Goal: Task Accomplishment & Management: Use online tool/utility

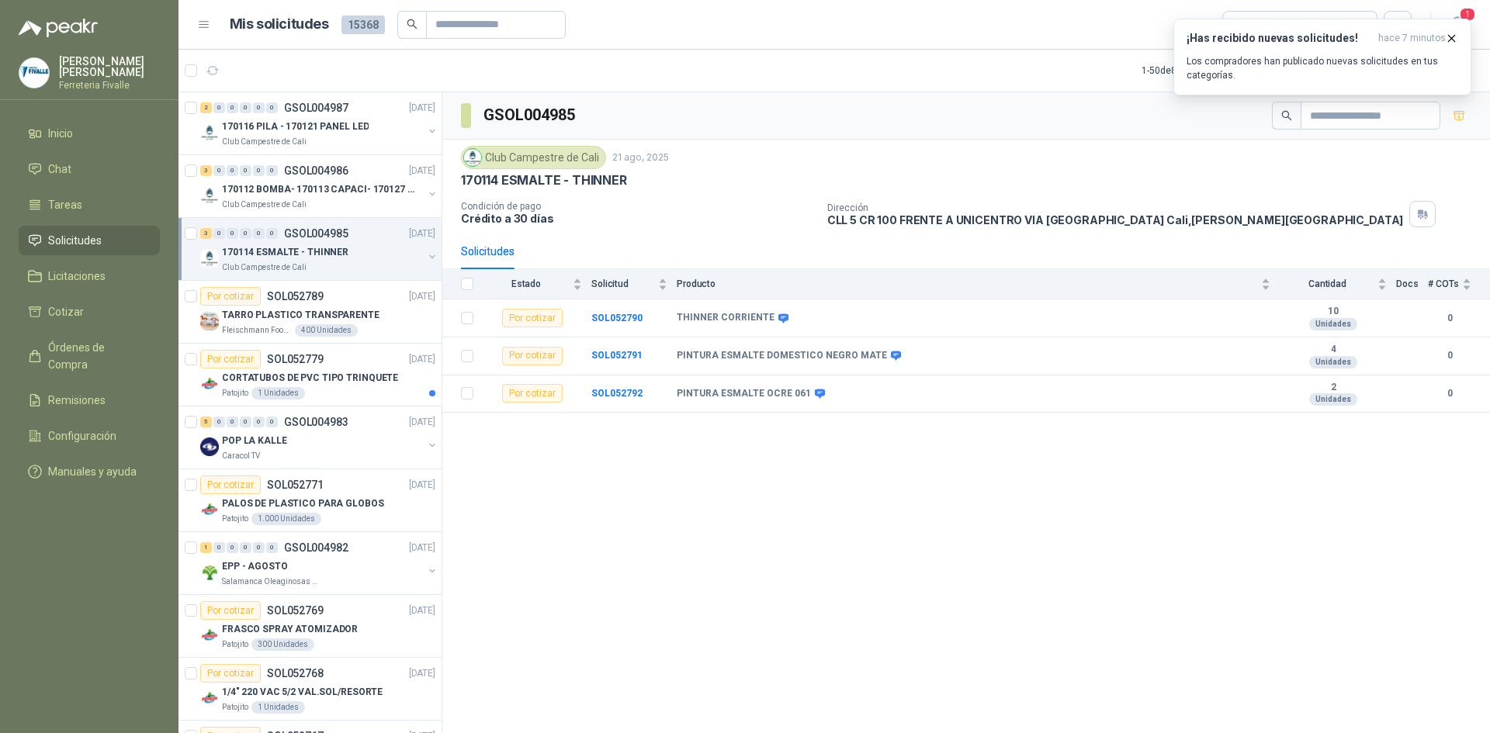
click at [312, 255] on p "170114 ESMALTE - THINNER" at bounding box center [285, 252] width 127 height 15
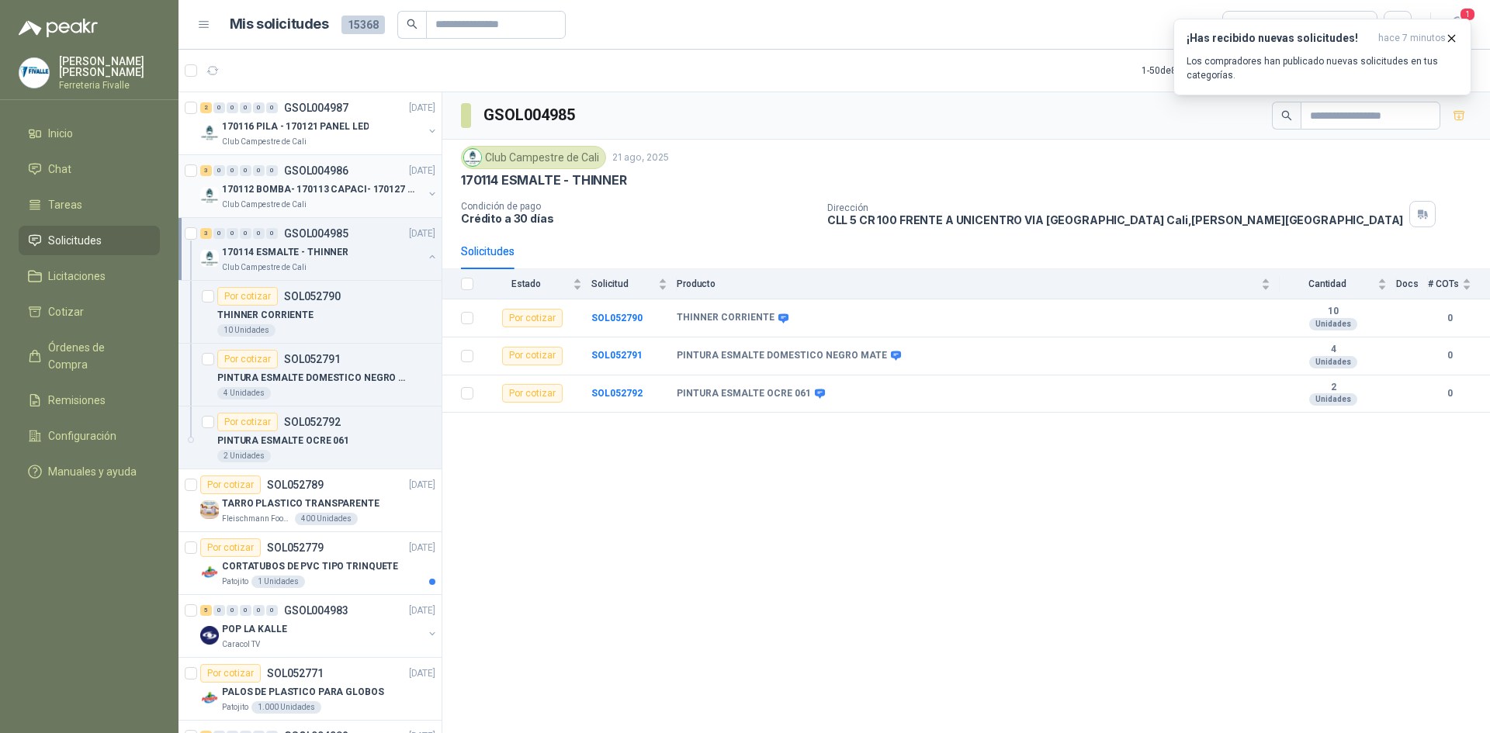
click at [328, 182] on p "170112 BOMBA- 170113 CAPACI- 170127 MOTOR 170119 R" at bounding box center [318, 189] width 193 height 15
click at [331, 127] on p "170116 PILA - 170121 PANEL LED" at bounding box center [295, 127] width 147 height 15
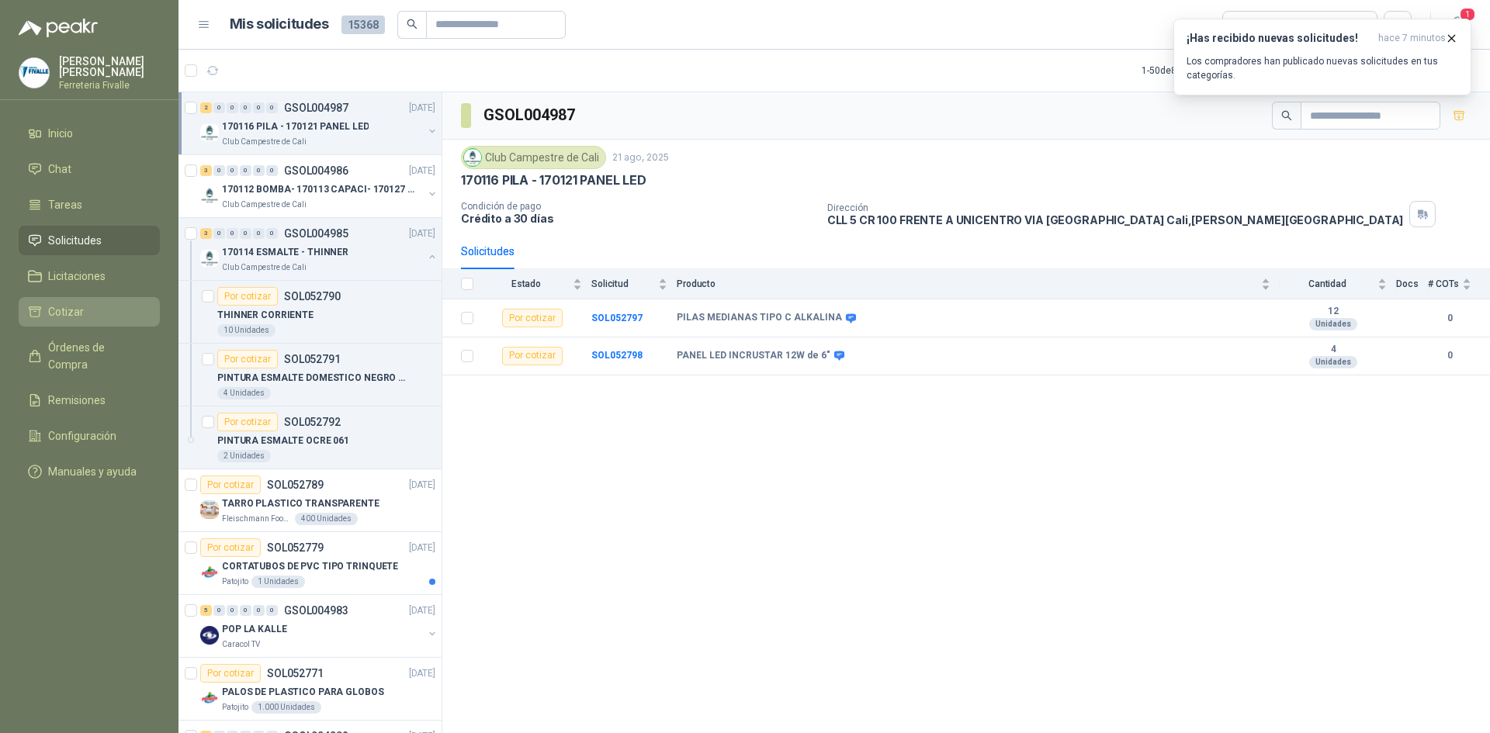
click at [66, 319] on span "Cotizar" at bounding box center [66, 311] width 36 height 17
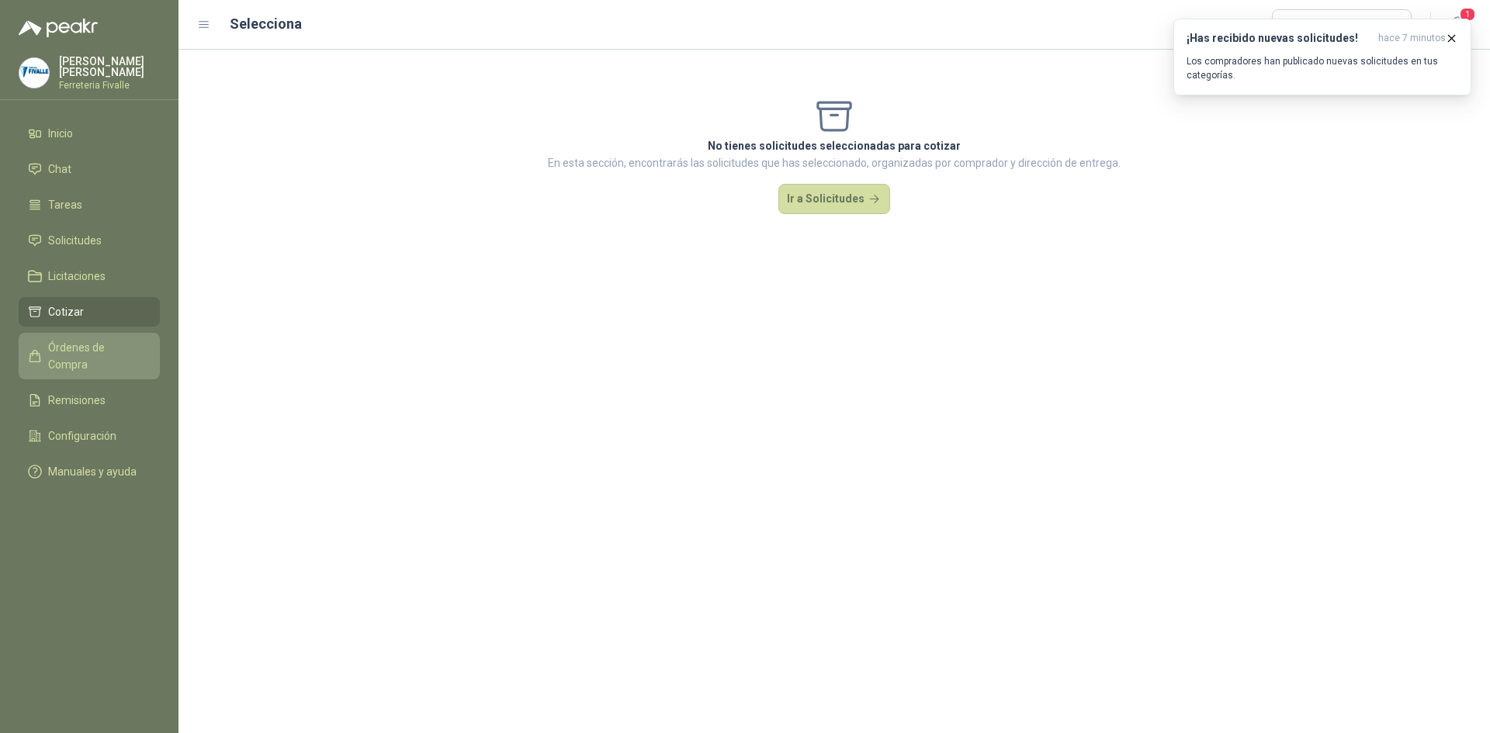
click at [66, 352] on span "Órdenes de Compra" at bounding box center [96, 356] width 97 height 34
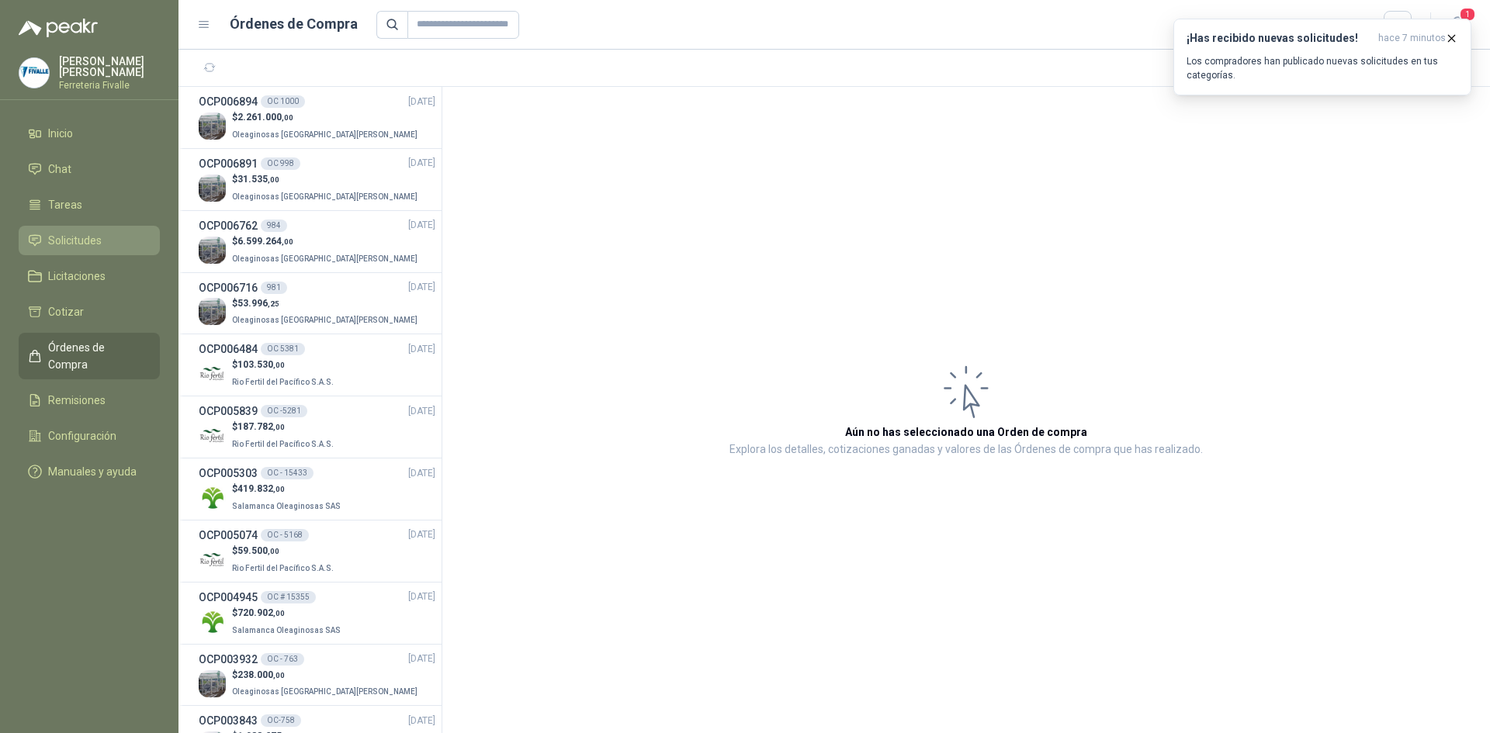
click at [85, 249] on span "Solicitudes" at bounding box center [75, 240] width 54 height 17
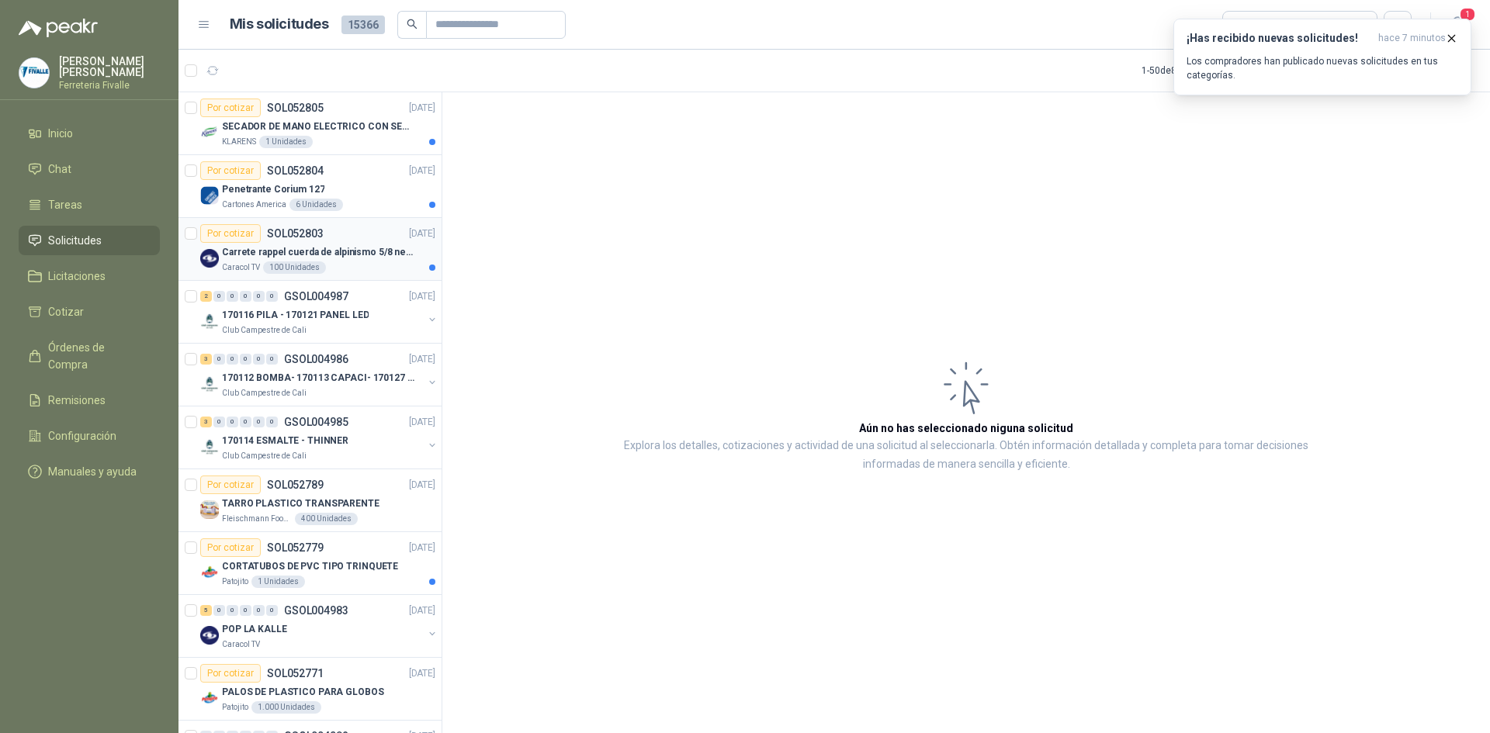
click at [295, 241] on div "Por cotizar SOL052803" at bounding box center [261, 233] width 123 height 19
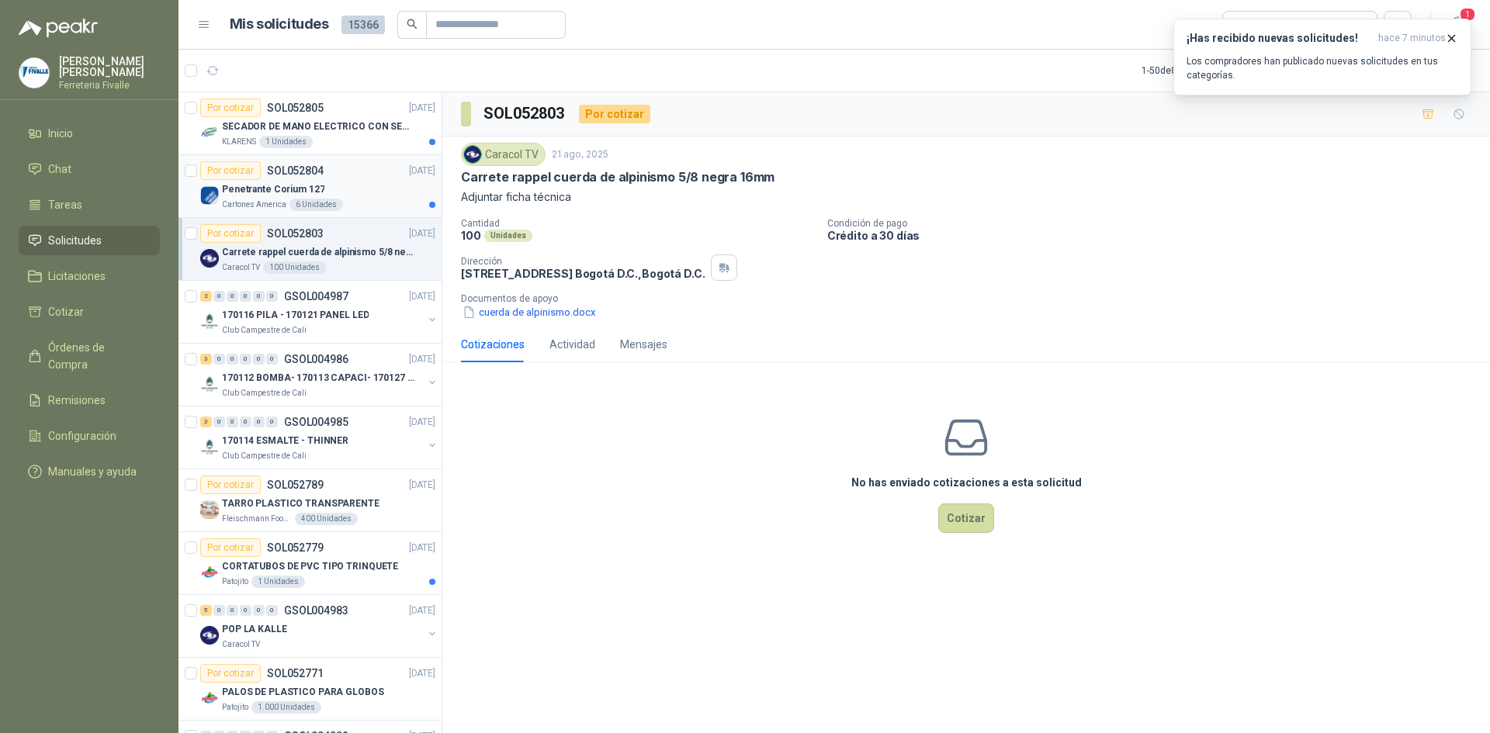
click at [286, 184] on p "Penetrante Corium 127" at bounding box center [273, 189] width 102 height 15
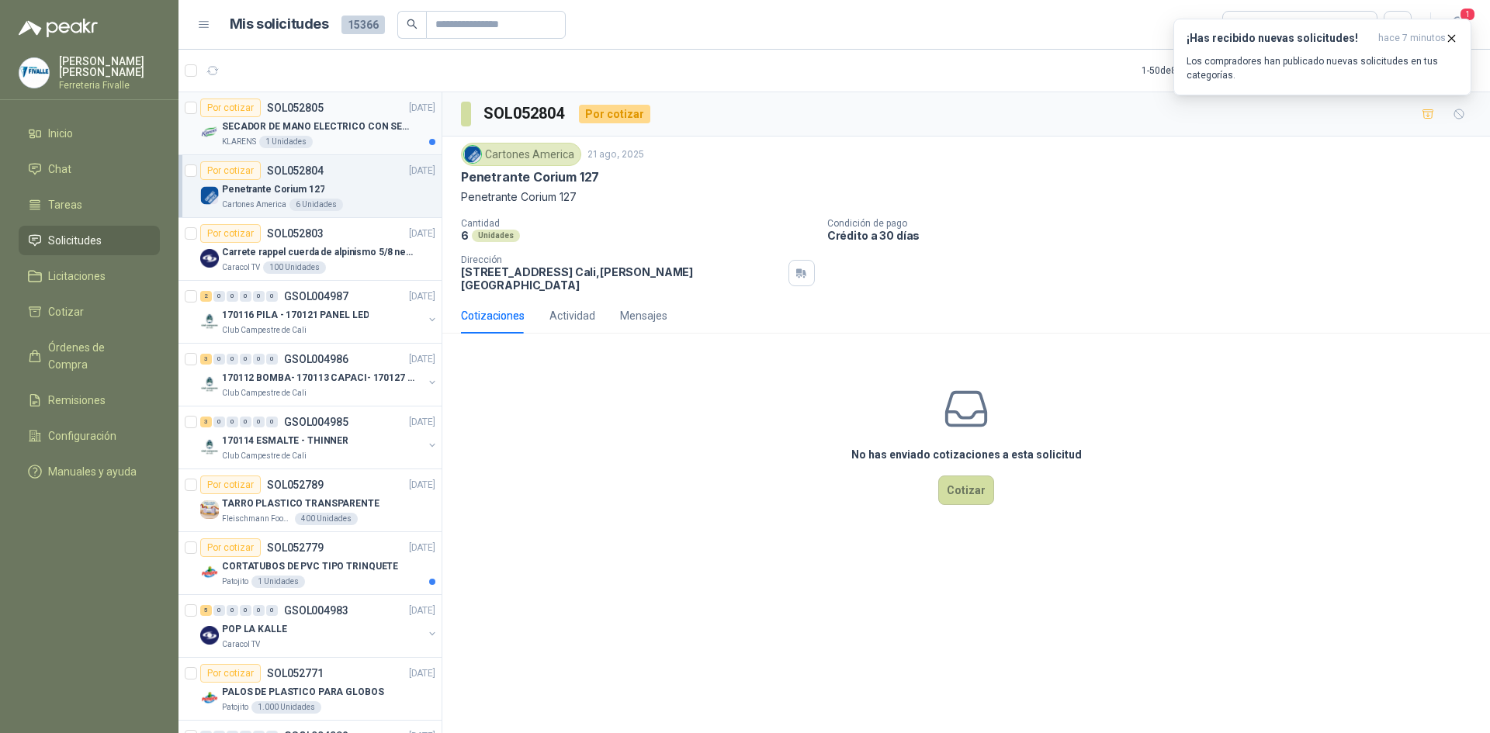
click at [337, 121] on p "SECADOR DE MANO ELECTRICO CON SENSOR" at bounding box center [318, 127] width 193 height 15
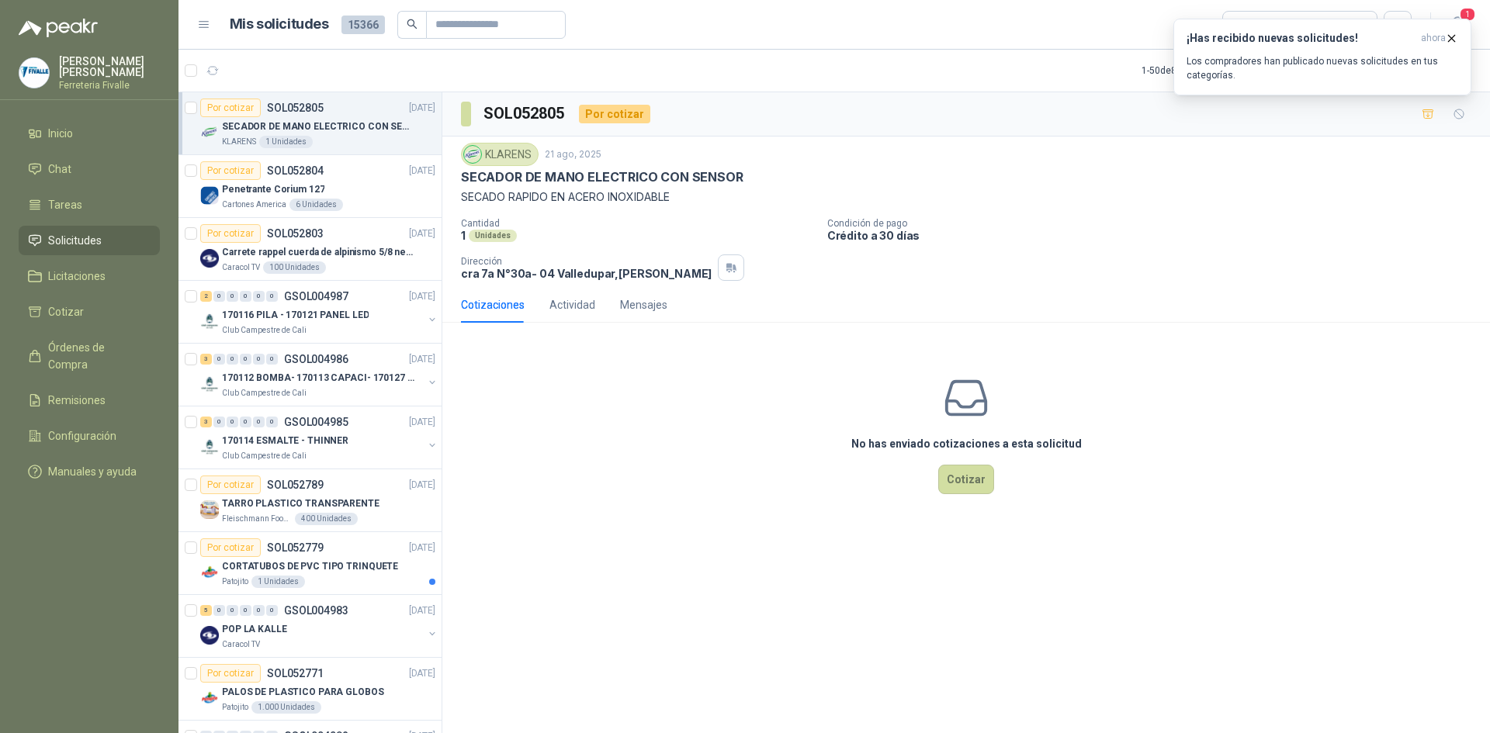
click at [336, 120] on p "SECADOR DE MANO ELECTRICO CON SENSOR" at bounding box center [318, 127] width 193 height 15
click at [179, 92] on link "Por cotizar SOL052805 [DATE] SECADOR DE MANO ELECTRICO CON SENSOR KLARENS 1 Uni…" at bounding box center [310, 123] width 263 height 63
click at [323, 445] on p "170114 ESMALTE - THINNER" at bounding box center [285, 441] width 127 height 15
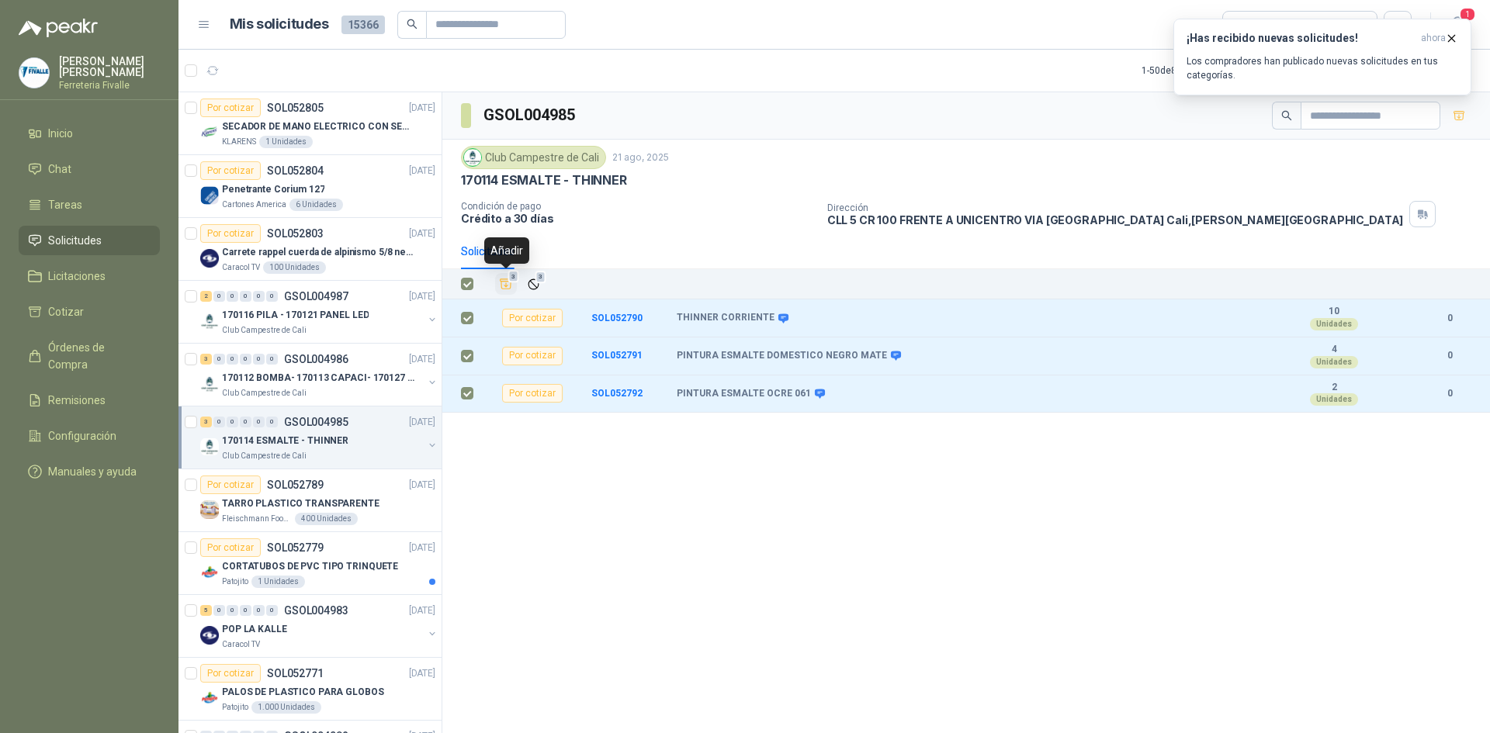
click at [505, 281] on icon "Añadir" at bounding box center [506, 284] width 14 height 14
click at [69, 317] on span "Cotizar" at bounding box center [66, 311] width 36 height 17
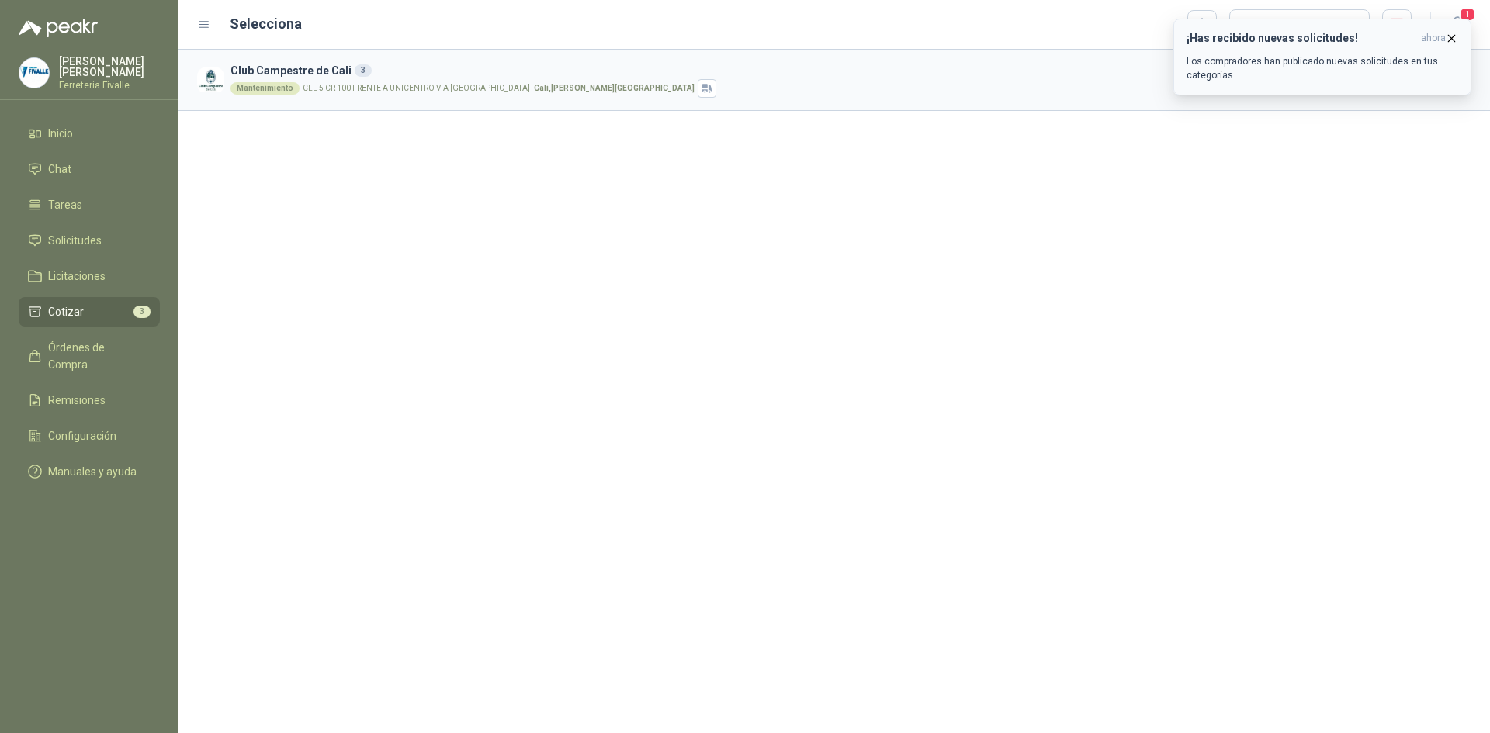
click at [1454, 36] on icon "button" at bounding box center [1451, 38] width 13 height 13
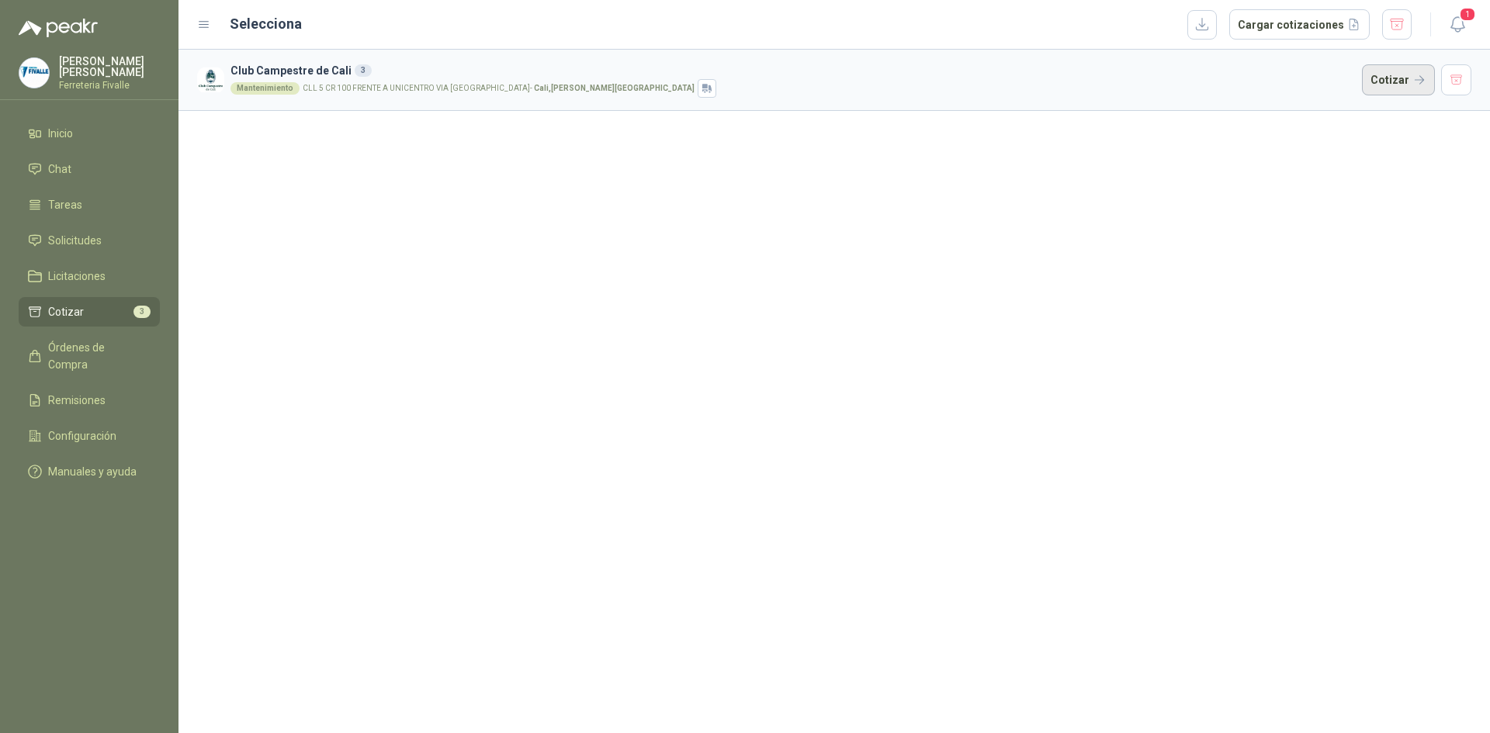
click at [1399, 81] on button "Cotizar" at bounding box center [1398, 79] width 73 height 31
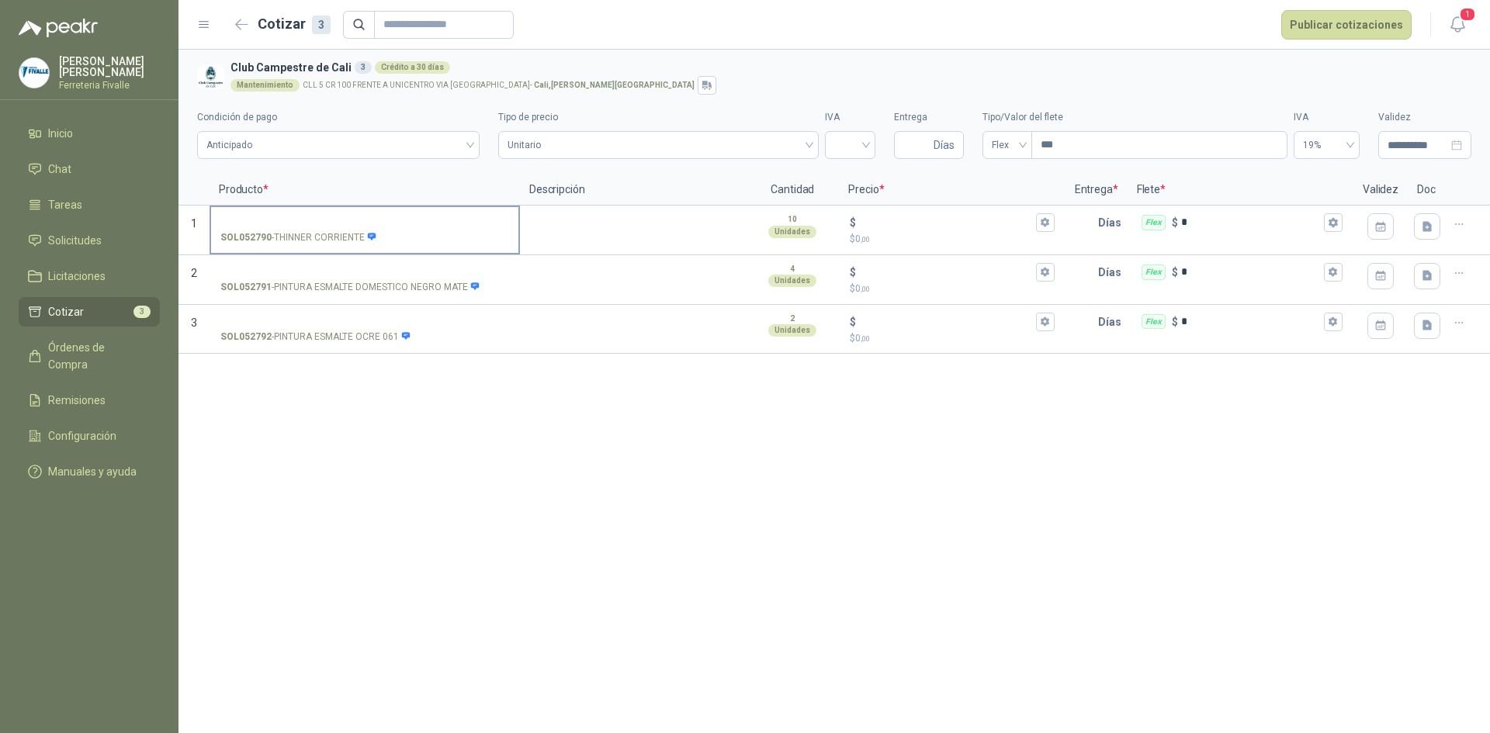
click at [314, 241] on p "SOL052790 - THINNER CORRIENTE" at bounding box center [298, 238] width 157 height 15
click at [314, 229] on input "SOL052790 - THINNER CORRIENTE" at bounding box center [364, 223] width 289 height 12
type input "*"
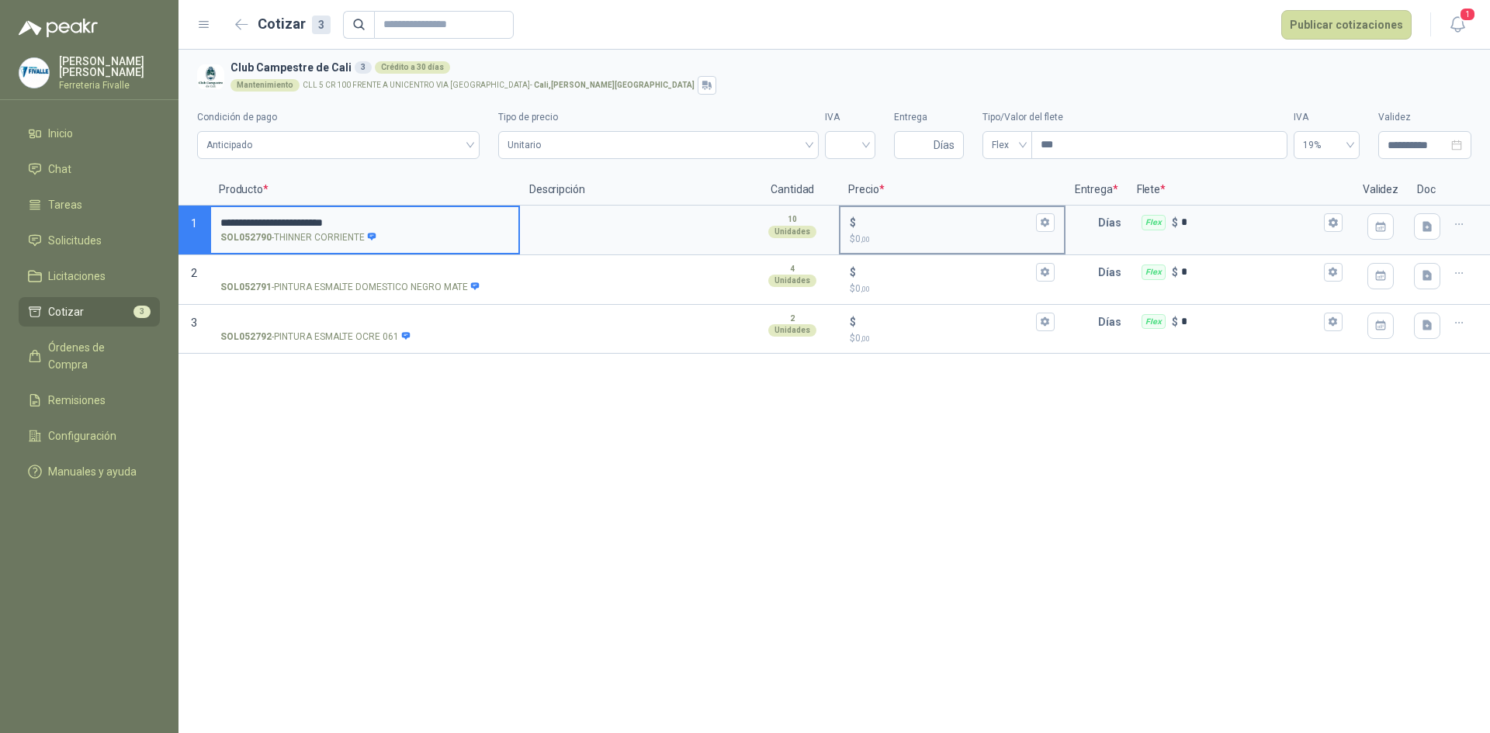
type input "**********"
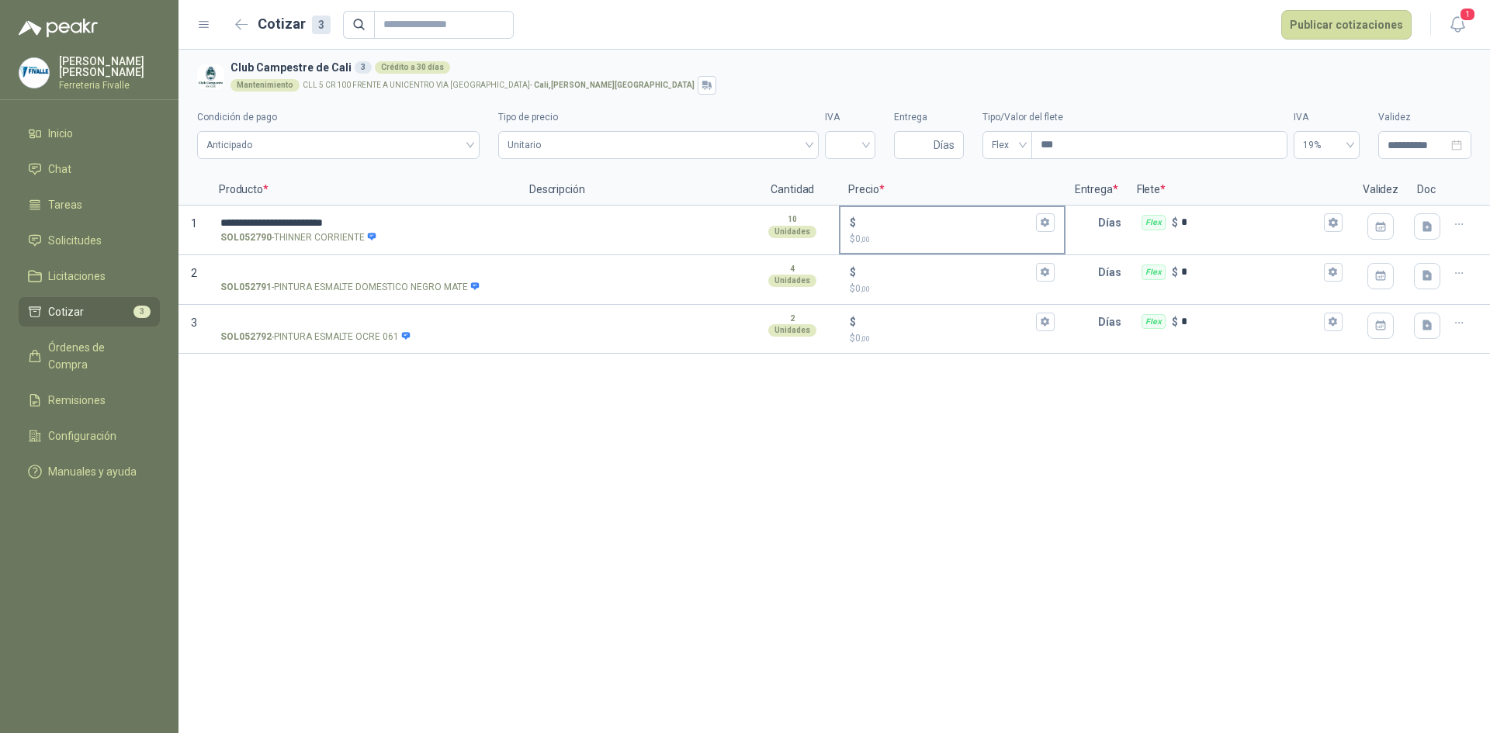
click at [874, 231] on div "$" at bounding box center [952, 222] width 204 height 19
click at [874, 228] on input "$ $ 0 ,00" at bounding box center [945, 223] width 173 height 12
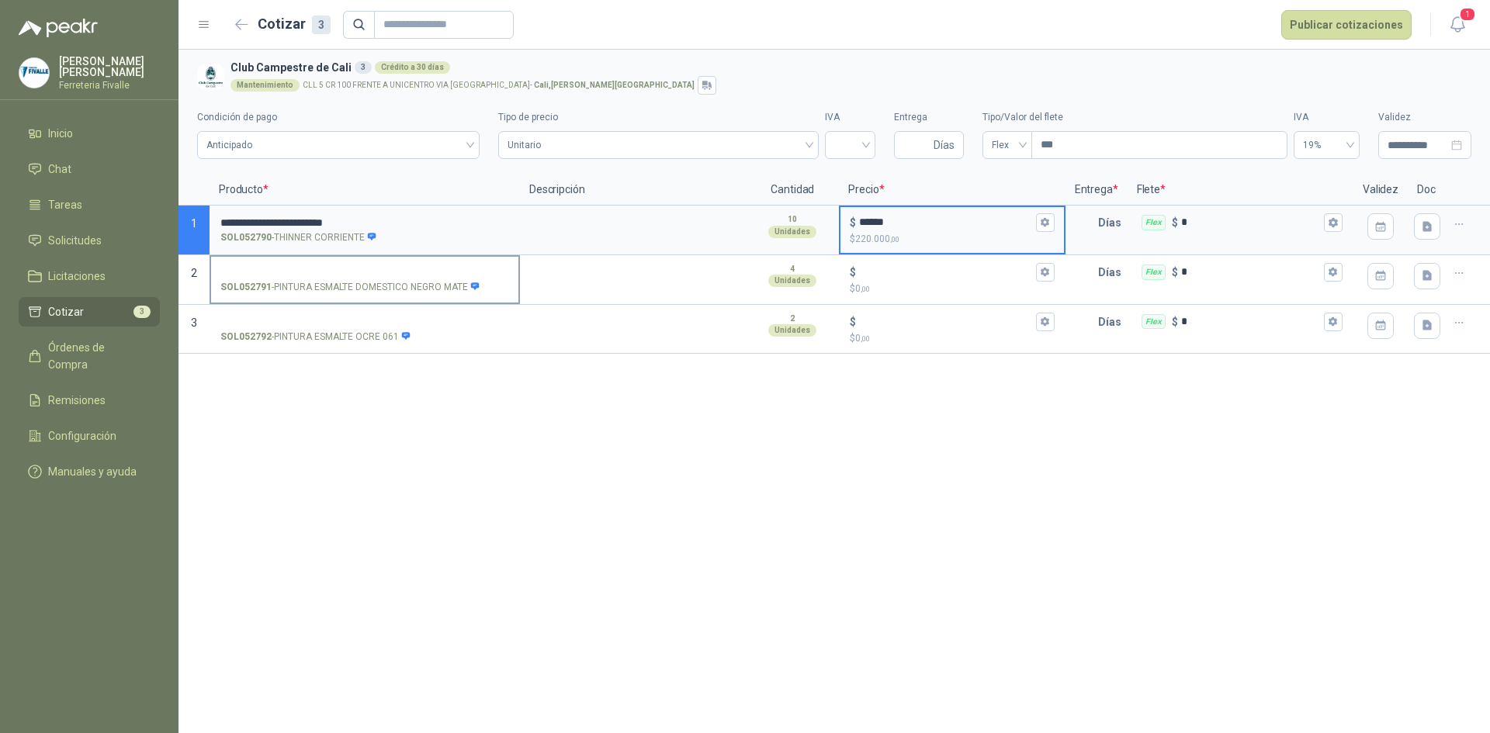
type input "******"
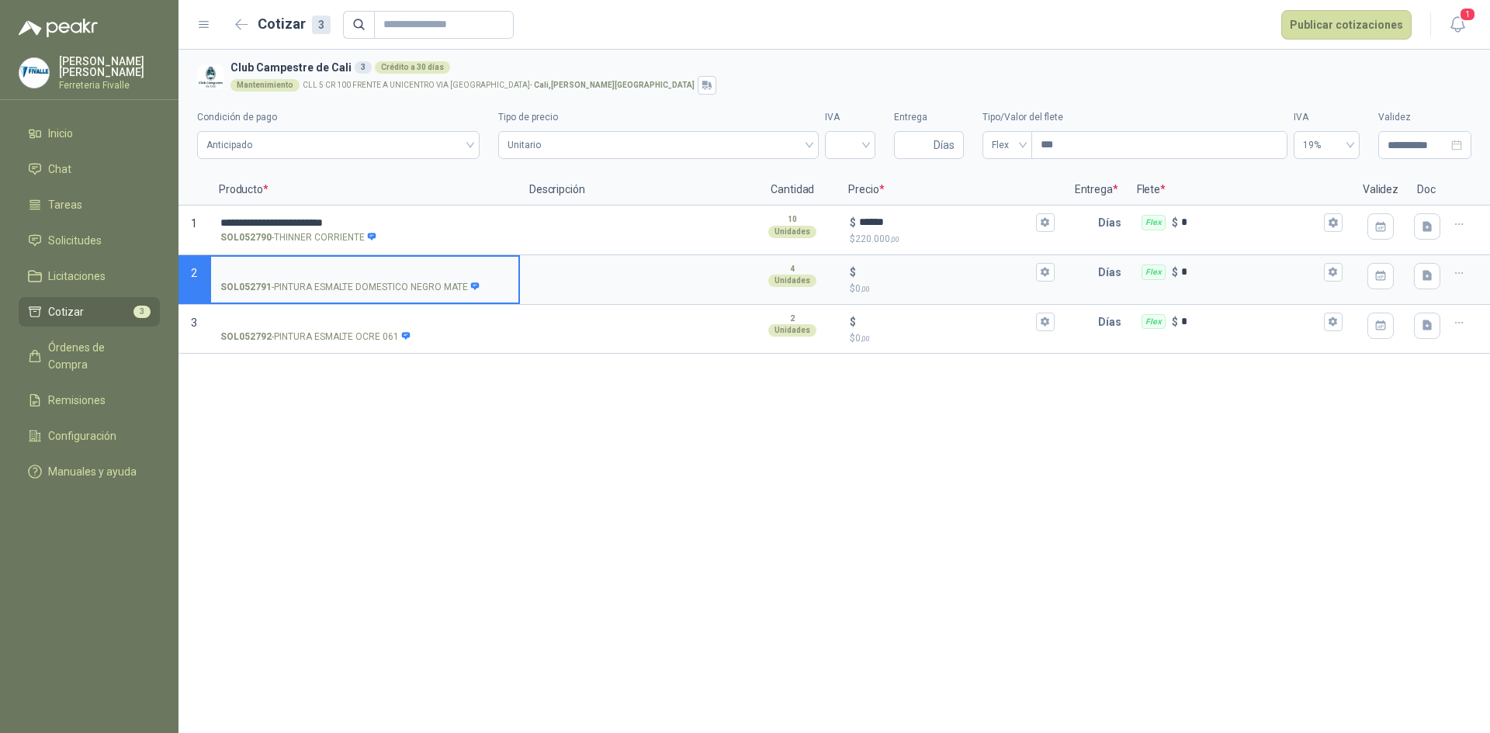
click at [349, 274] on input "SOL052791 - PINTURA ESMALTE DOMESTICO NEGRO MATE" at bounding box center [364, 273] width 289 height 12
type input "**********"
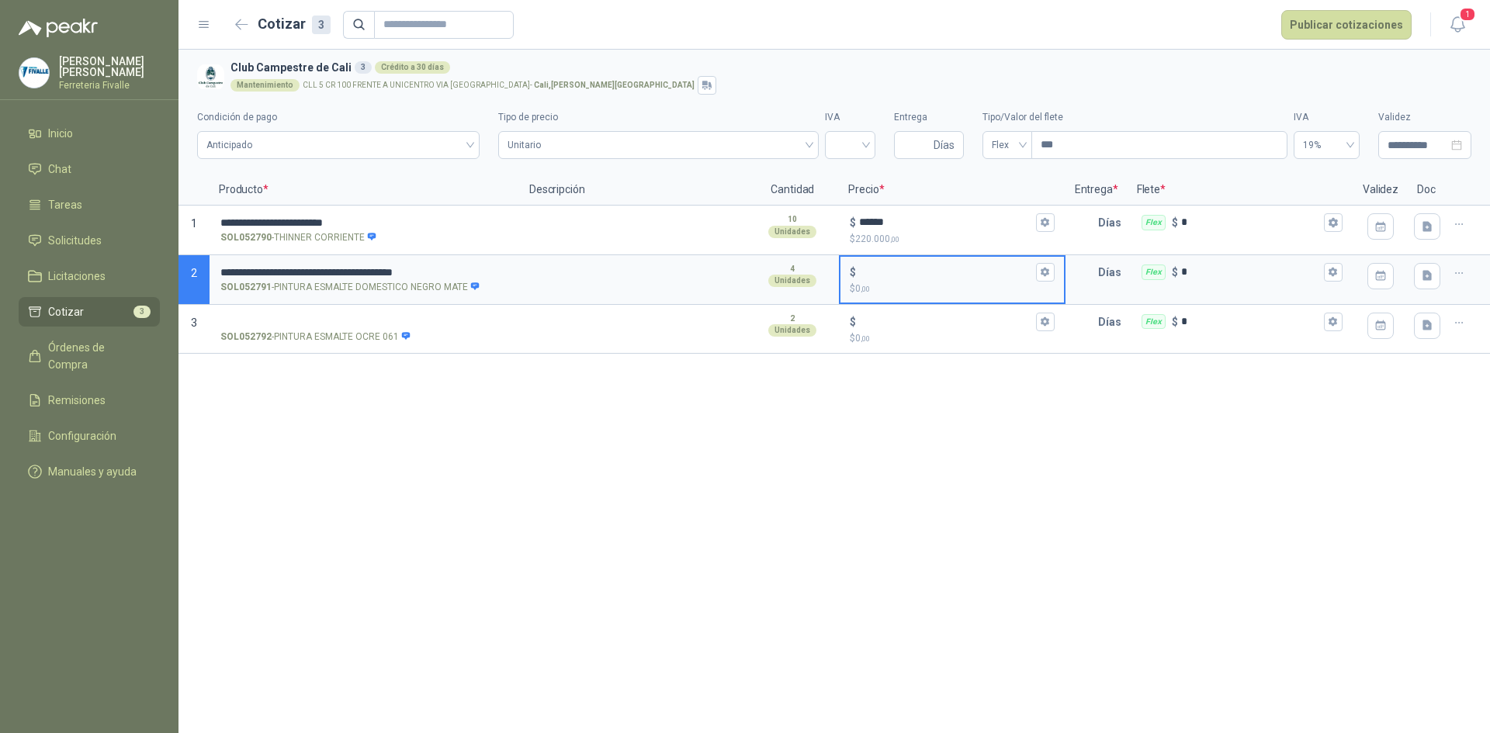
click at [889, 272] on input "$ $ 0 ,00" at bounding box center [945, 272] width 173 height 12
type input "******"
click at [314, 305] on div "SOL052792 - PINTURA ESMALTE OCRE 061" at bounding box center [365, 330] width 310 height 50
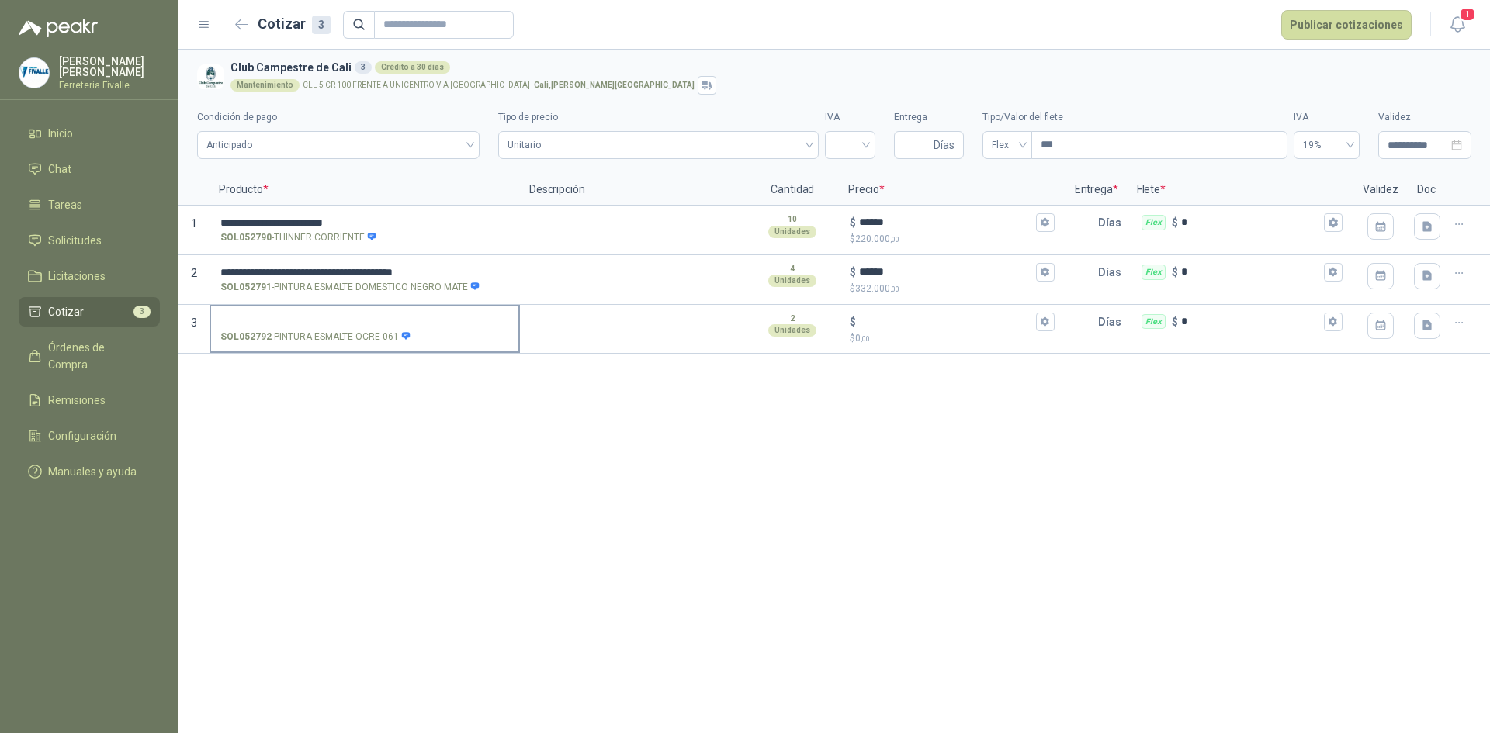
click at [314, 321] on input "SOL052792 - PINTURA ESMALTE OCRE 061" at bounding box center [364, 323] width 289 height 12
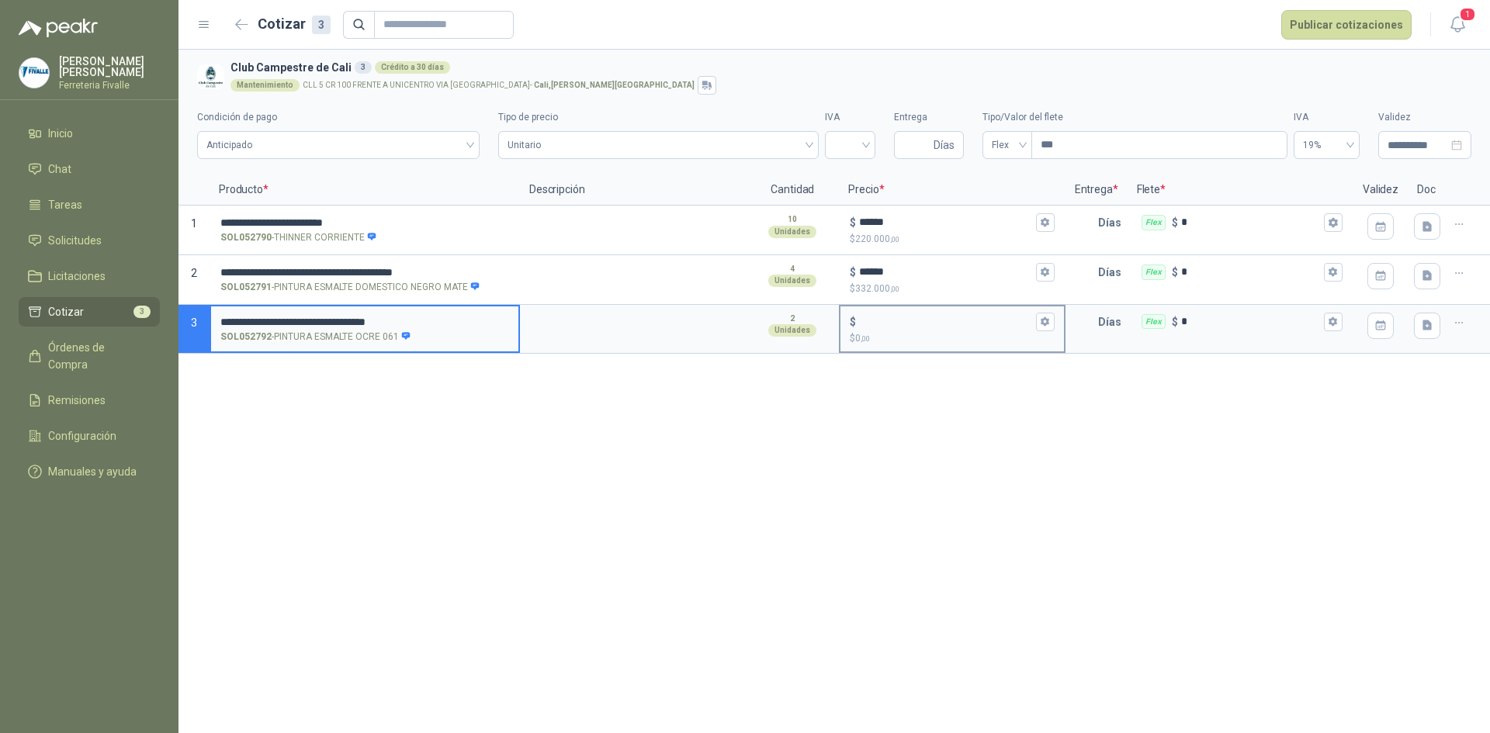
type input "**********"
click at [872, 324] on input "$ $ 0 ,00" at bounding box center [945, 322] width 173 height 12
type input "*******"
click at [865, 142] on input "search" at bounding box center [850, 143] width 32 height 23
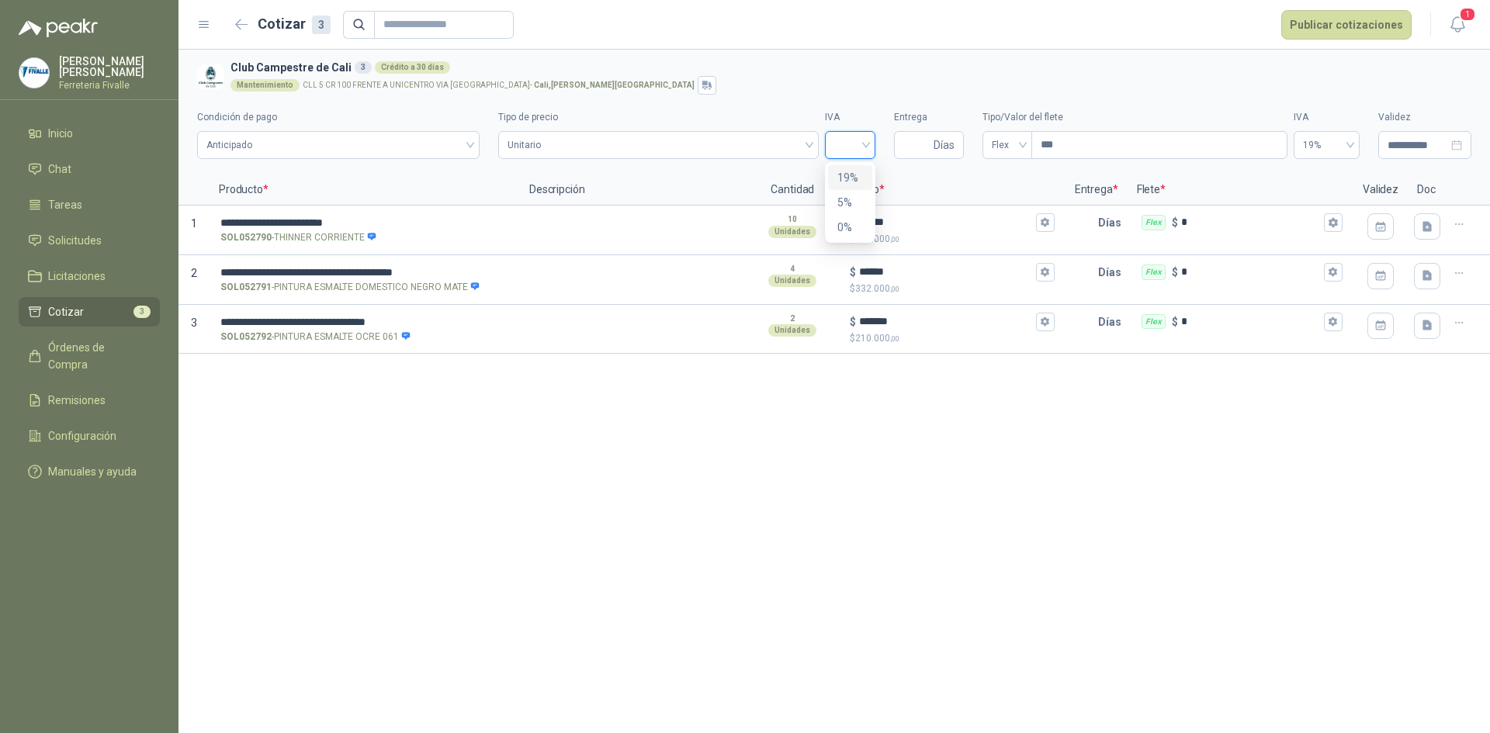
click at [847, 175] on div "19%" at bounding box center [850, 177] width 26 height 17
click at [934, 147] on span "Días" at bounding box center [944, 145] width 21 height 26
type input "*"
click at [1316, 20] on button "Publicar cotizaciones" at bounding box center [1346, 24] width 130 height 29
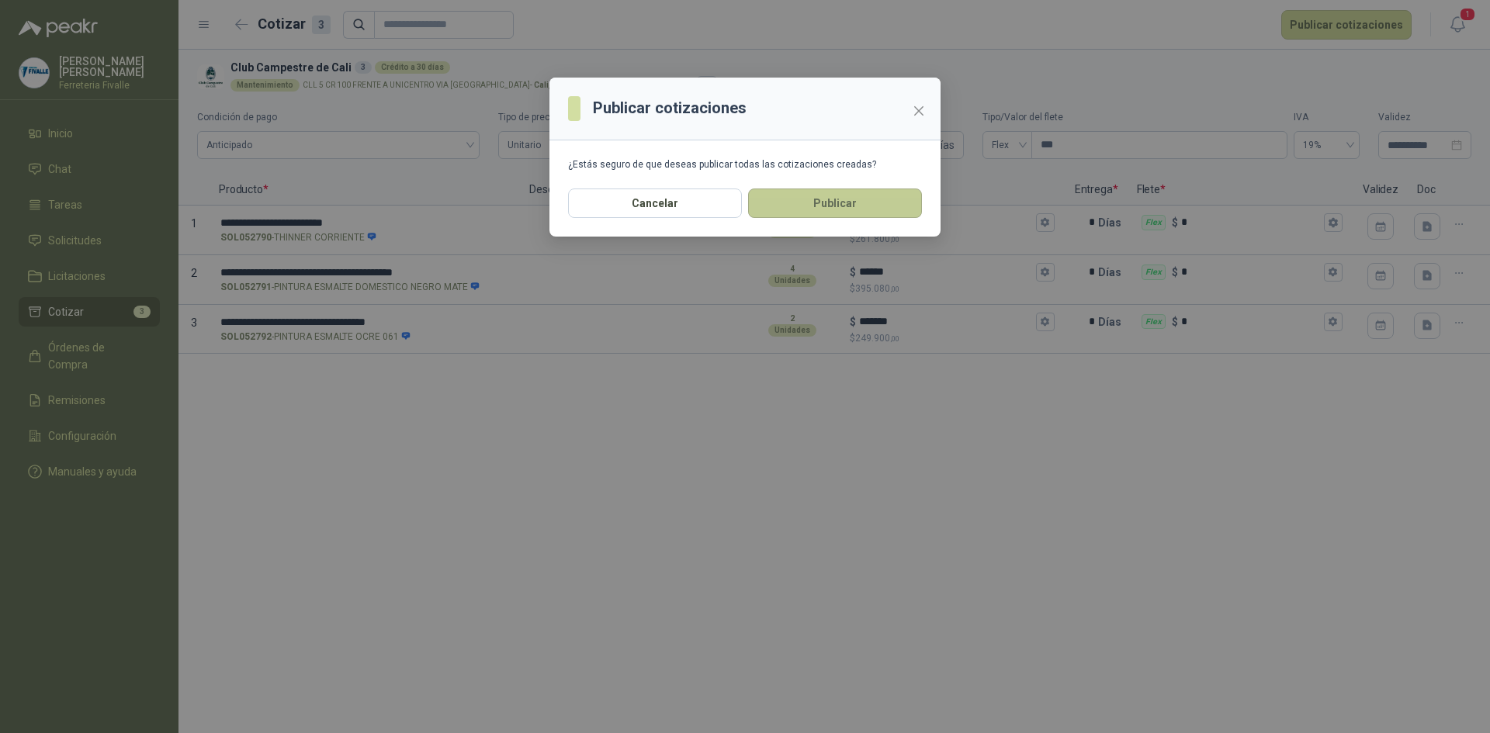
click at [805, 199] on button "Publicar" at bounding box center [835, 203] width 174 height 29
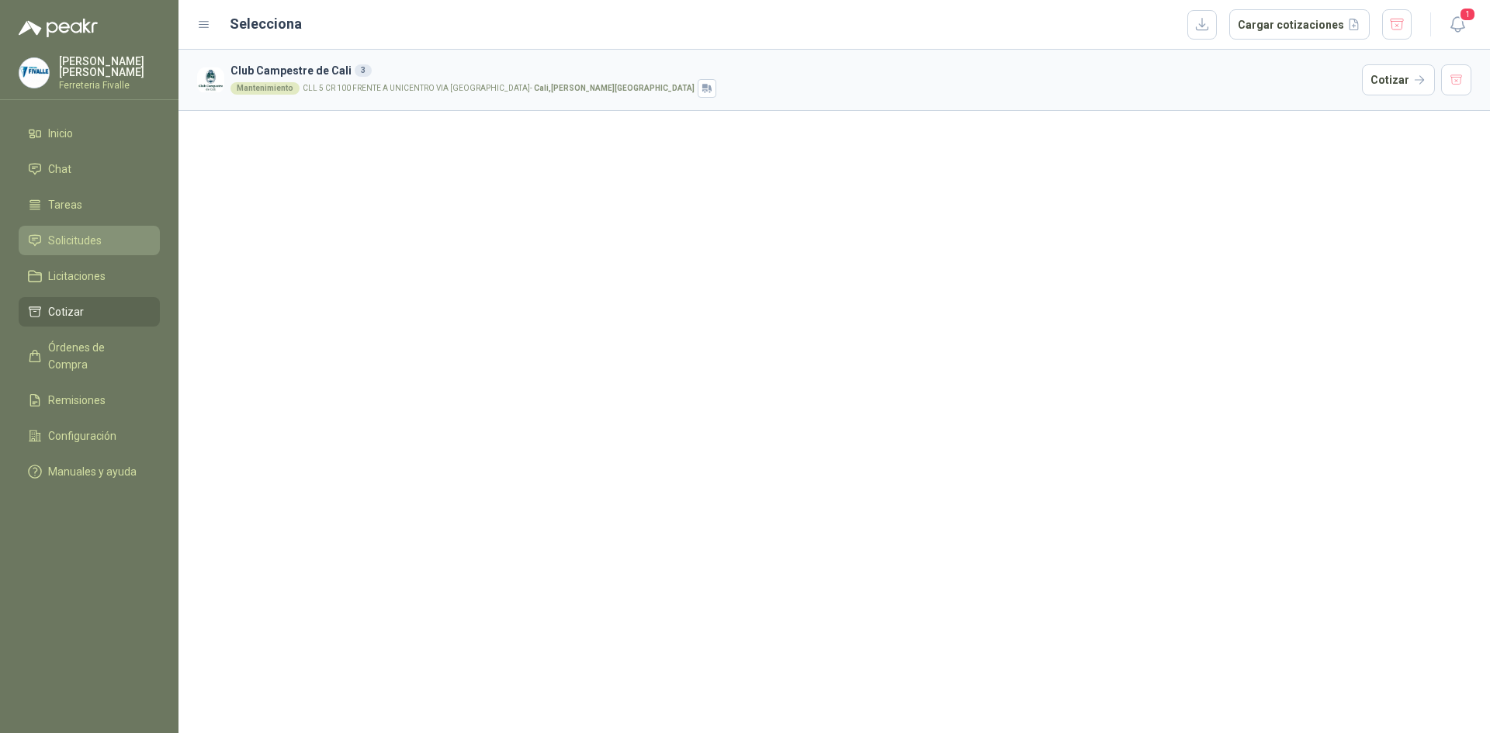
click at [75, 248] on span "Solicitudes" at bounding box center [75, 240] width 54 height 17
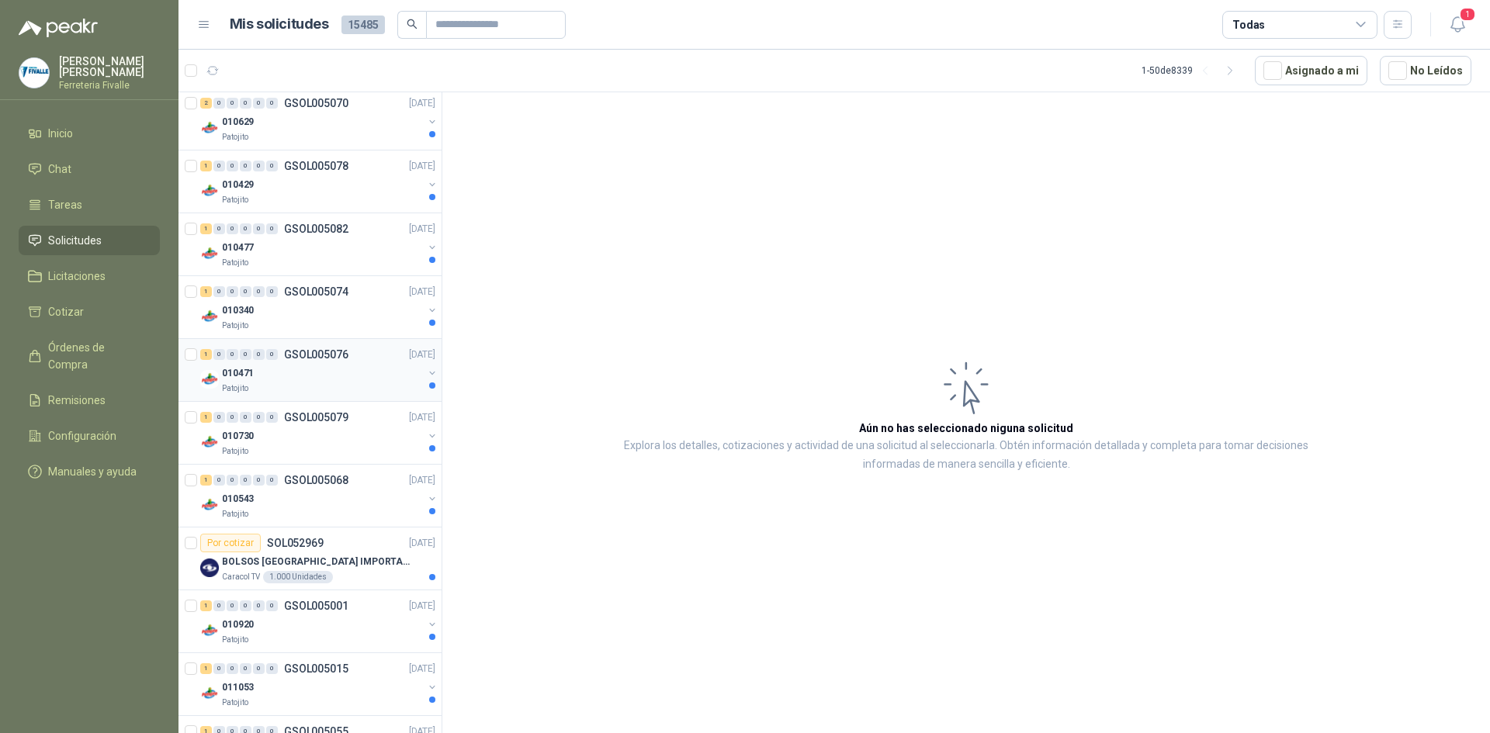
scroll to position [155, 0]
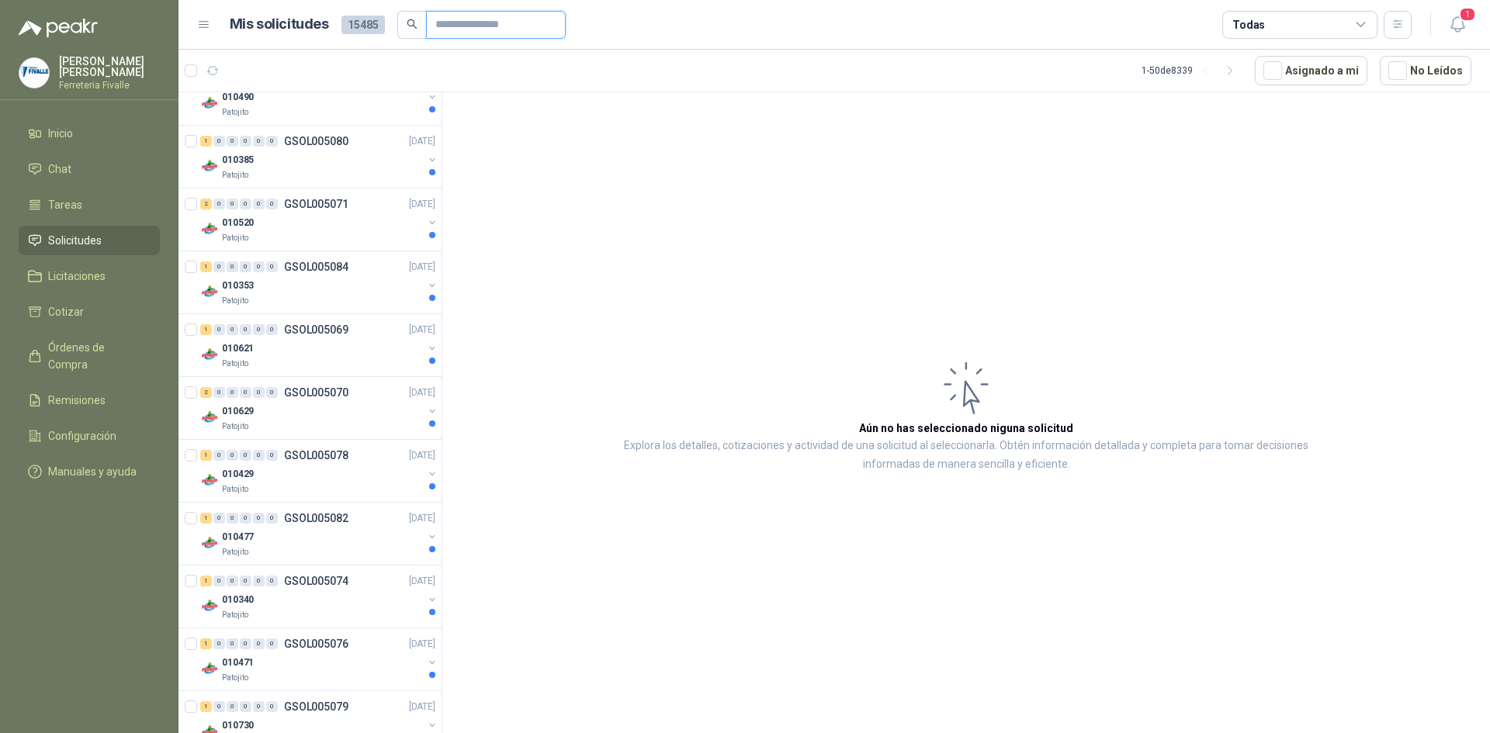
click at [459, 24] on input "text" at bounding box center [489, 25] width 109 height 26
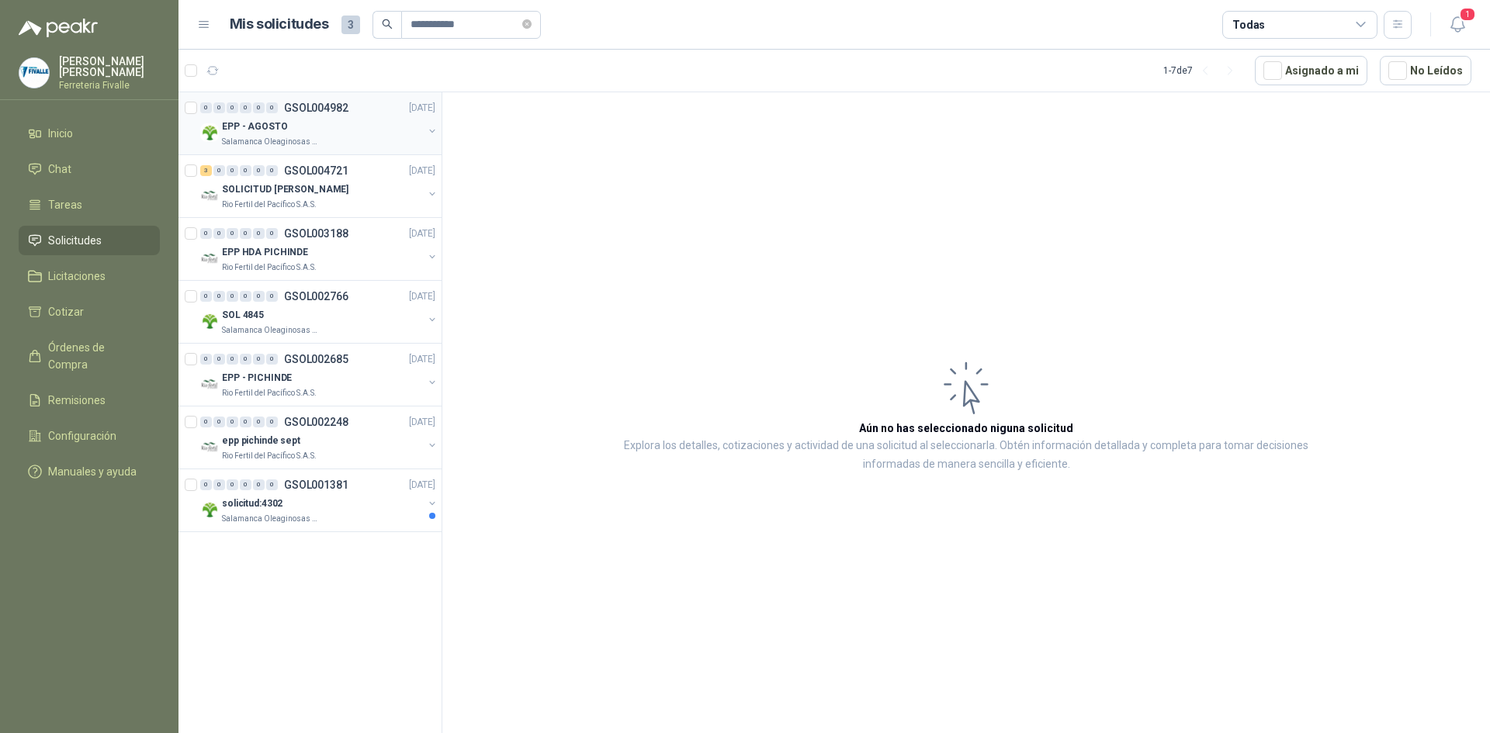
click at [293, 123] on div "EPP - AGOSTO" at bounding box center [322, 126] width 201 height 19
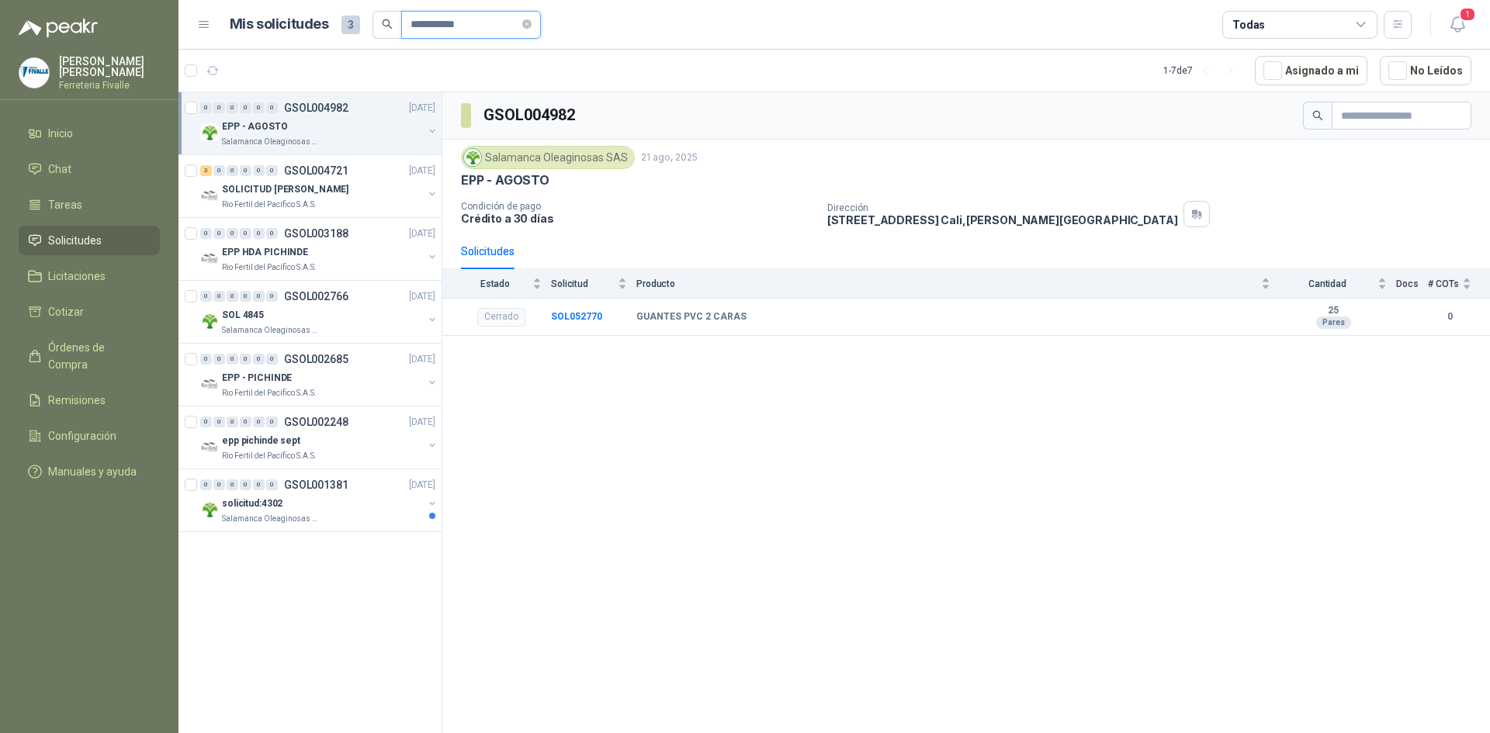
click at [418, 23] on input "**********" at bounding box center [465, 25] width 109 height 26
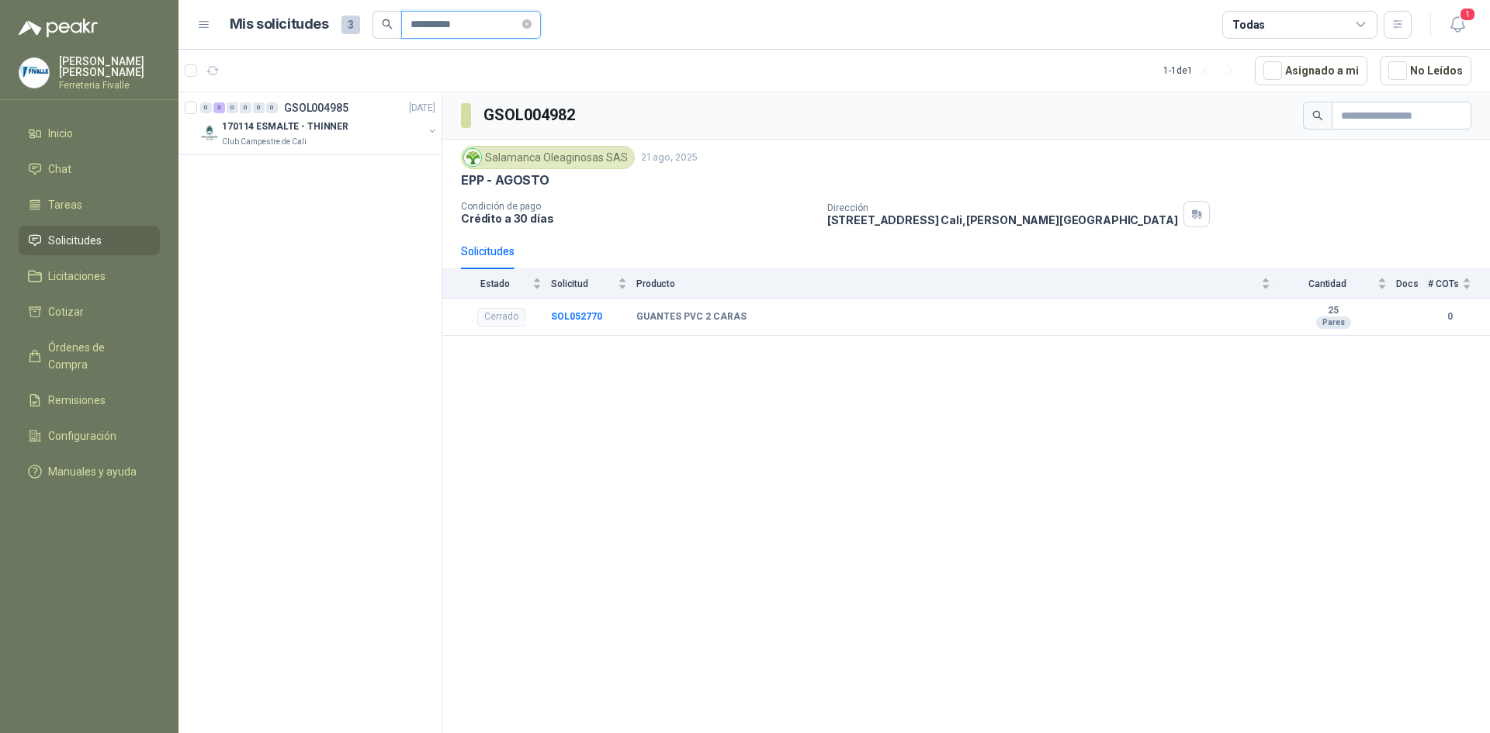
type input "**********"
click at [66, 248] on span "Solicitudes" at bounding box center [75, 240] width 54 height 17
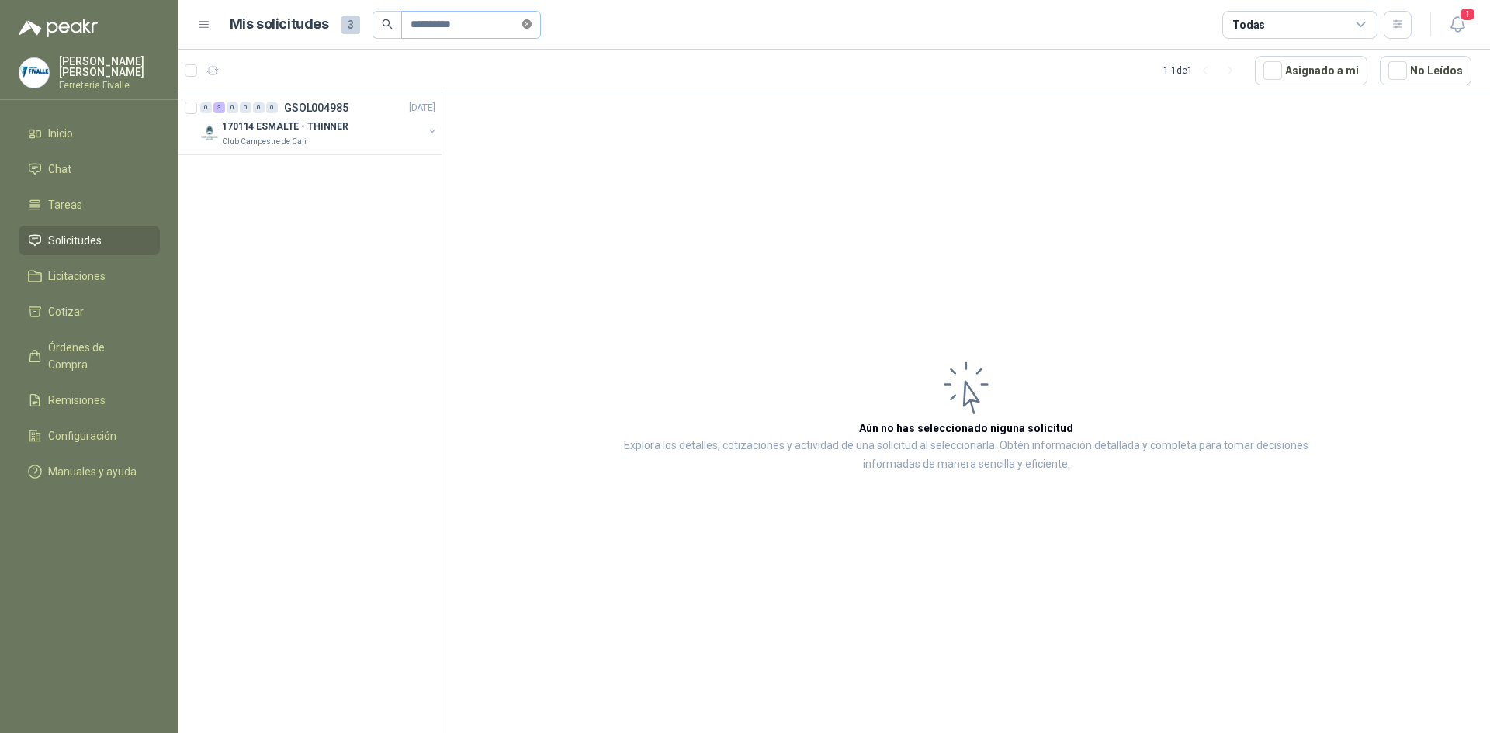
click at [532, 23] on icon "close-circle" at bounding box center [526, 23] width 9 height 9
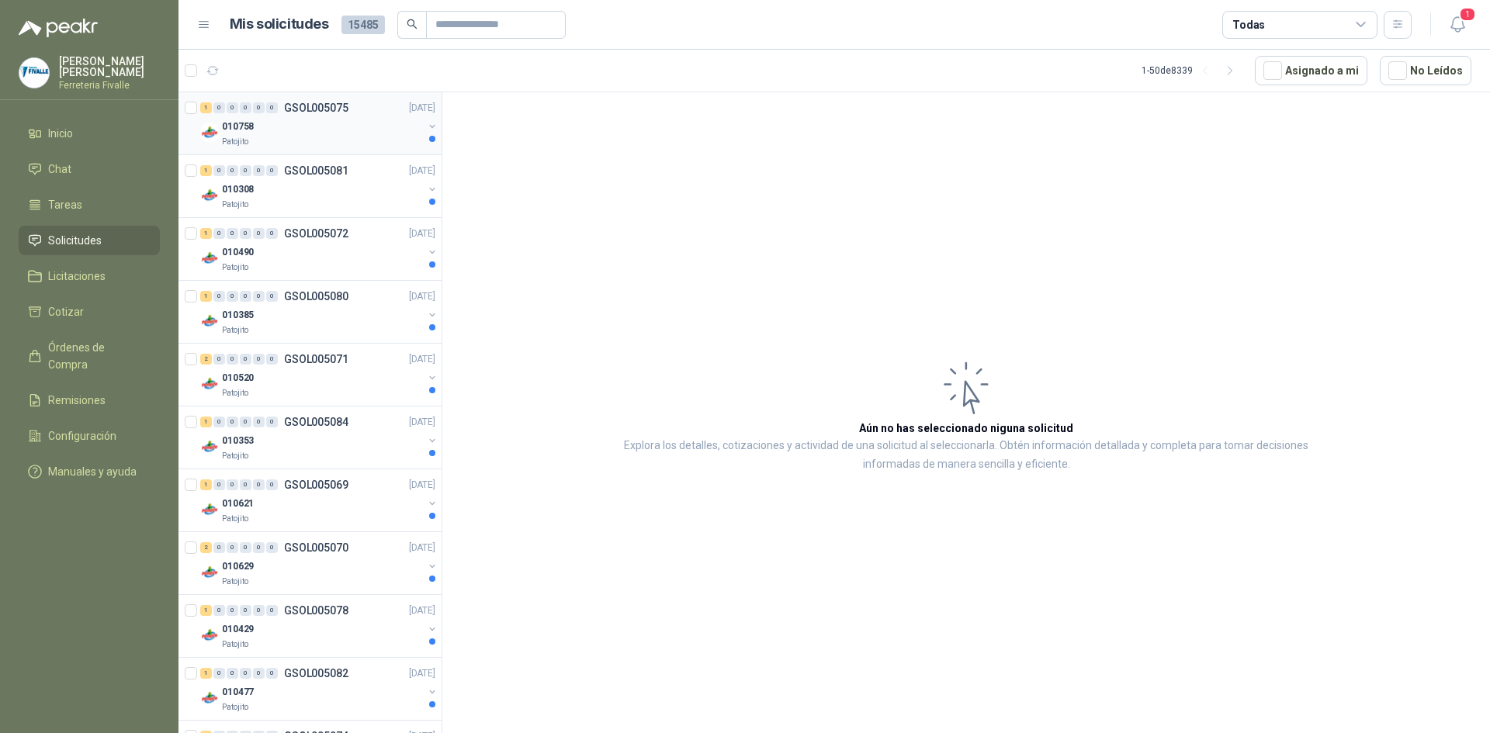
click at [309, 128] on div "010758" at bounding box center [322, 126] width 201 height 19
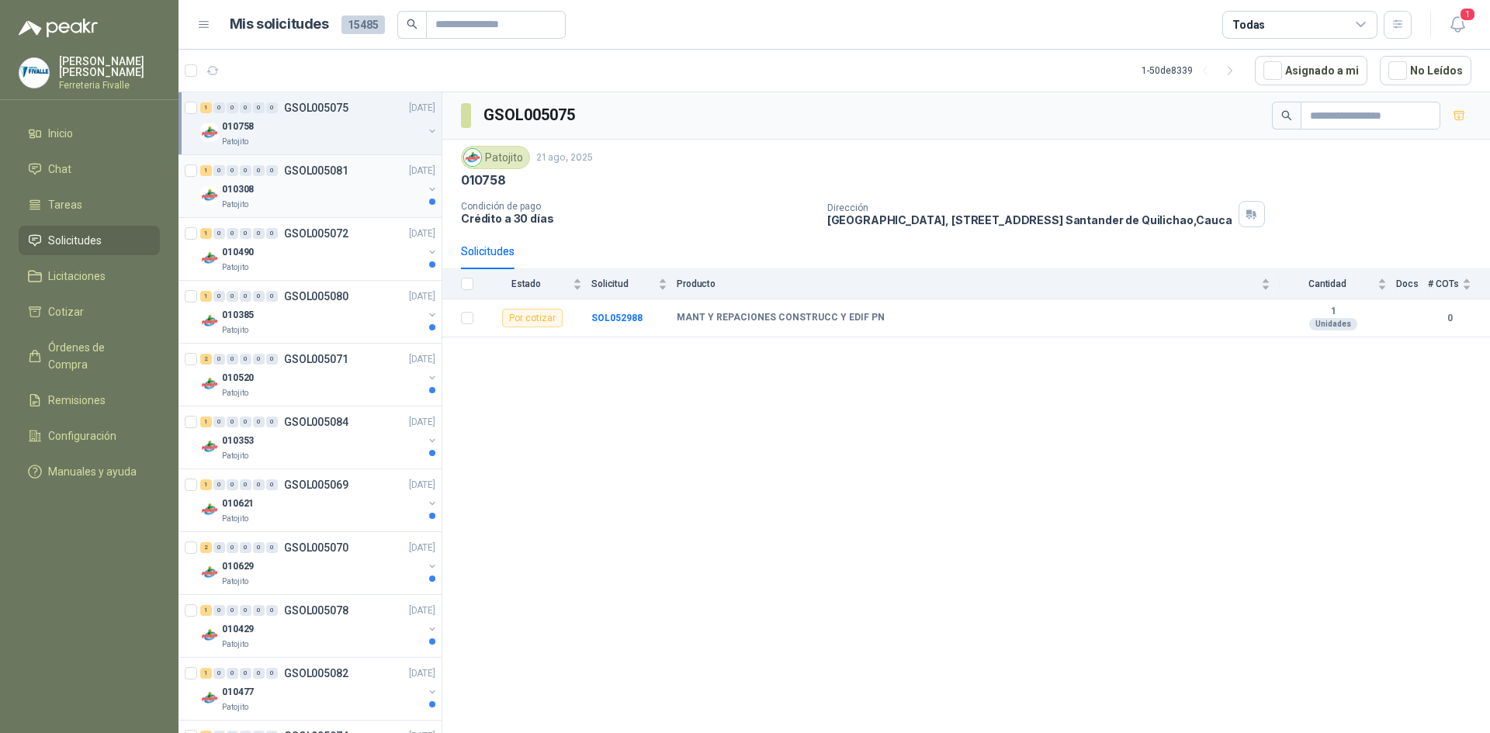
click at [295, 187] on div "010308" at bounding box center [322, 189] width 201 height 19
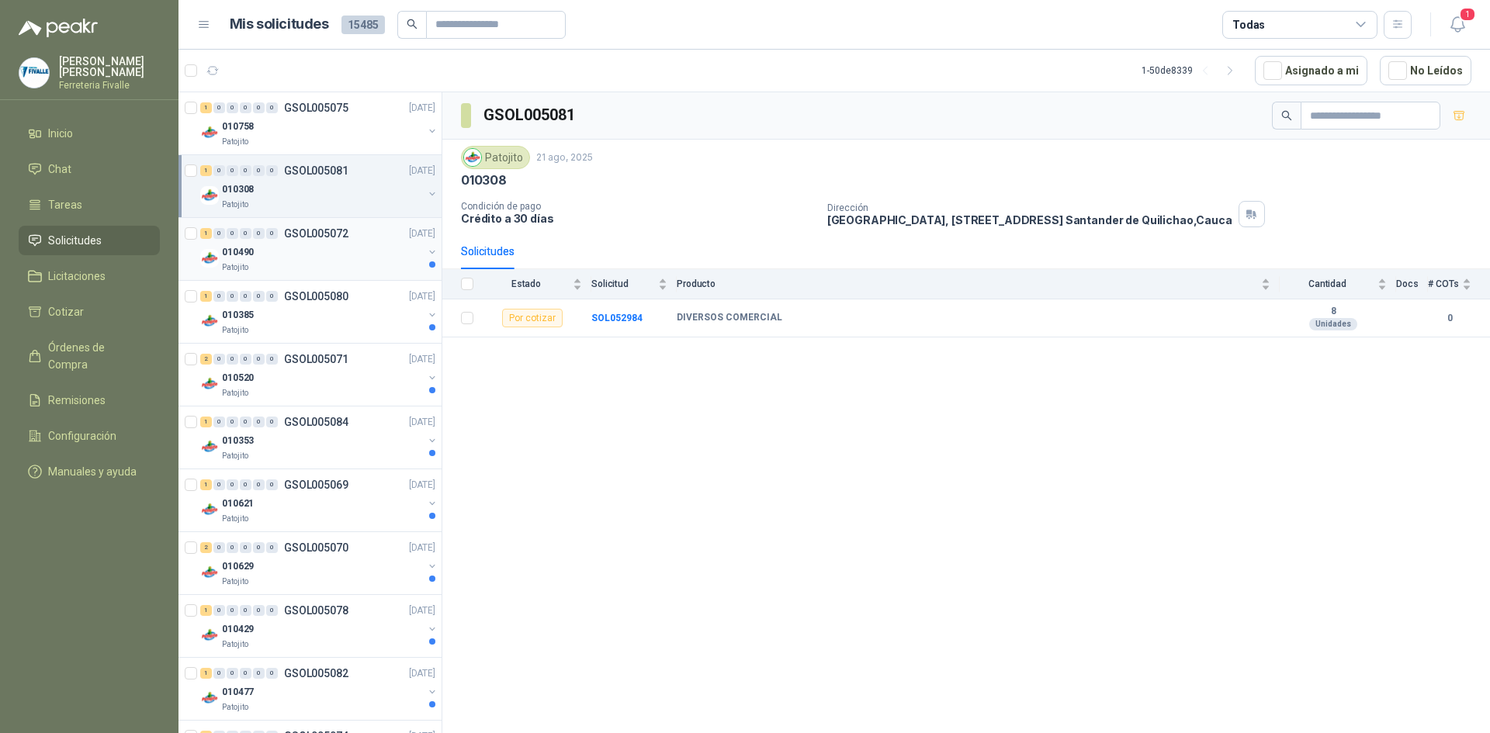
click at [306, 249] on div "010490" at bounding box center [322, 252] width 201 height 19
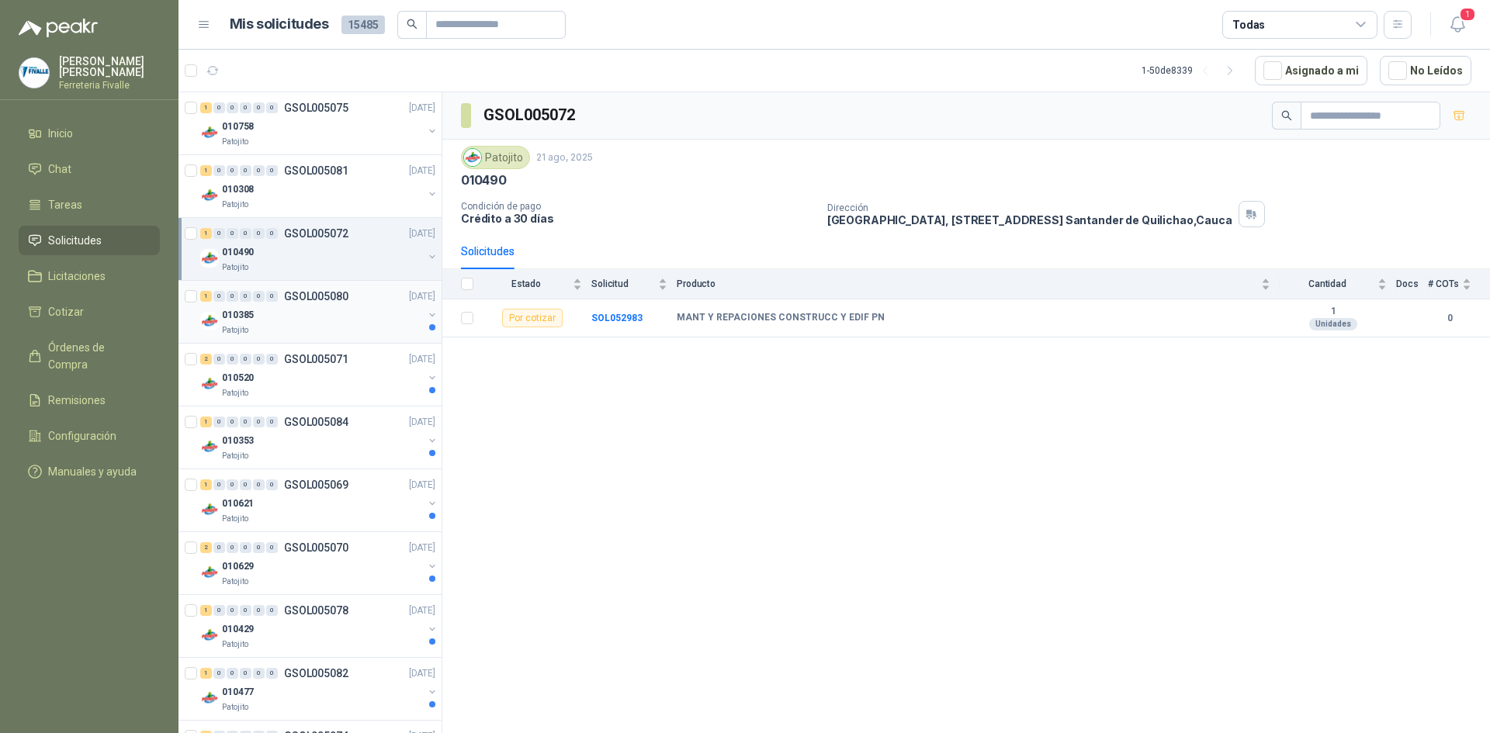
click at [300, 317] on div "010385" at bounding box center [322, 315] width 201 height 19
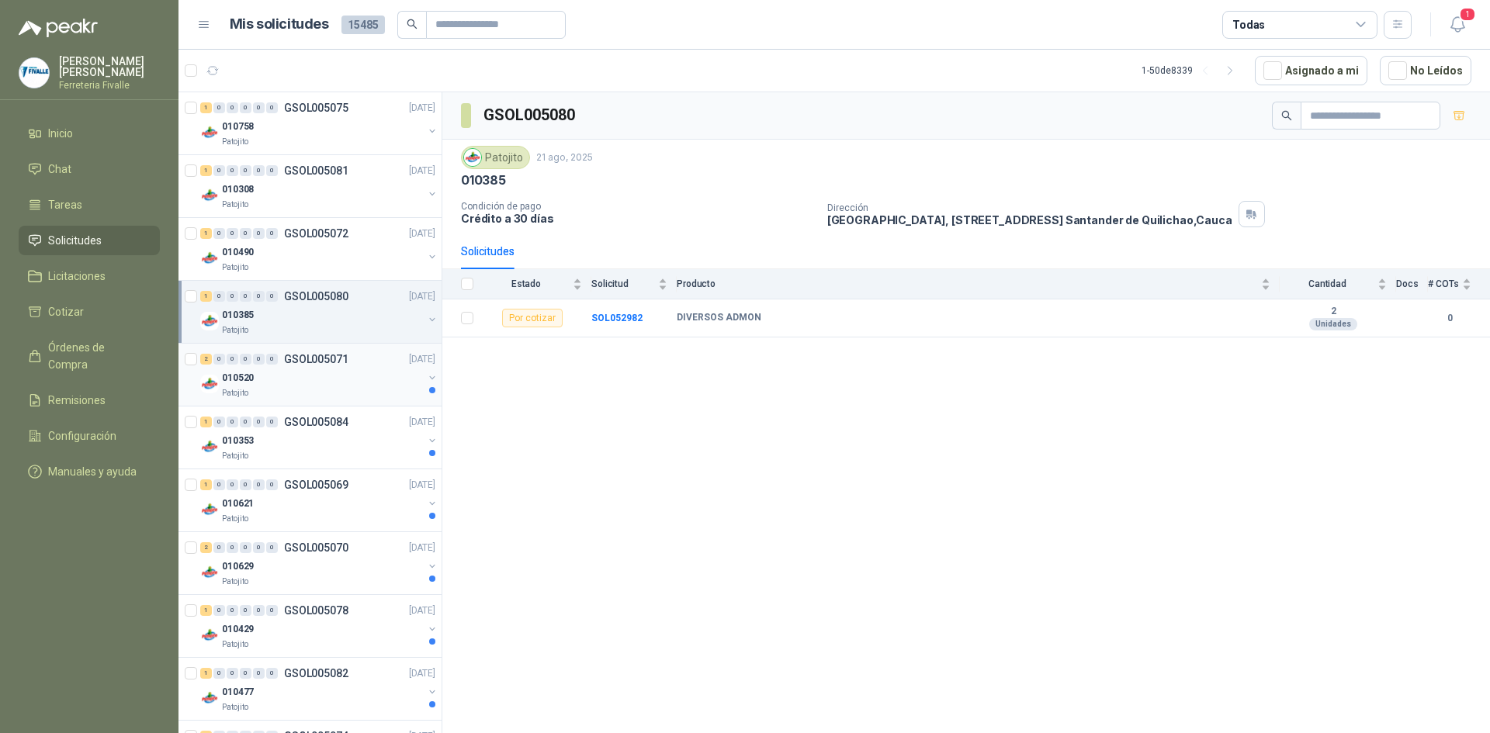
click at [296, 387] on div "Patojito" at bounding box center [322, 393] width 201 height 12
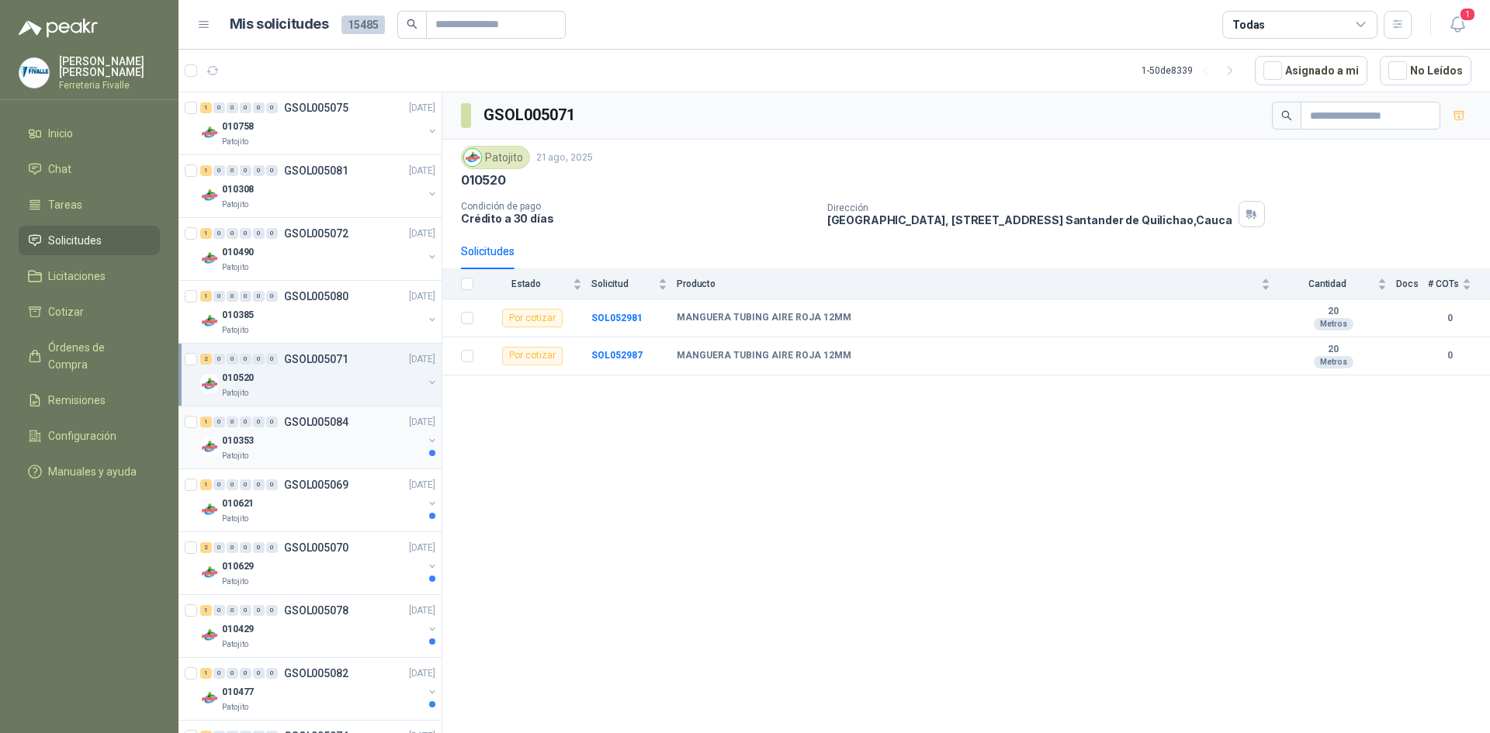
click at [300, 453] on div "Patojito" at bounding box center [322, 456] width 201 height 12
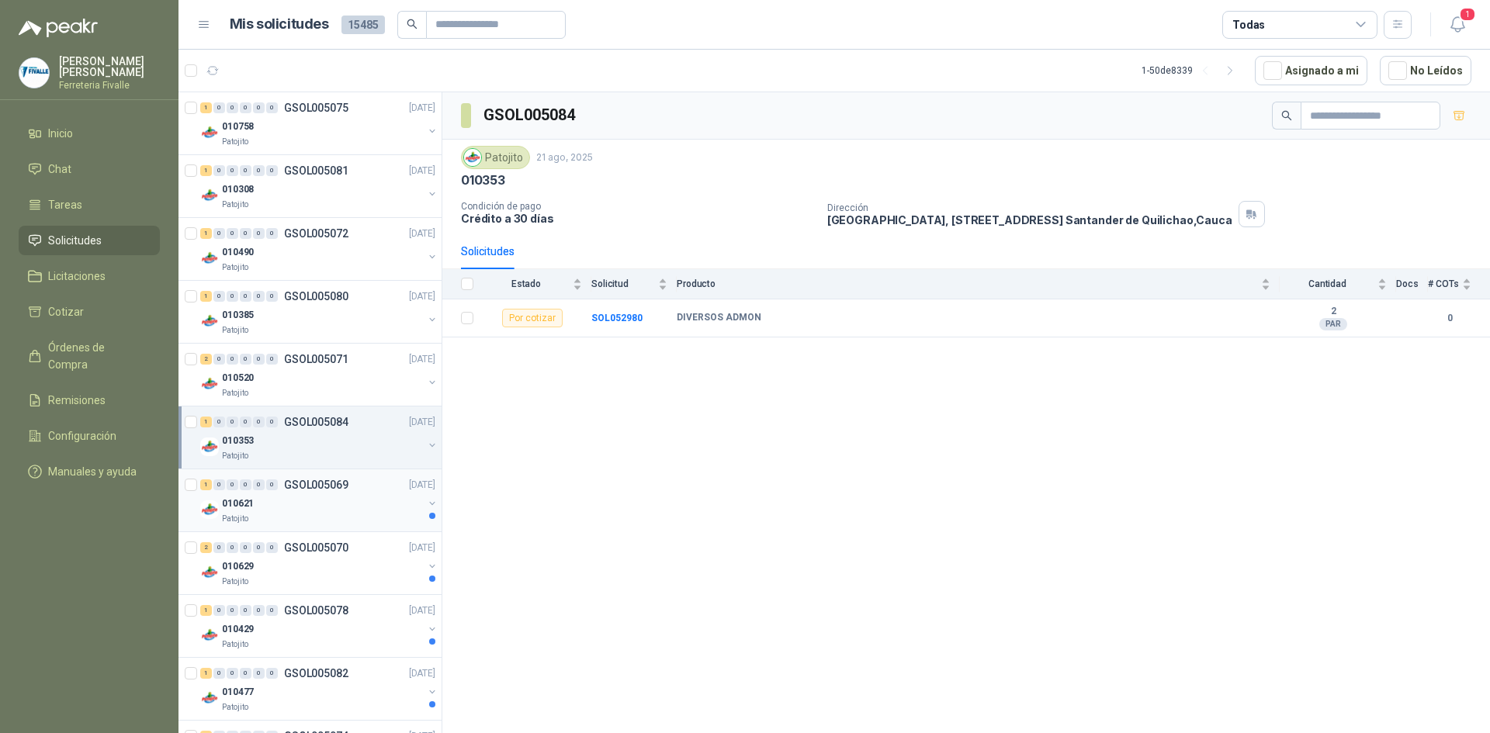
click at [284, 517] on div "Patojito" at bounding box center [322, 519] width 201 height 12
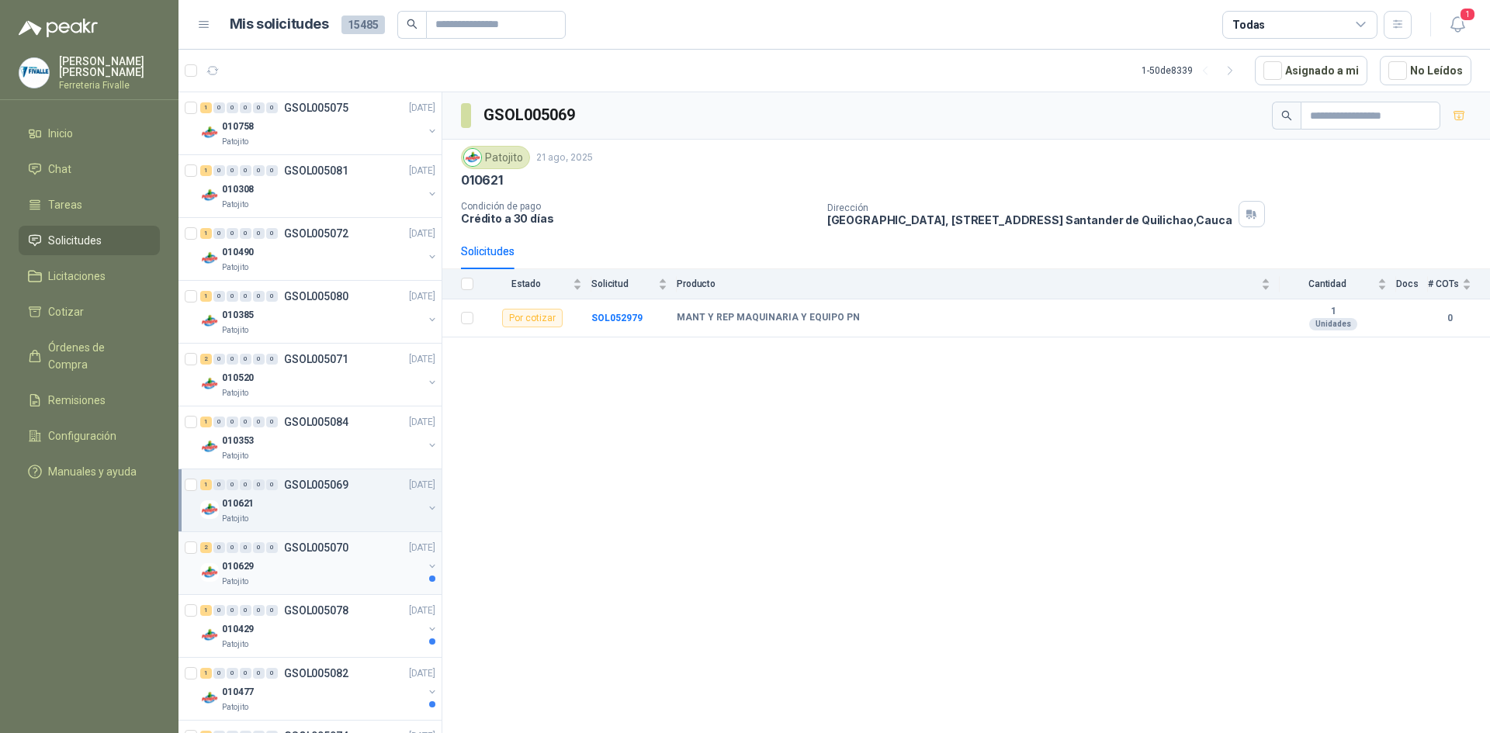
click at [279, 572] on div "010629" at bounding box center [322, 566] width 201 height 19
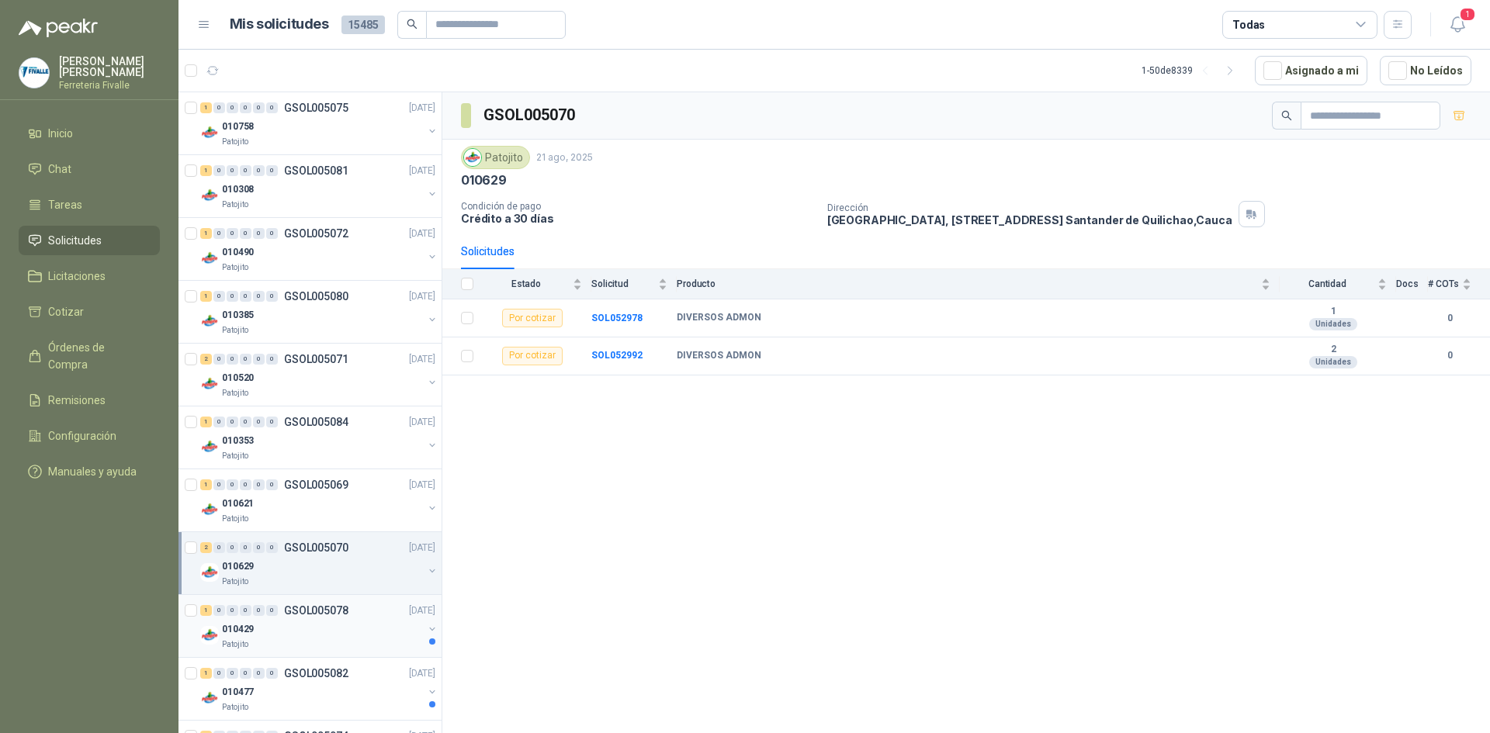
click at [280, 635] on div "010429" at bounding box center [322, 629] width 201 height 19
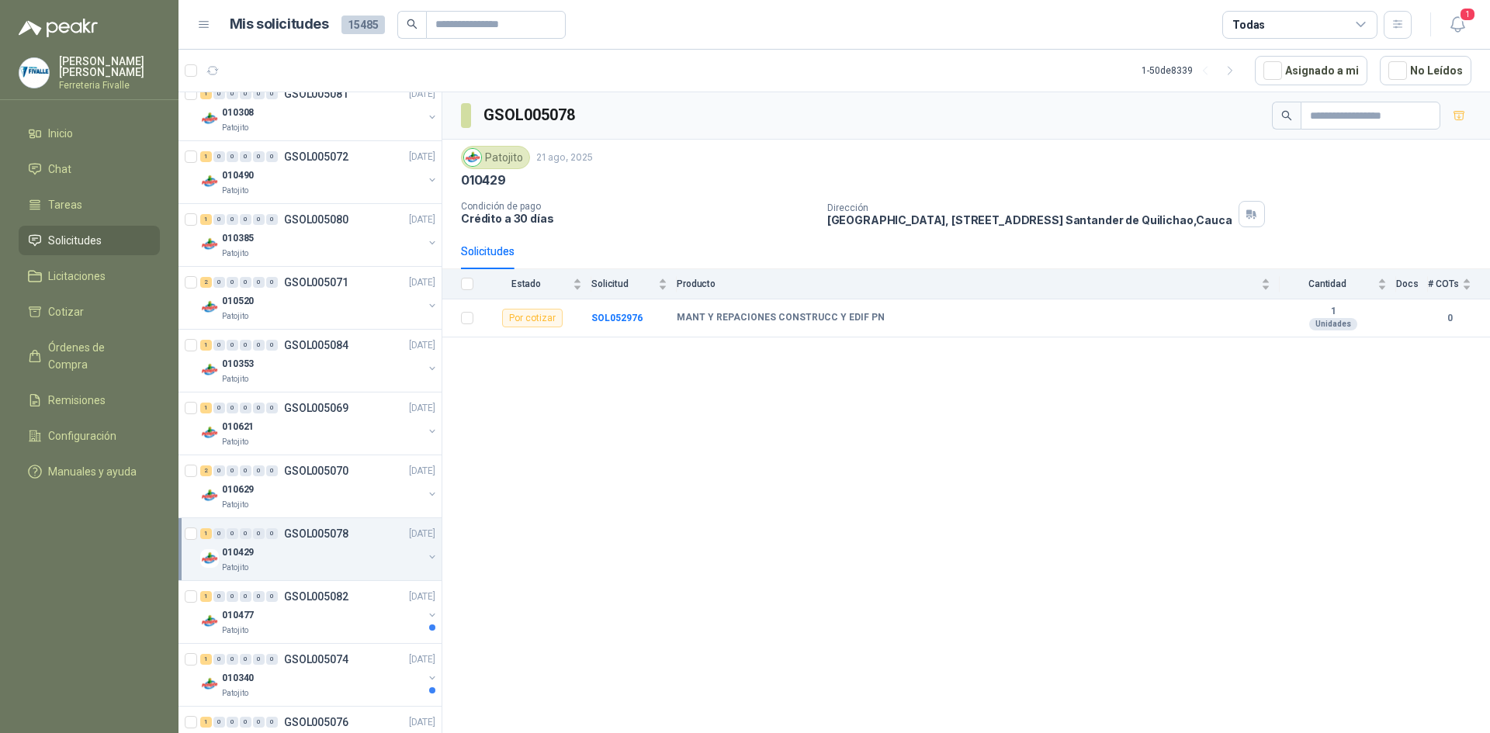
scroll to position [78, 0]
click at [283, 625] on div "Patojito" at bounding box center [322, 630] width 201 height 12
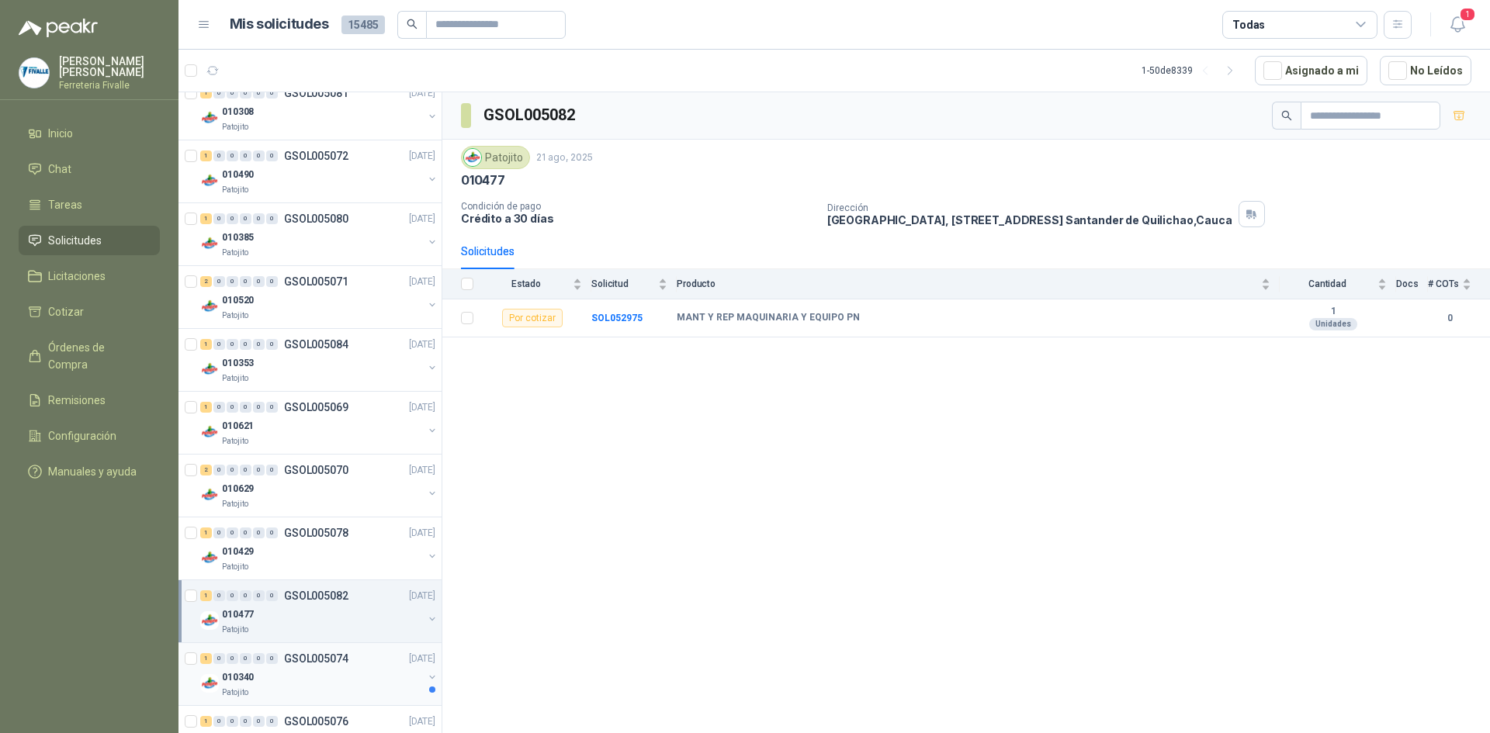
click at [264, 671] on div "010340" at bounding box center [322, 677] width 201 height 19
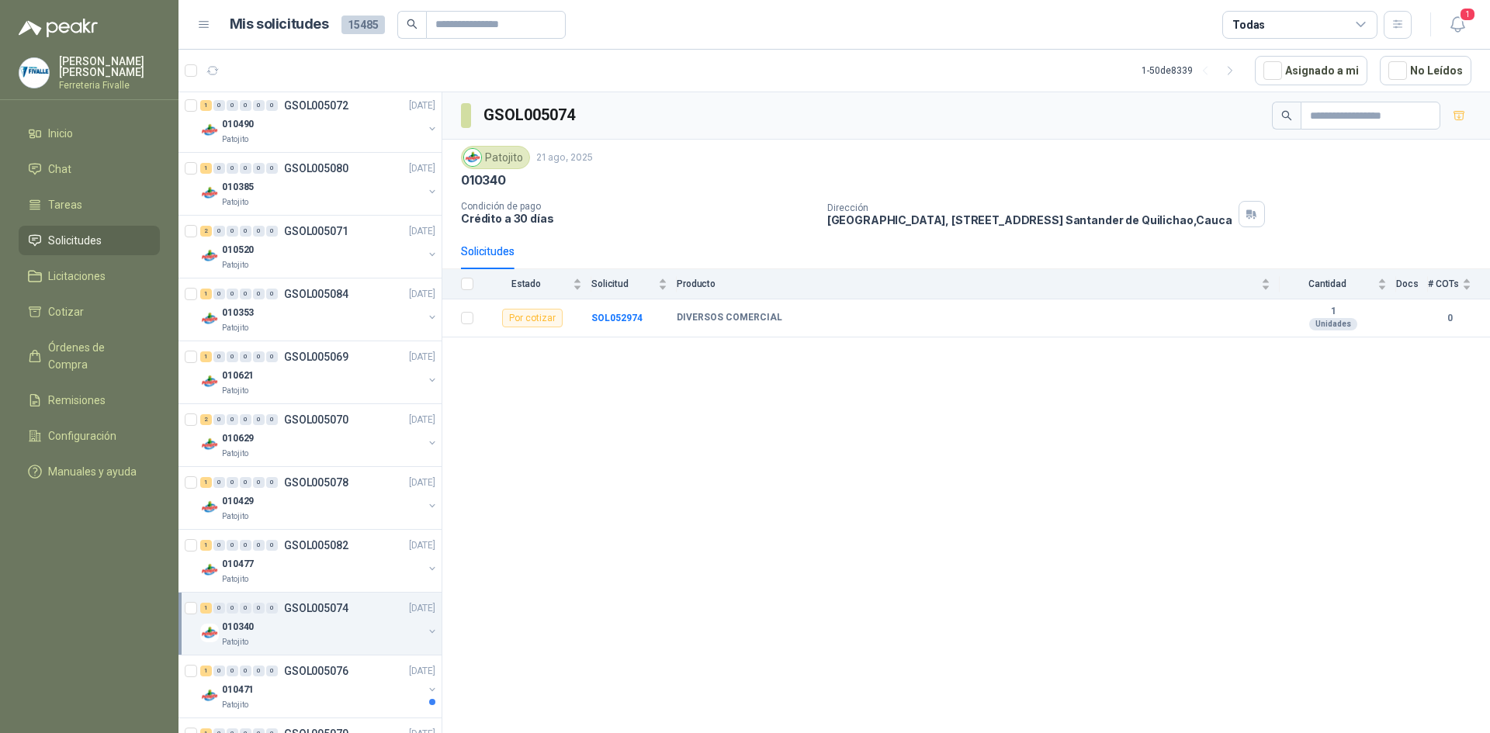
scroll to position [155, 0]
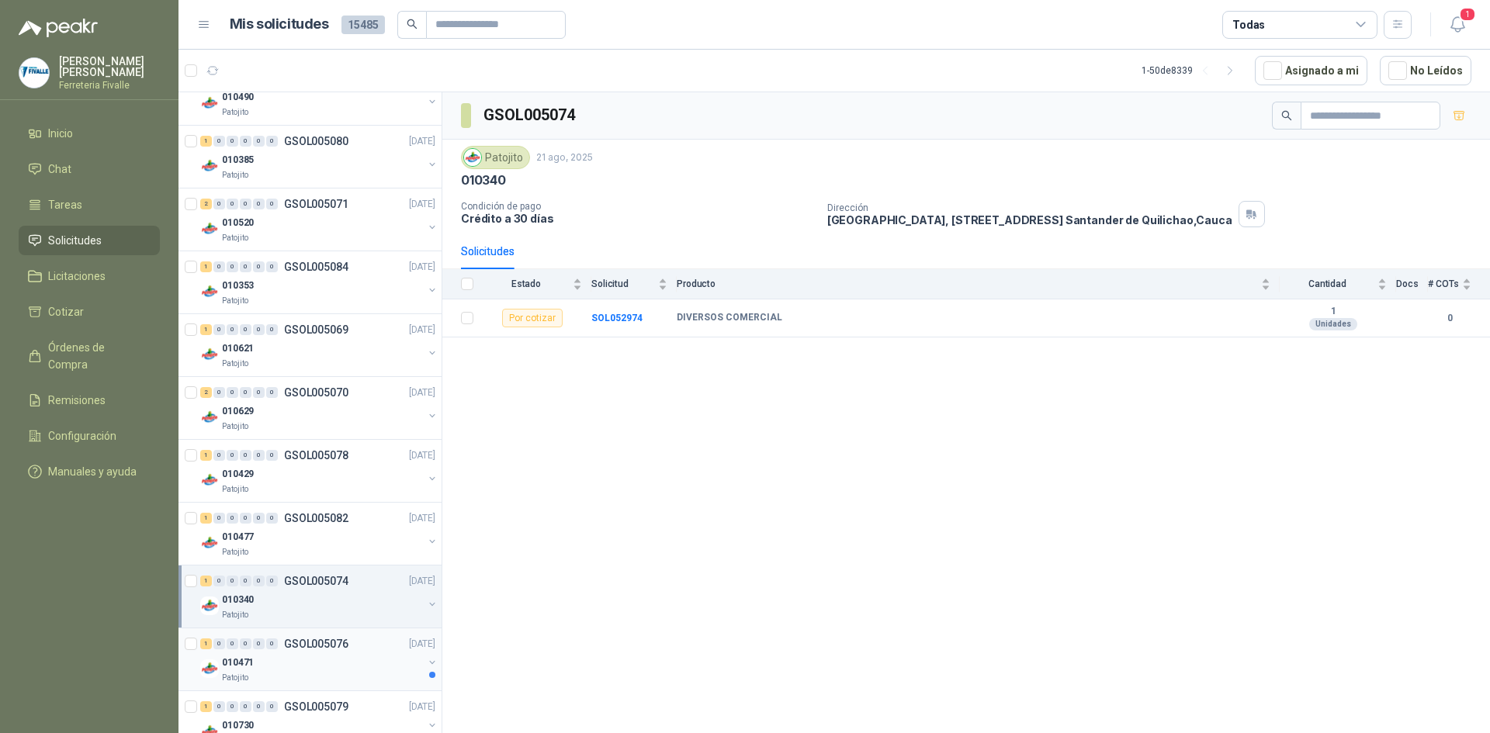
click at [276, 664] on div "010471" at bounding box center [322, 663] width 201 height 19
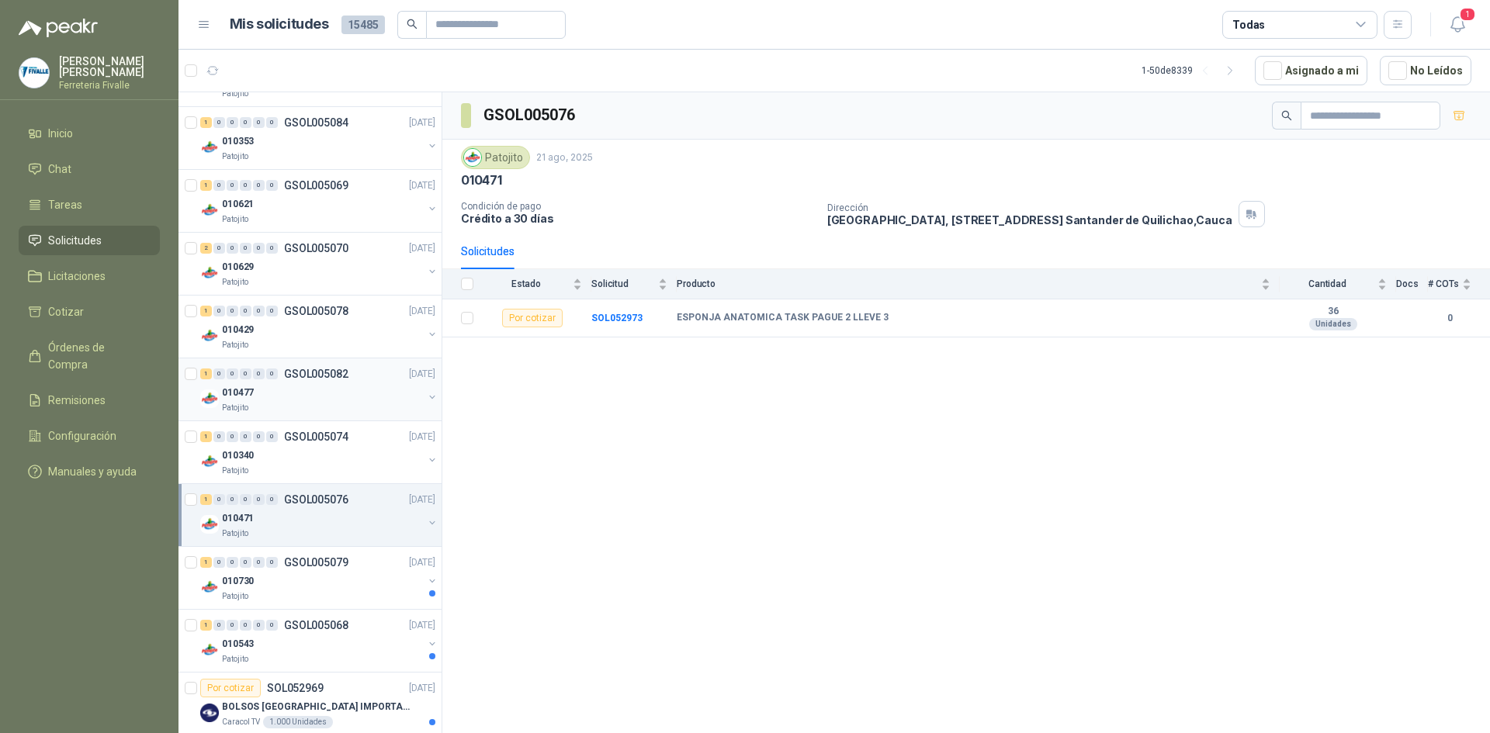
scroll to position [310, 0]
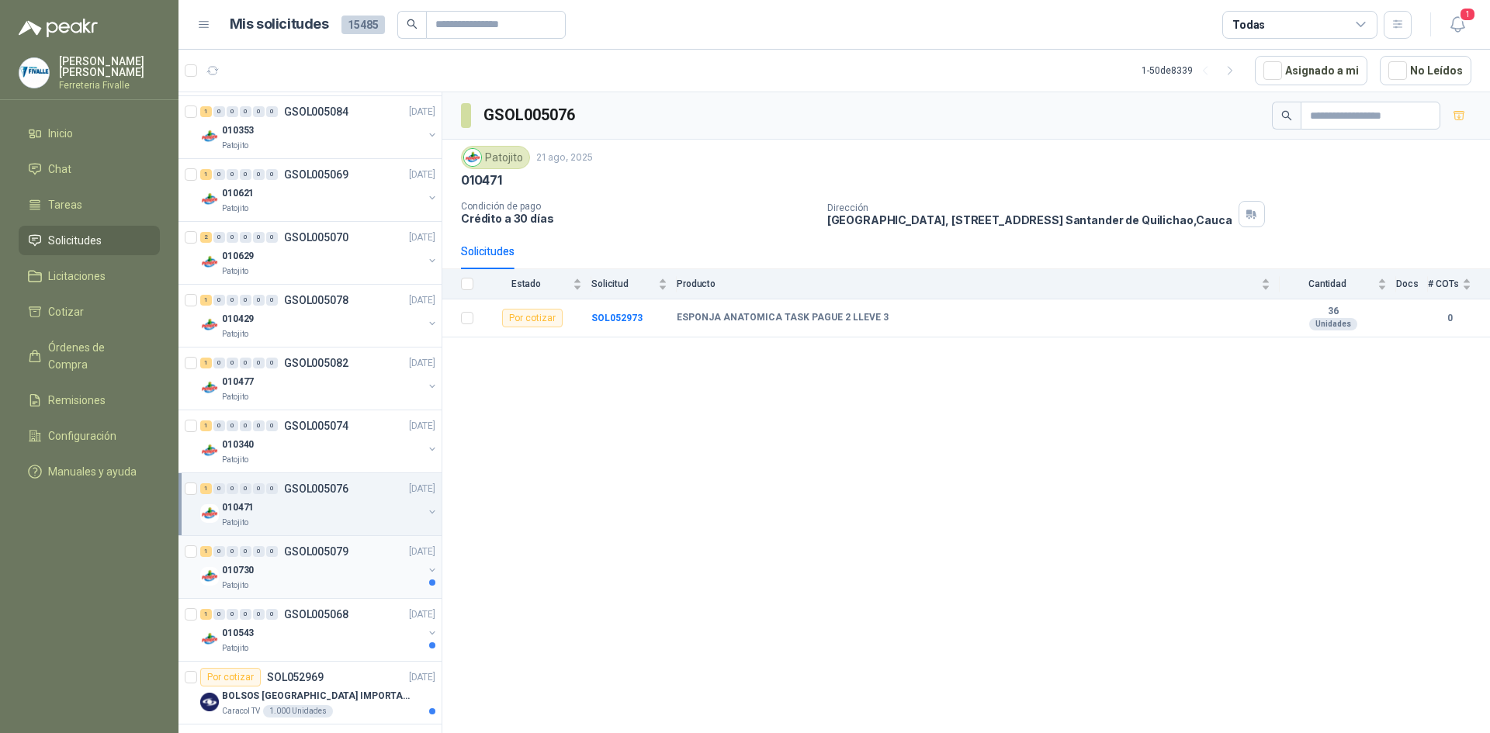
click at [300, 578] on div "010730" at bounding box center [322, 570] width 201 height 19
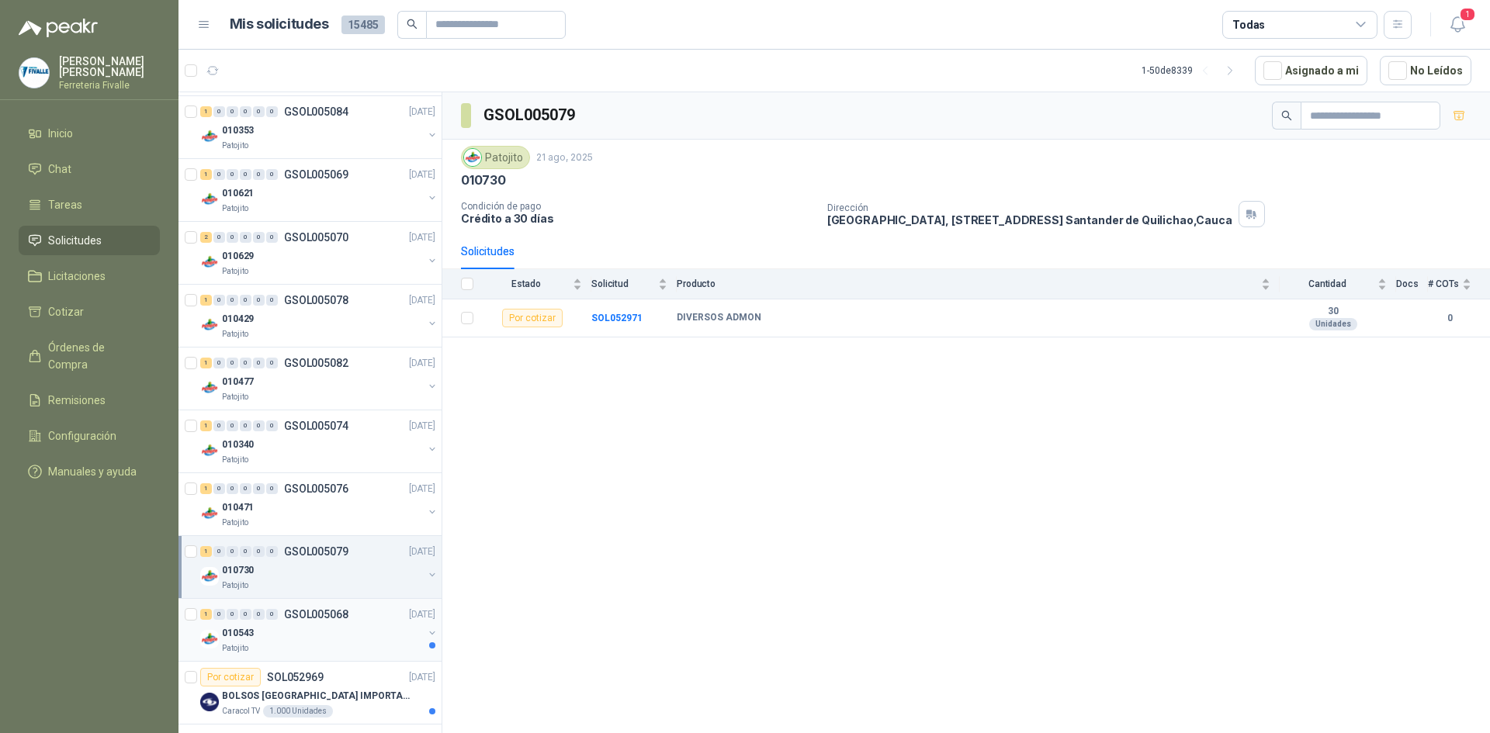
click at [283, 626] on div "010543" at bounding box center [322, 633] width 201 height 19
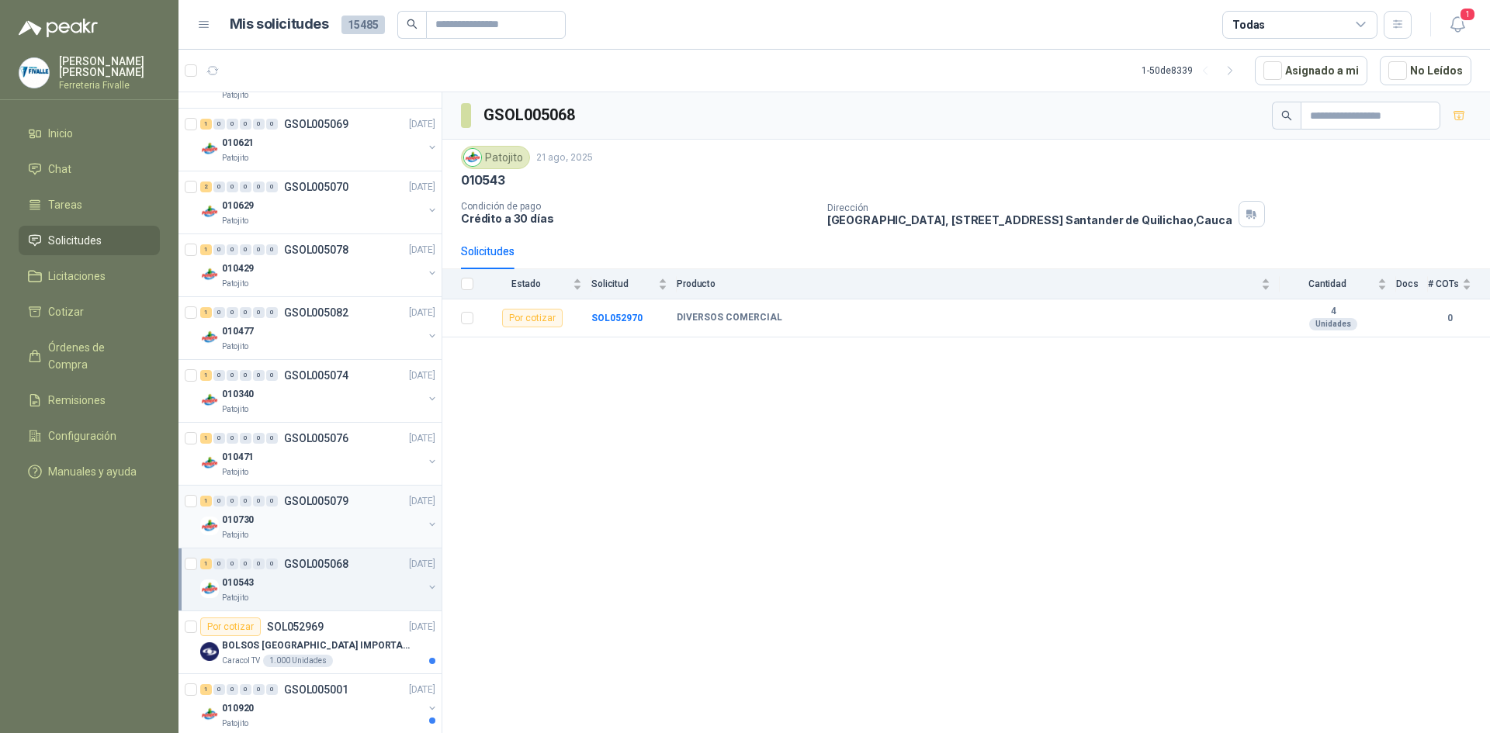
scroll to position [388, 0]
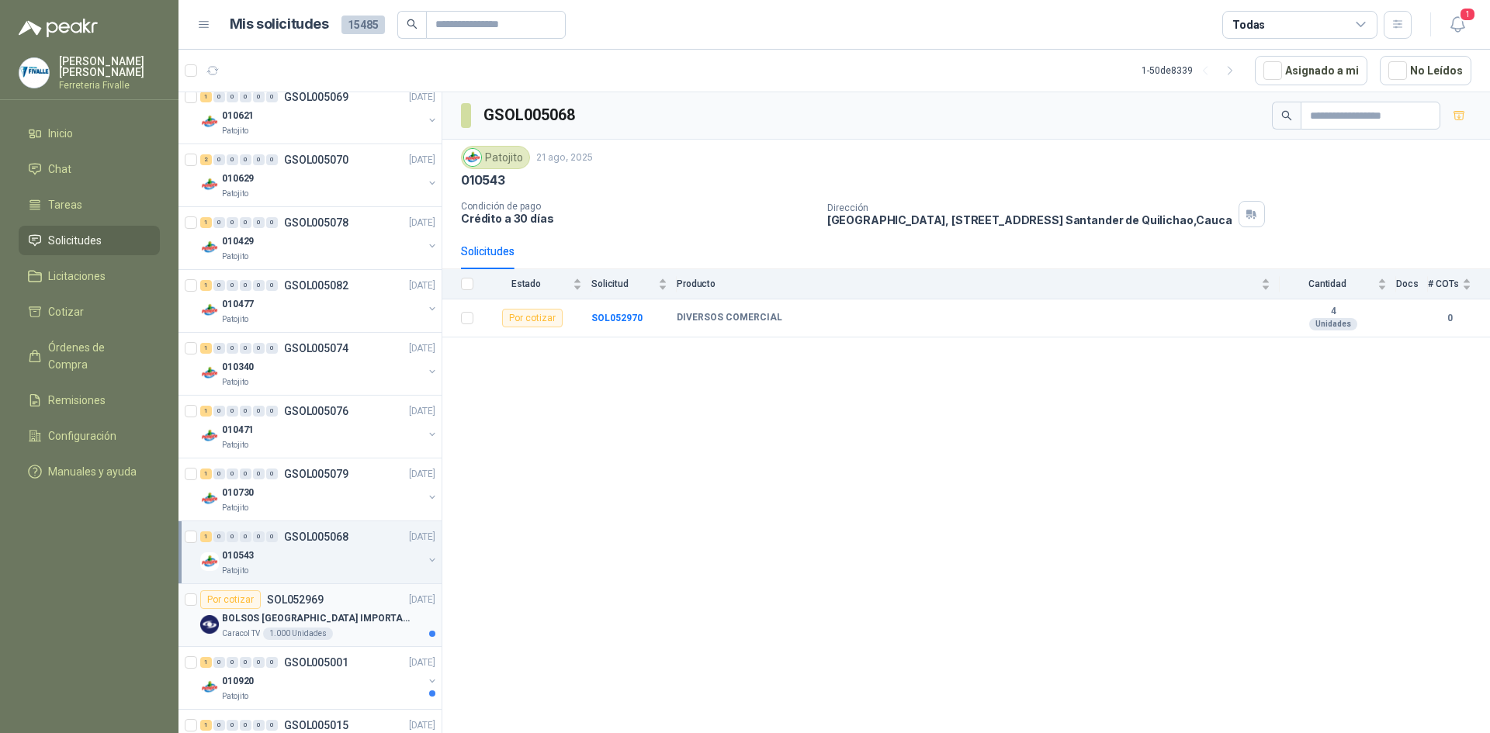
click at [310, 615] on p "BOLSOS [GEOGRAPHIC_DATA] IMPORTADO [GEOGRAPHIC_DATA]-397-1" at bounding box center [318, 619] width 193 height 15
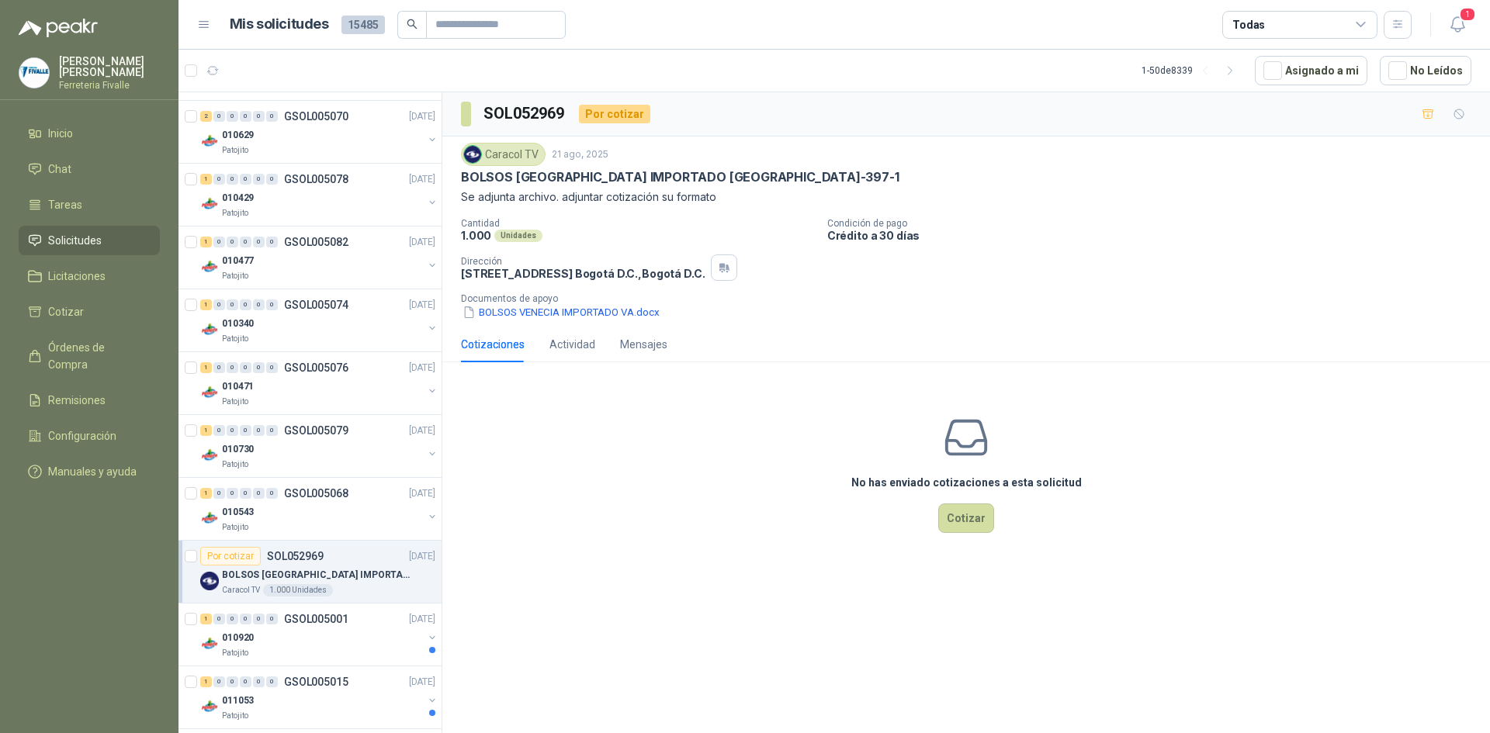
scroll to position [466, 0]
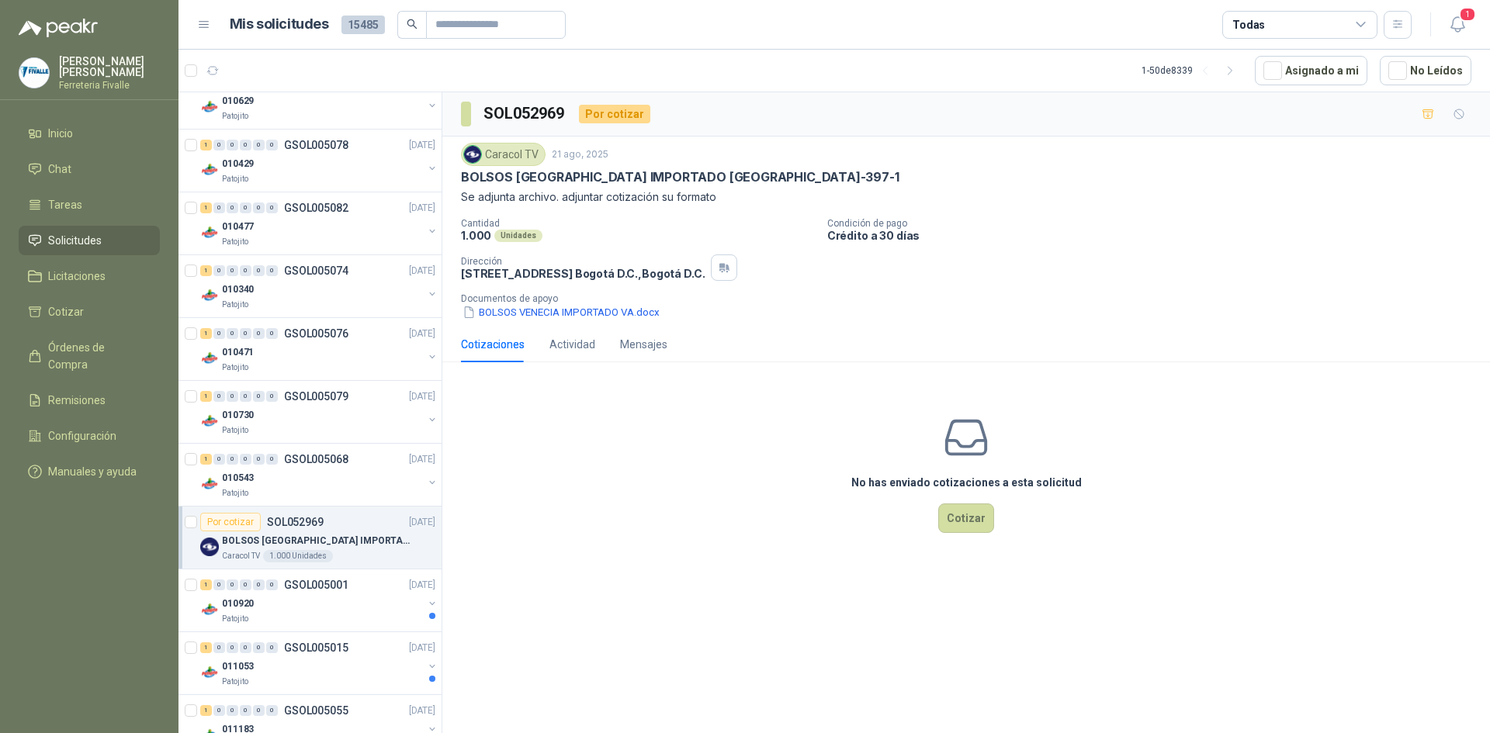
click at [310, 615] on div "Patojito" at bounding box center [322, 619] width 201 height 12
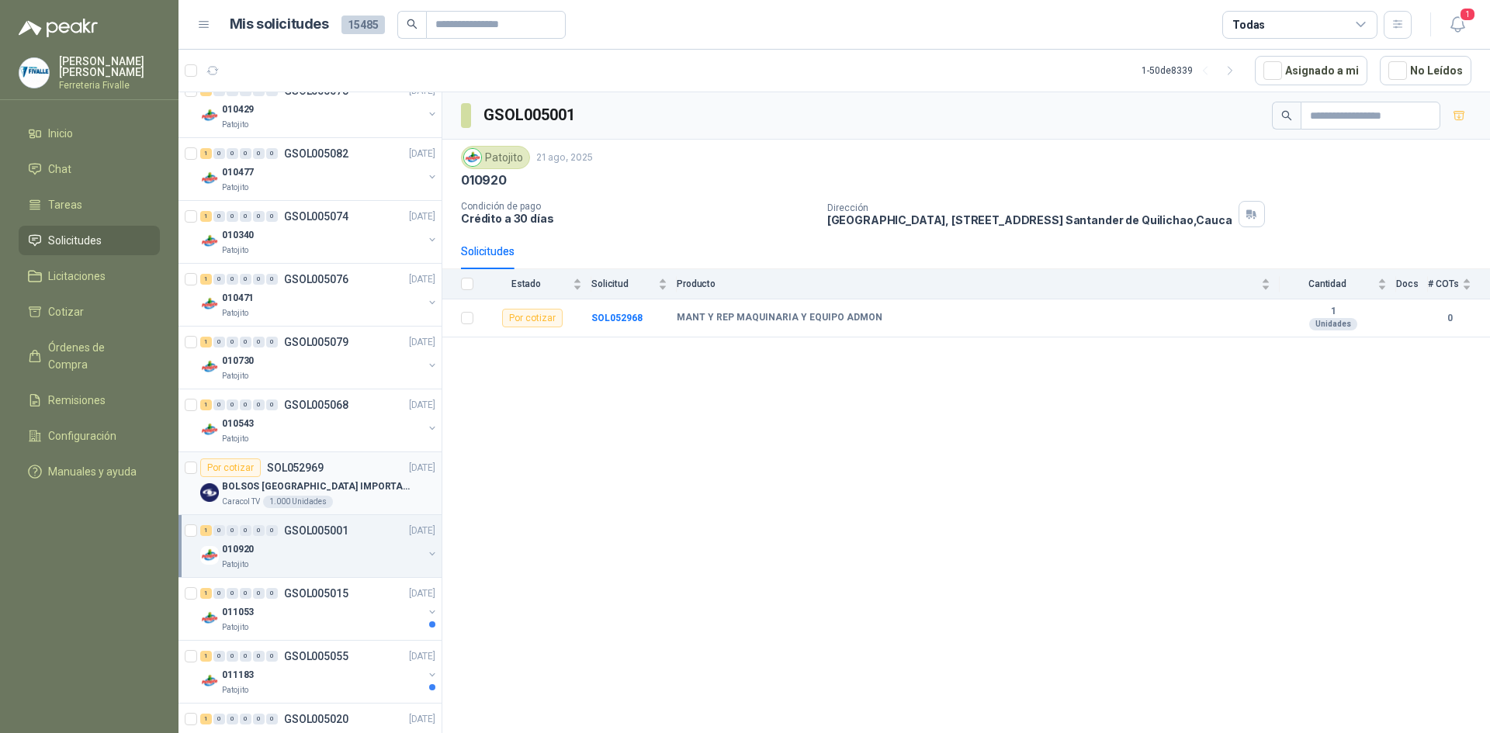
scroll to position [543, 0]
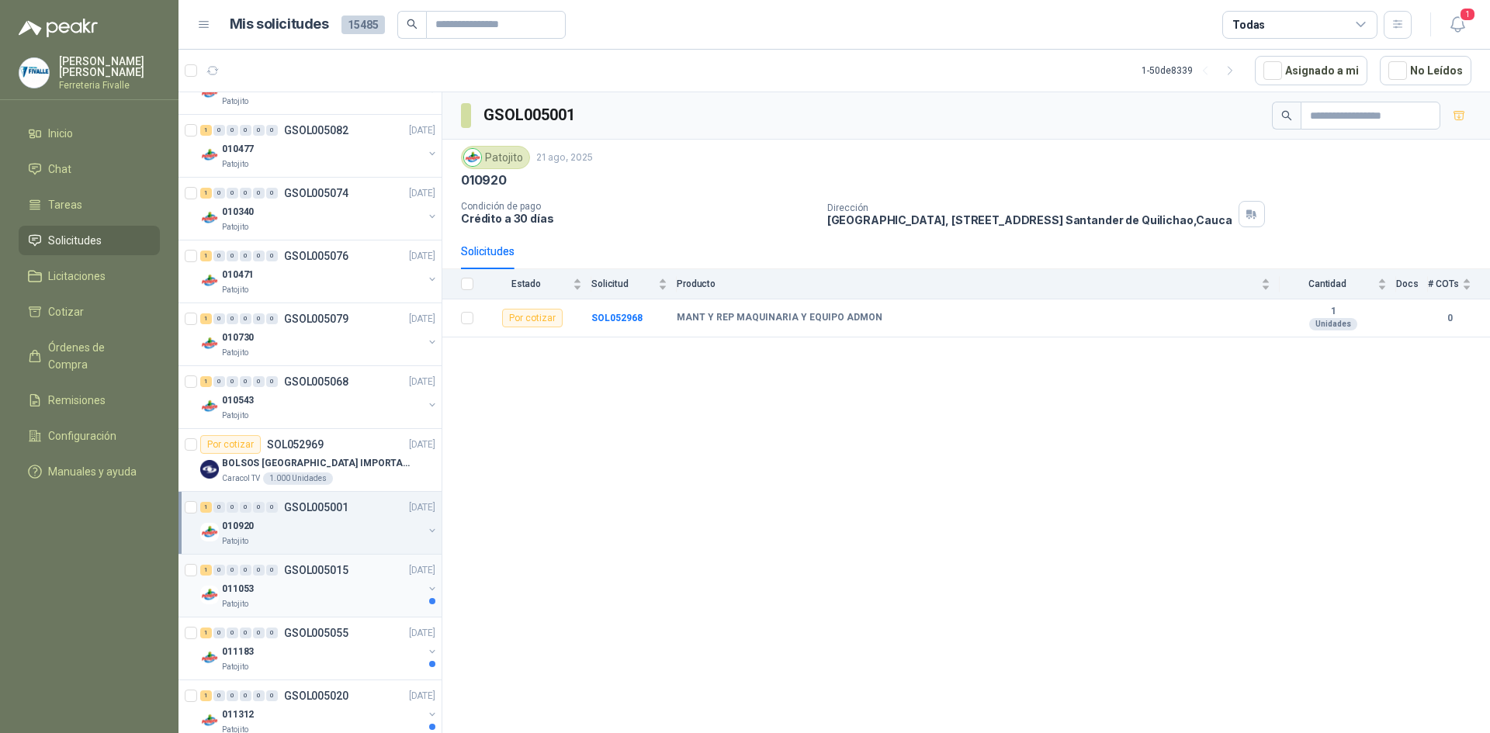
click at [289, 592] on div "011053" at bounding box center [322, 589] width 201 height 19
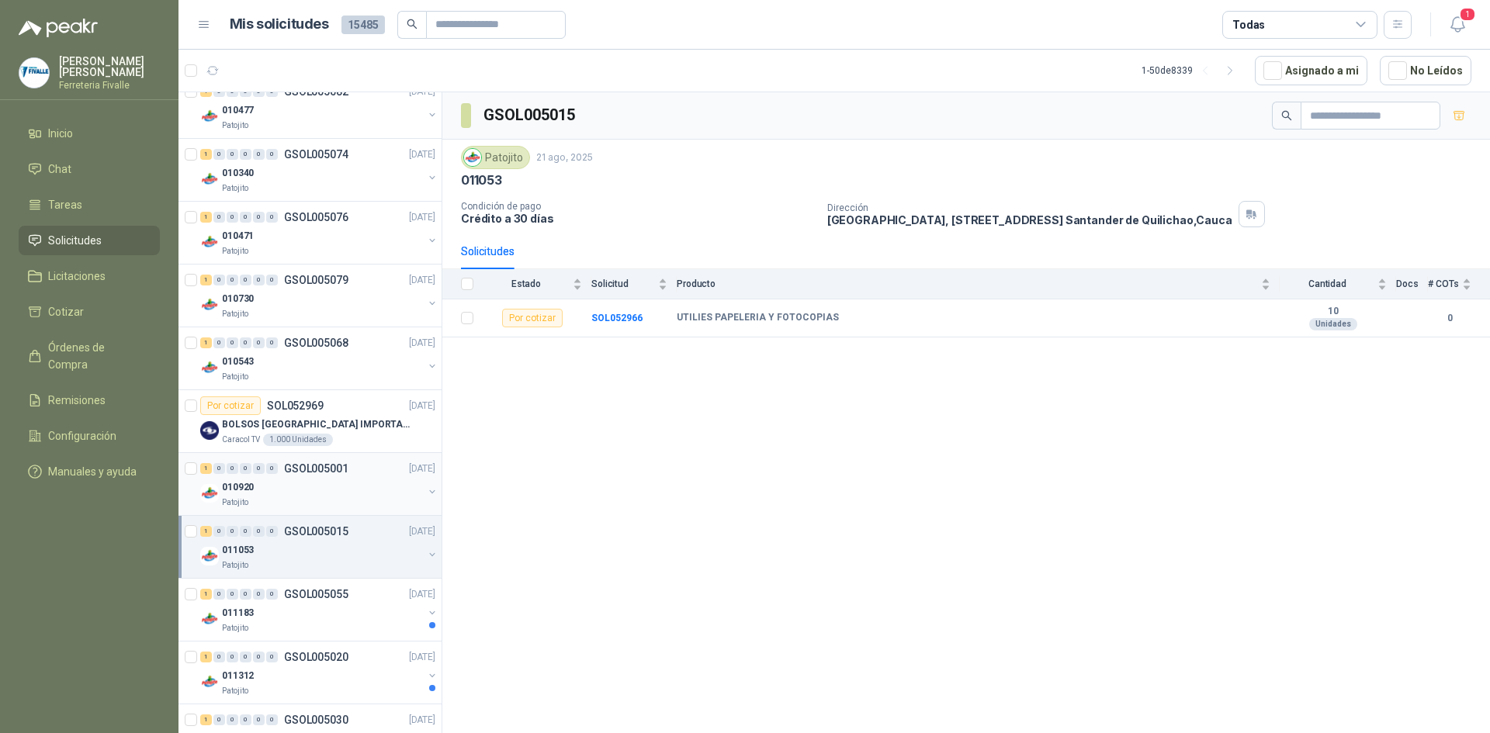
scroll to position [699, 0]
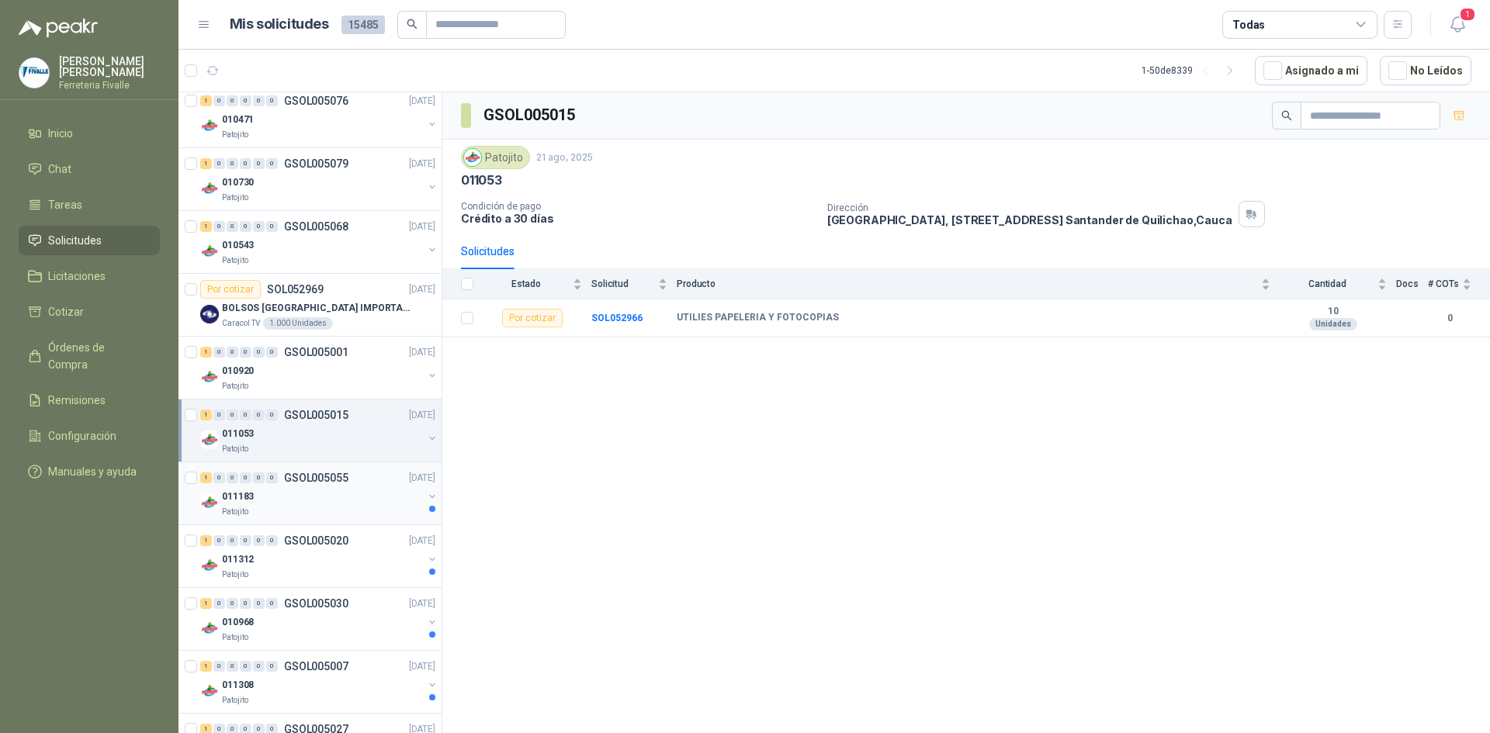
click at [301, 499] on div "011183" at bounding box center [322, 496] width 201 height 19
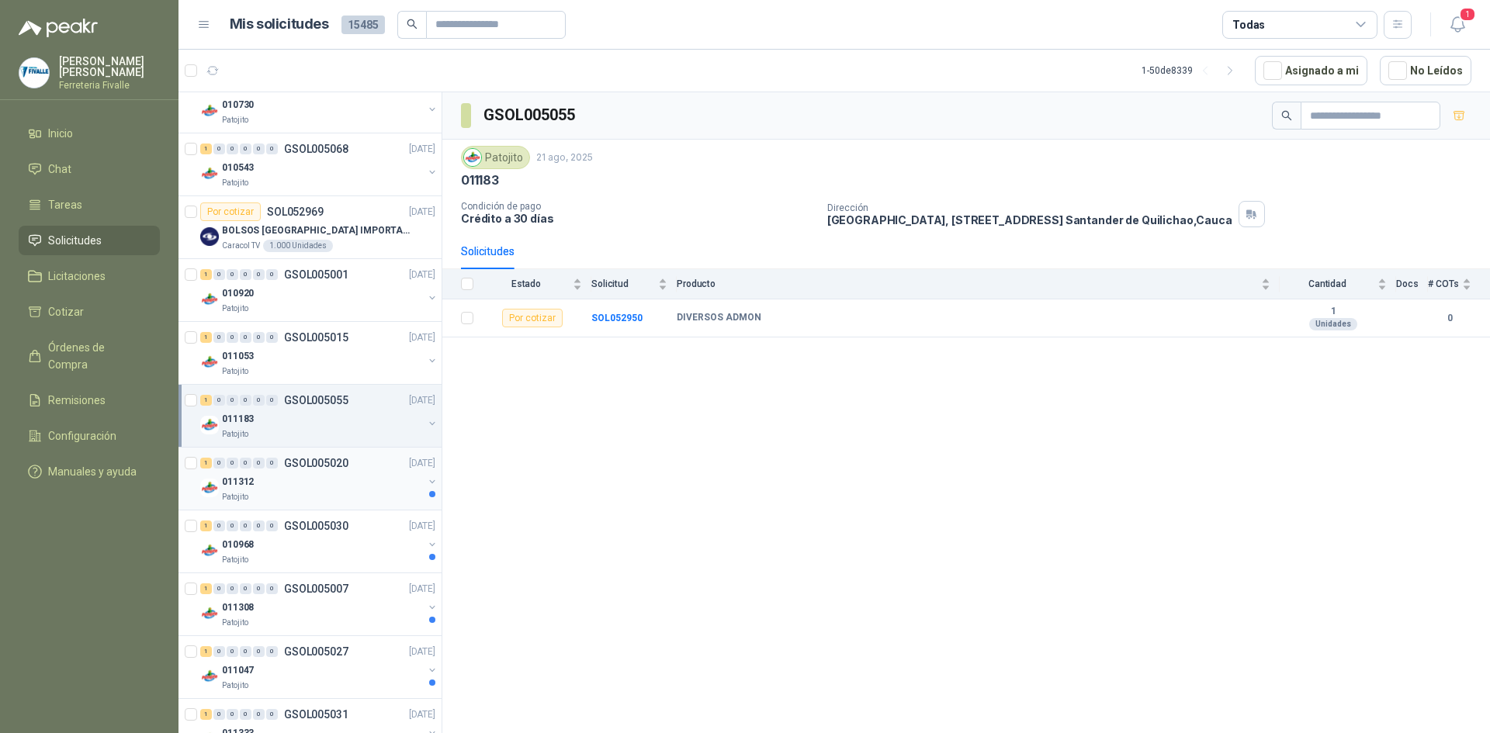
click at [301, 496] on div "Patojito" at bounding box center [322, 497] width 201 height 12
click at [297, 557] on div "Patojito" at bounding box center [322, 560] width 201 height 12
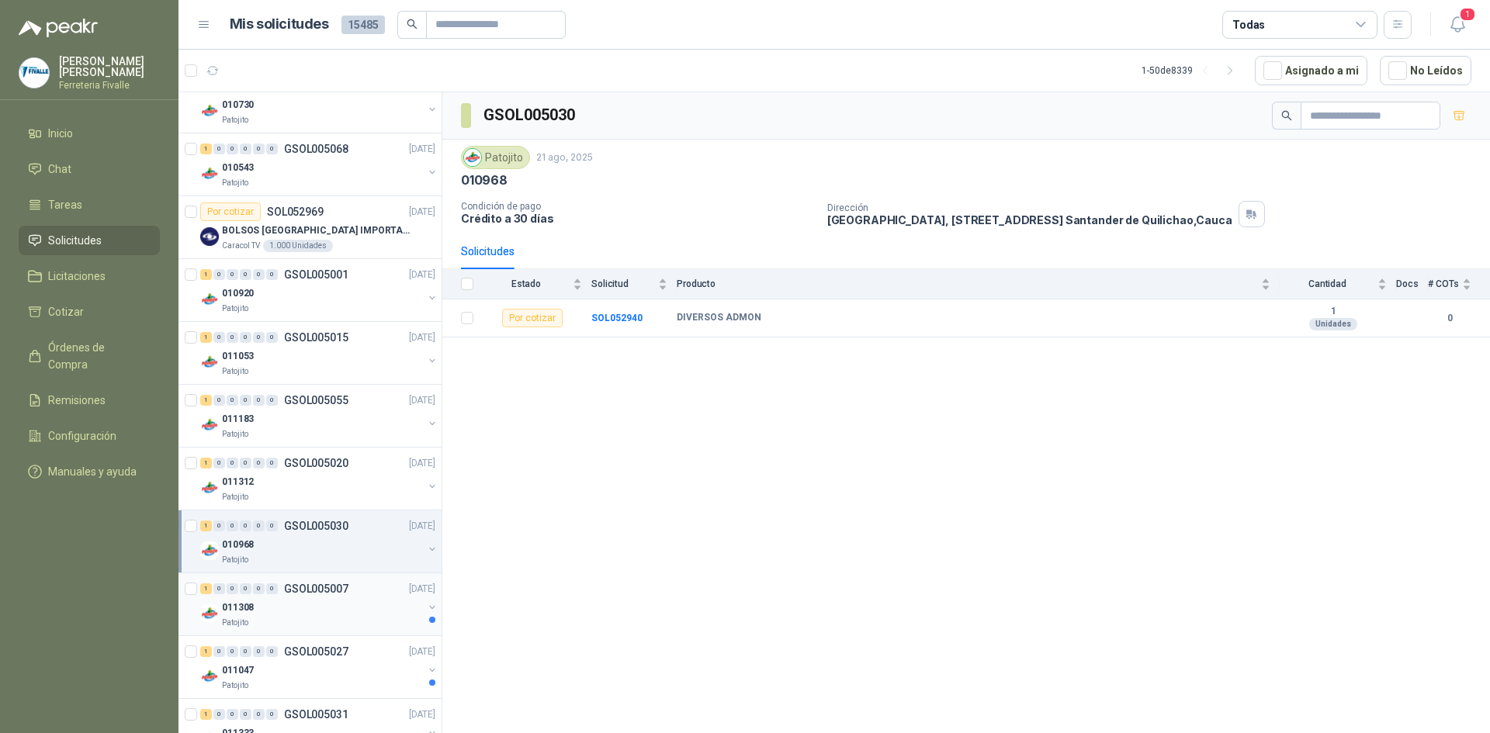
click at [286, 620] on div "Patojito" at bounding box center [322, 623] width 201 height 12
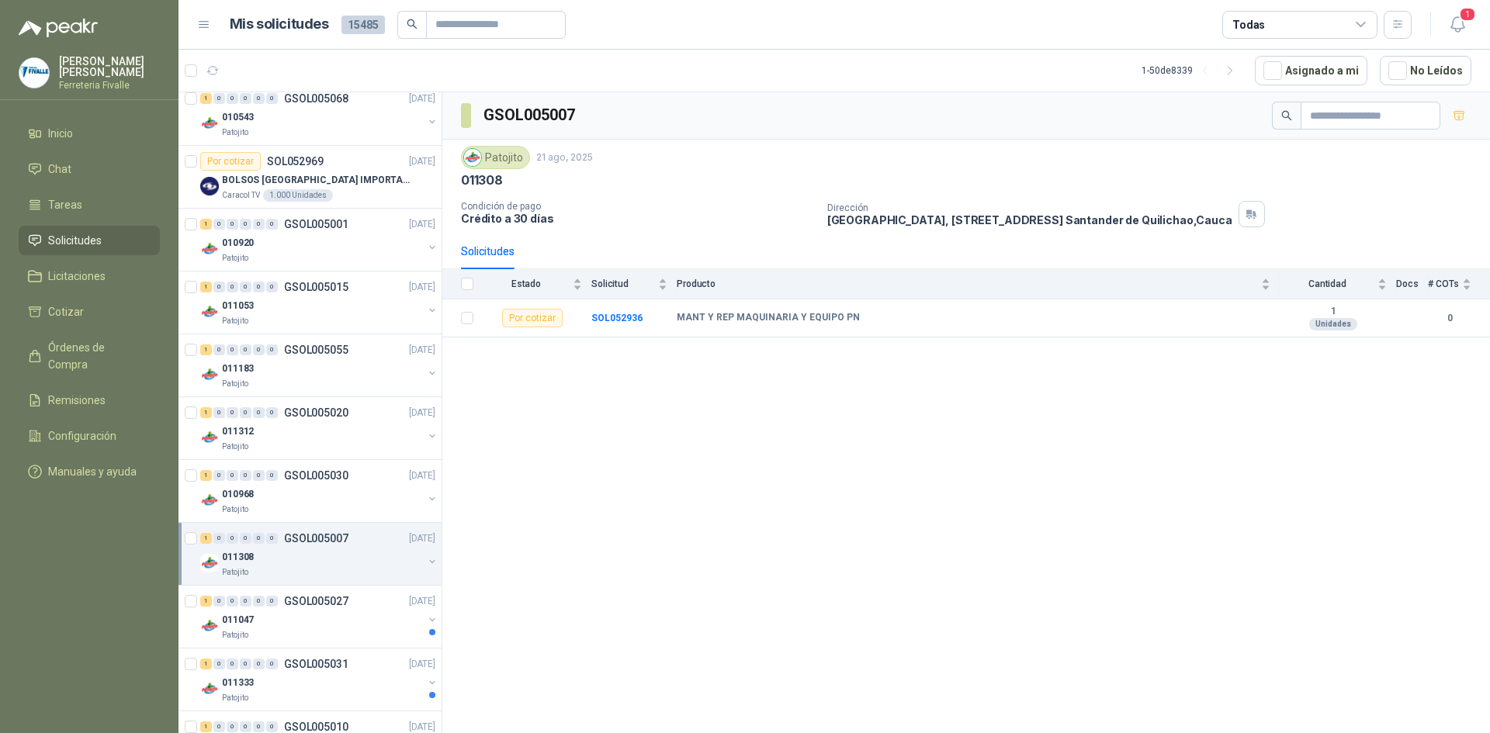
scroll to position [854, 0]
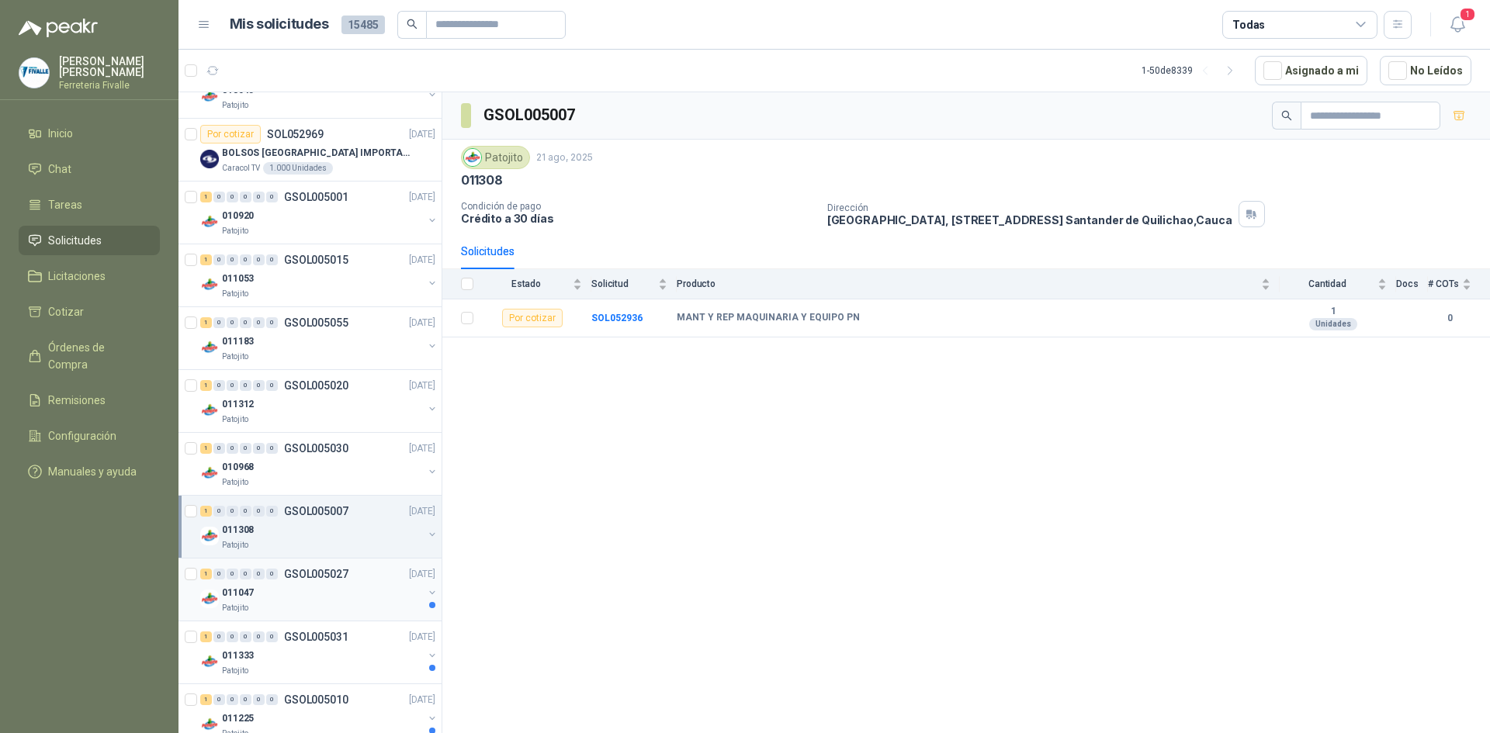
click at [292, 602] on div "011047" at bounding box center [322, 593] width 201 height 19
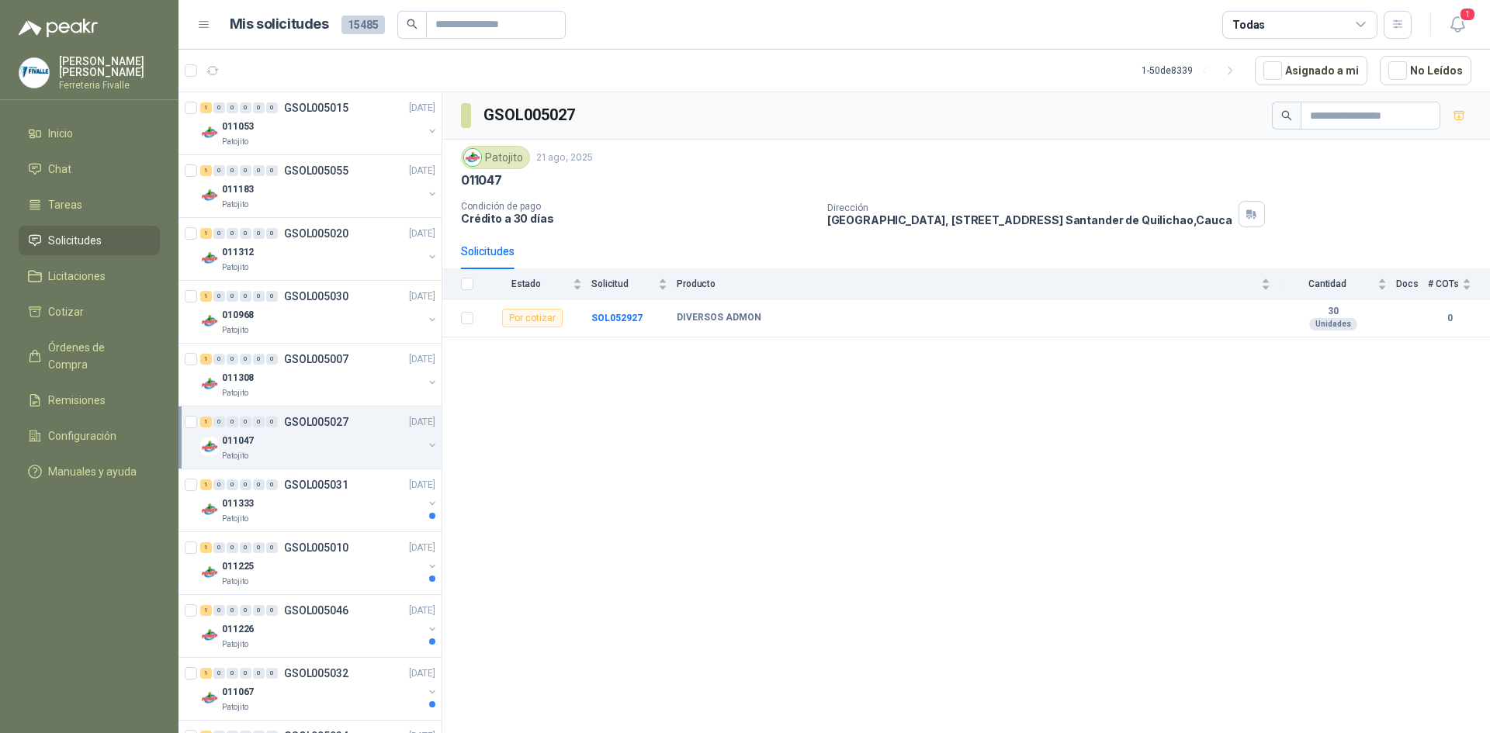
scroll to position [1009, 0]
click at [300, 500] on div "011333" at bounding box center [322, 500] width 201 height 19
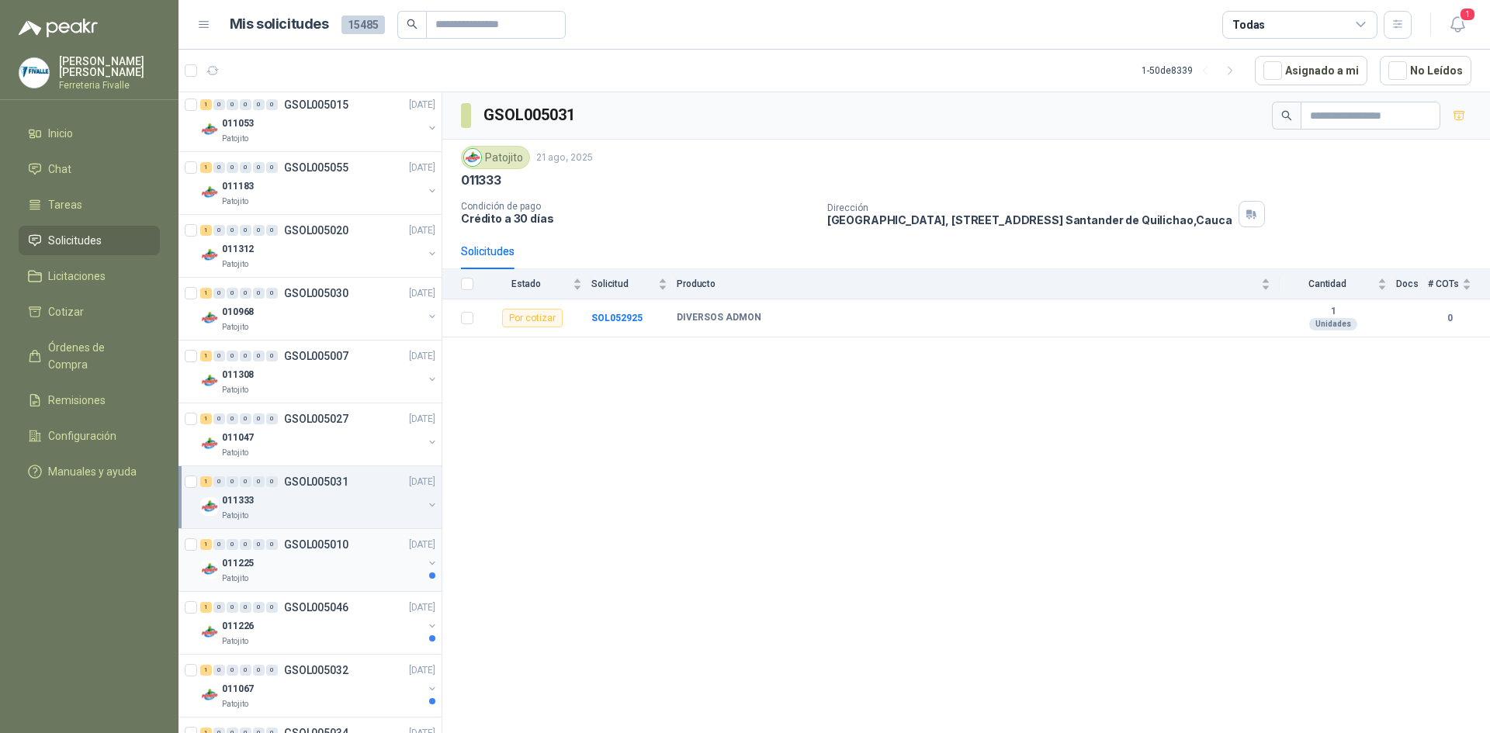
click at [300, 576] on div "Patojito" at bounding box center [322, 579] width 201 height 12
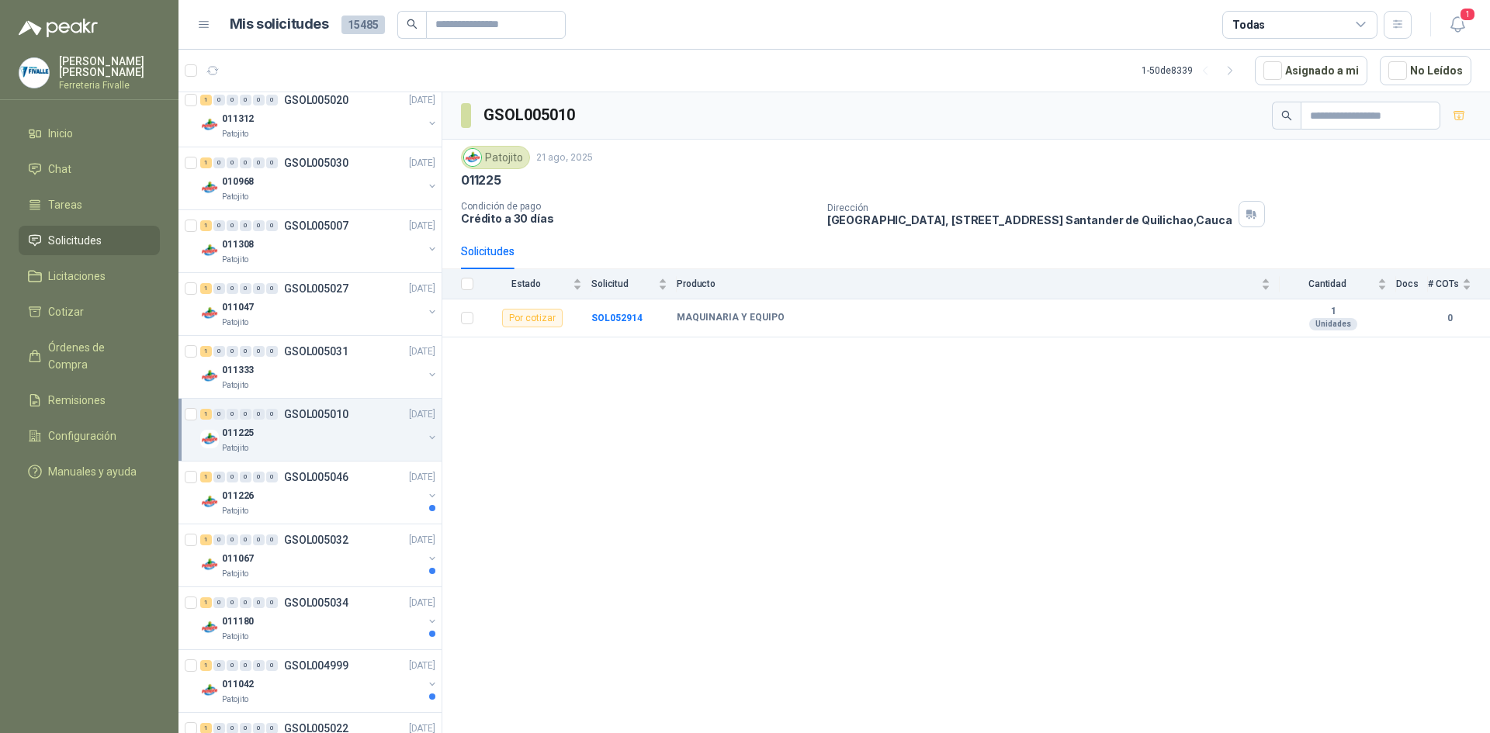
scroll to position [1164, 0]
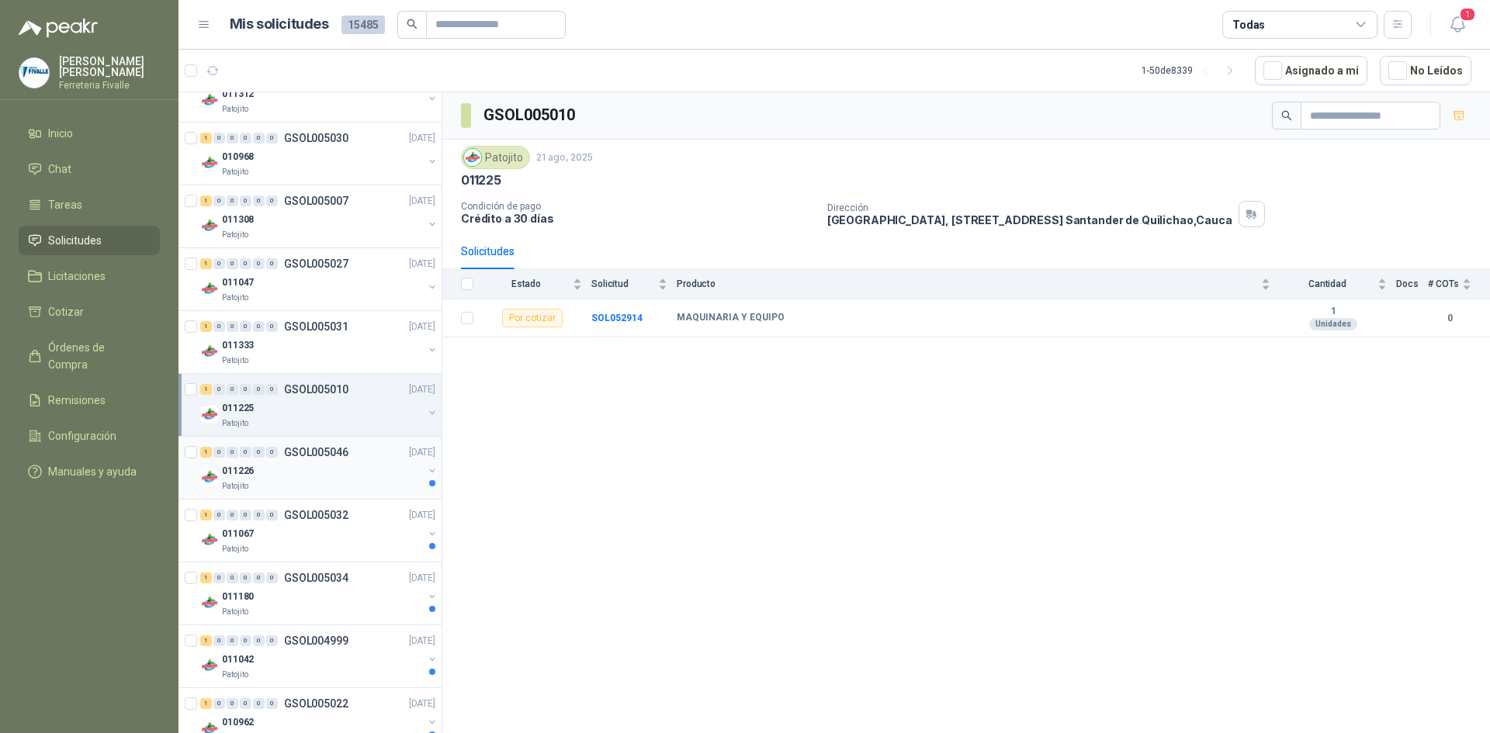
click at [312, 481] on div "Patojito" at bounding box center [322, 486] width 201 height 12
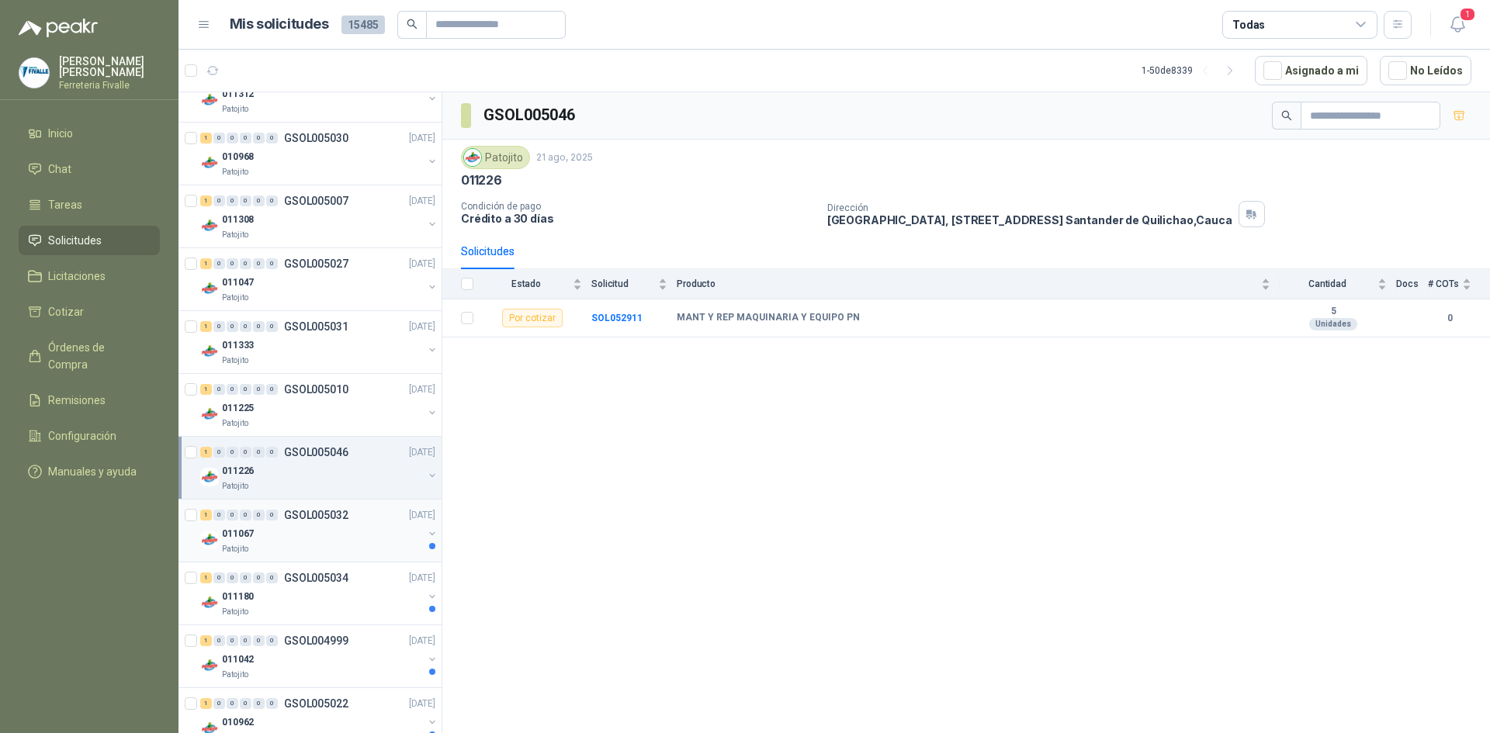
click at [313, 539] on div "011067" at bounding box center [322, 534] width 201 height 19
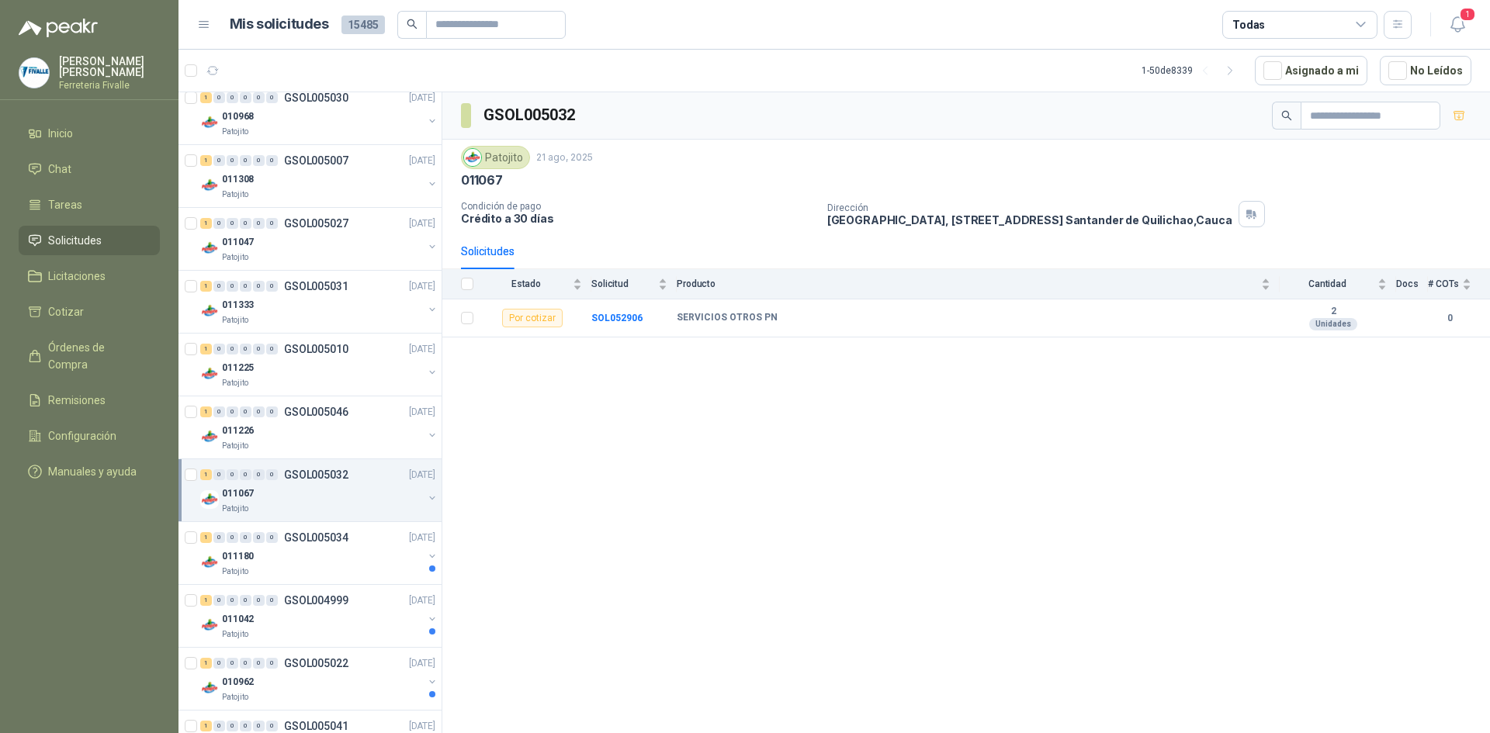
scroll to position [1242, 0]
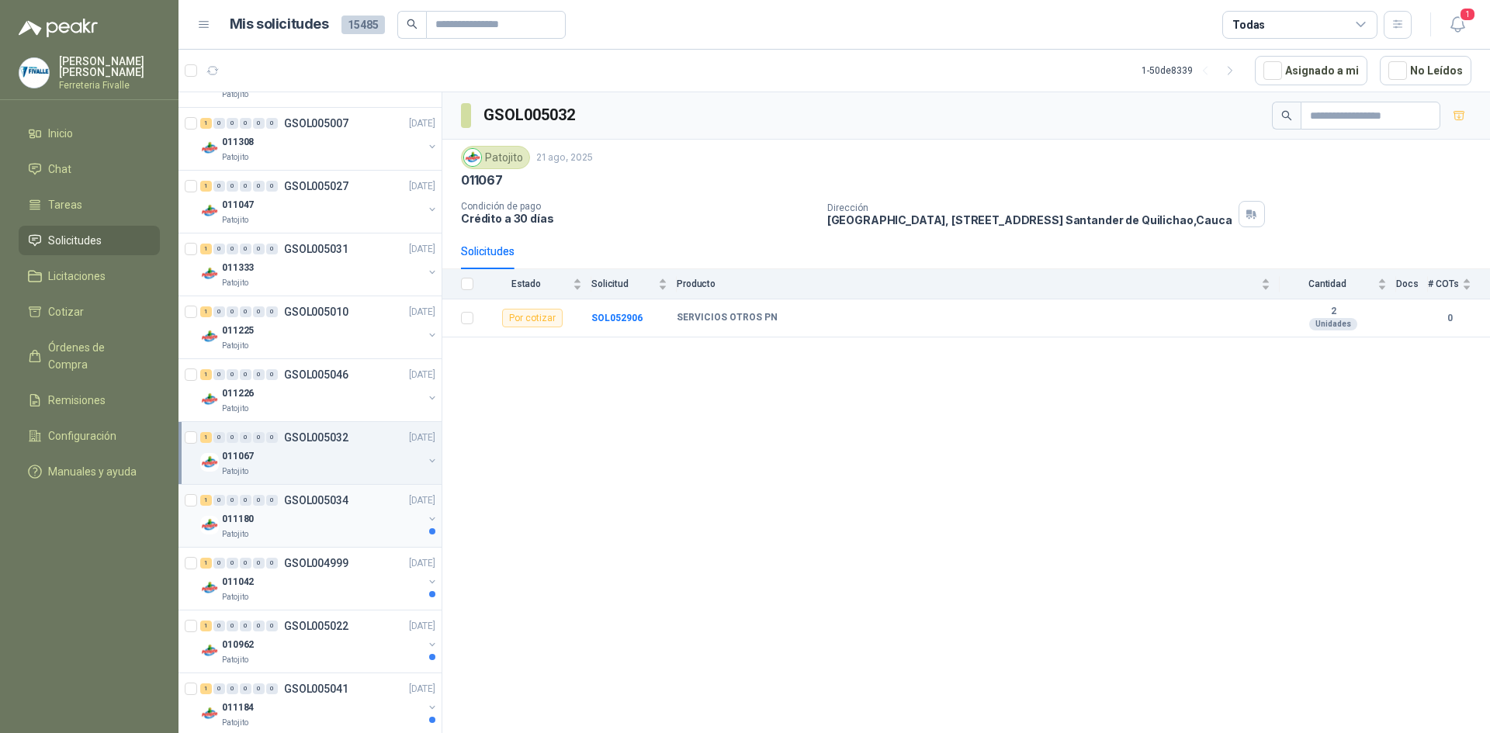
click at [314, 525] on div "011180" at bounding box center [322, 519] width 201 height 19
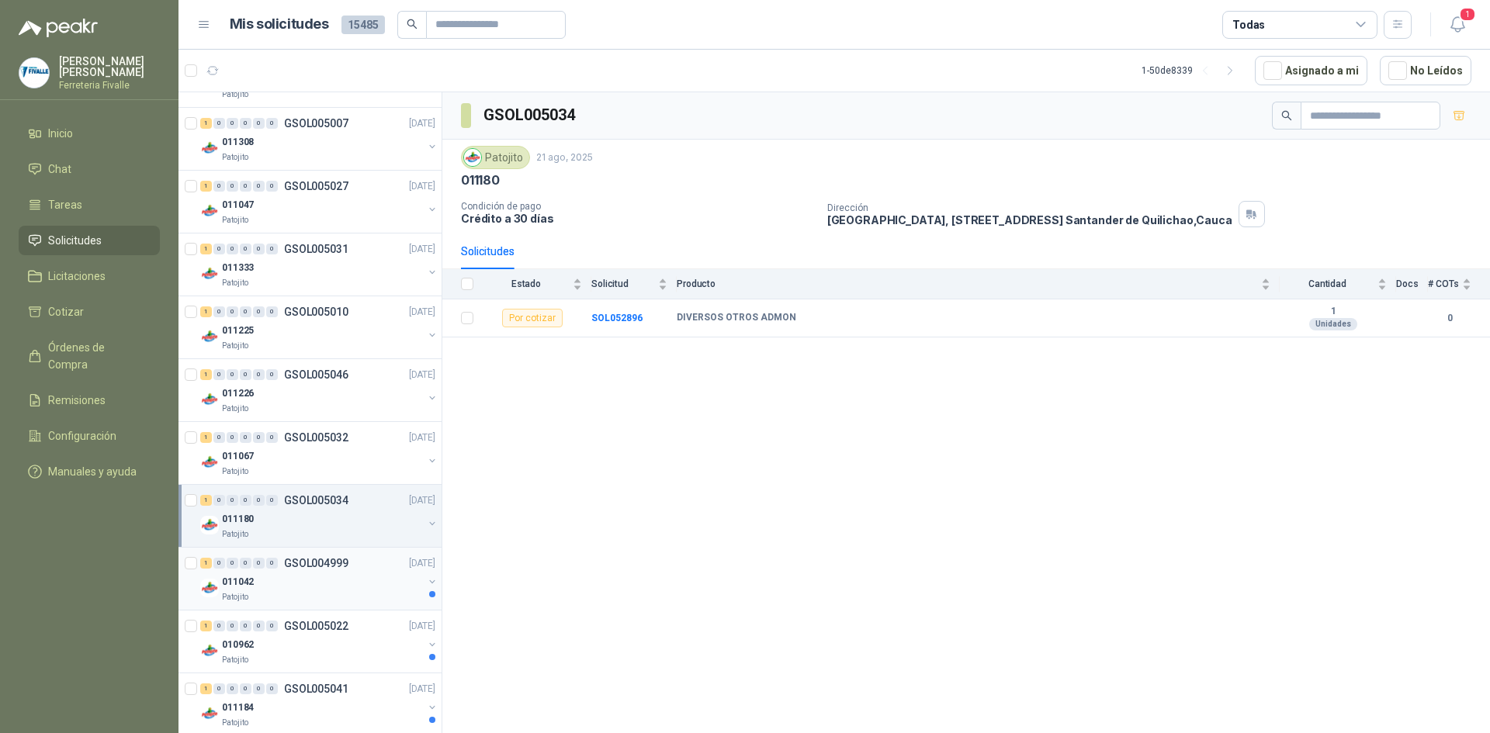
click at [304, 577] on div "011042" at bounding box center [322, 582] width 201 height 19
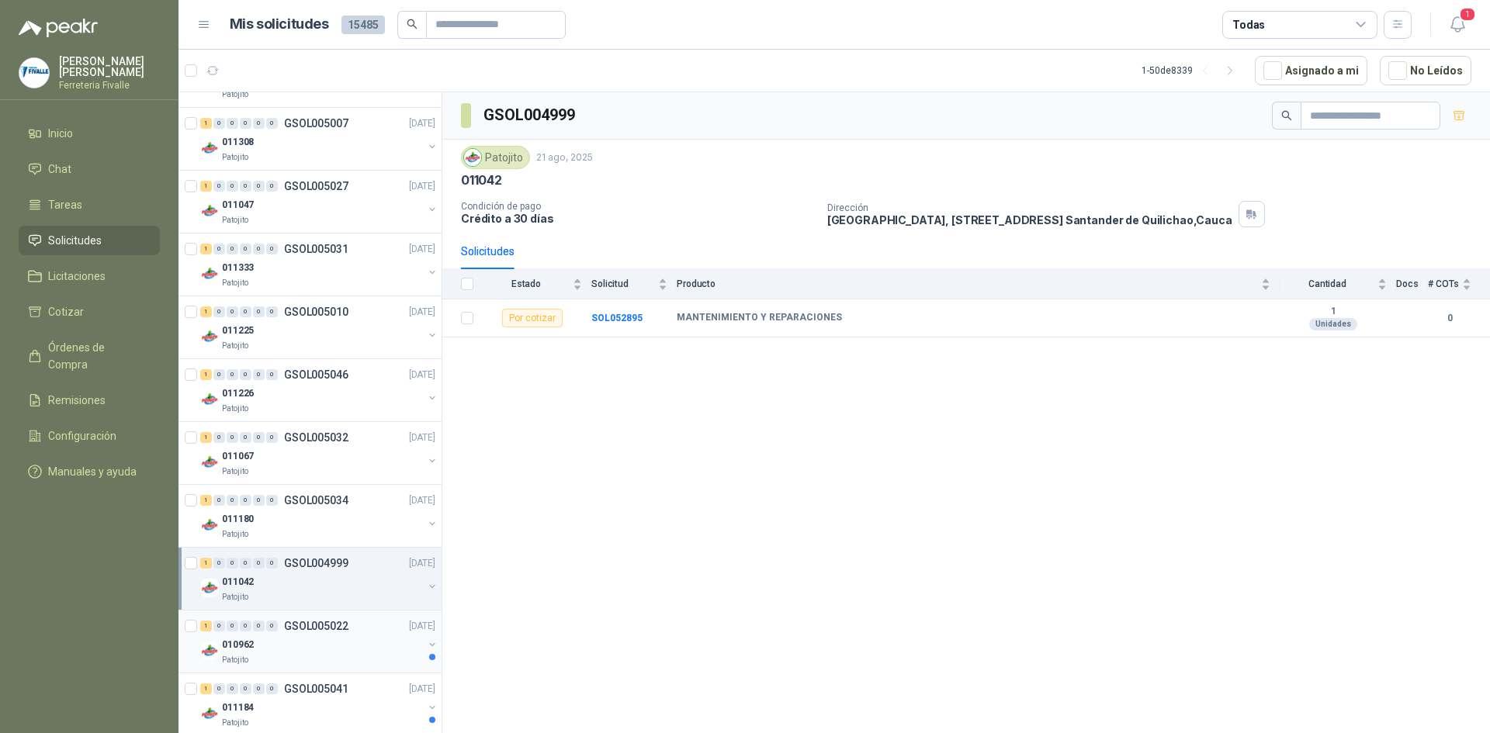
click at [283, 645] on div "010962" at bounding box center [322, 645] width 201 height 19
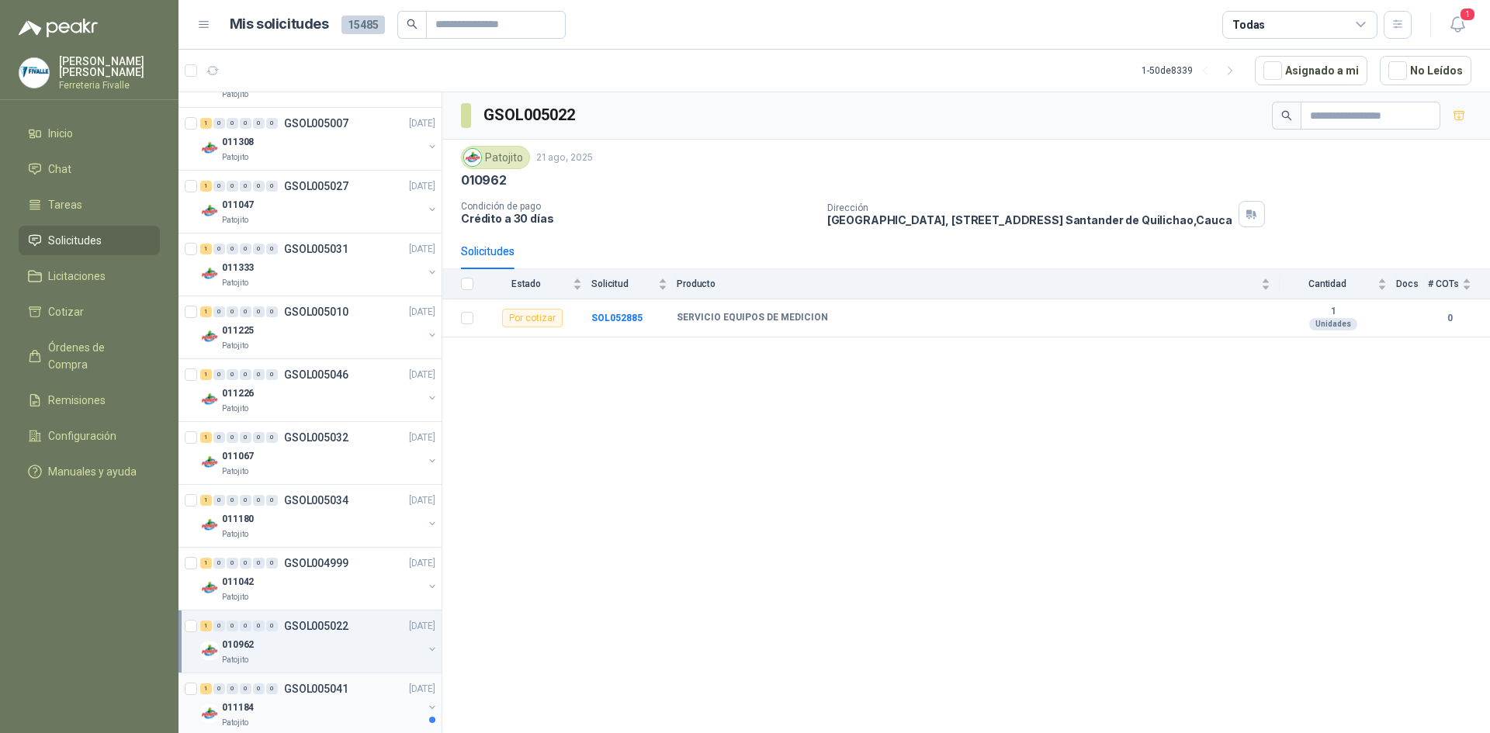
click at [279, 698] on div "1 0 0 0 0 0 GSOL005041 [DATE]" at bounding box center [319, 689] width 238 height 19
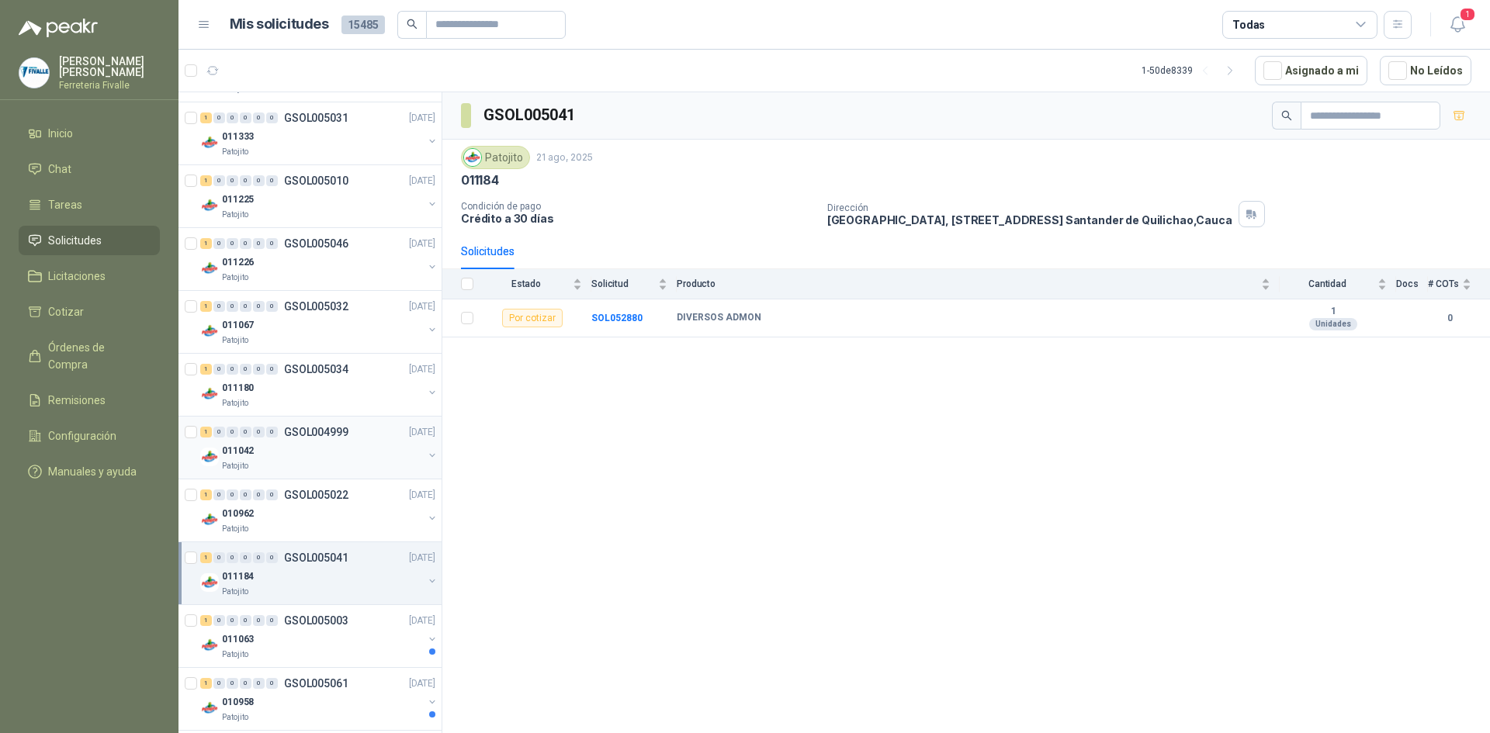
scroll to position [1397, 0]
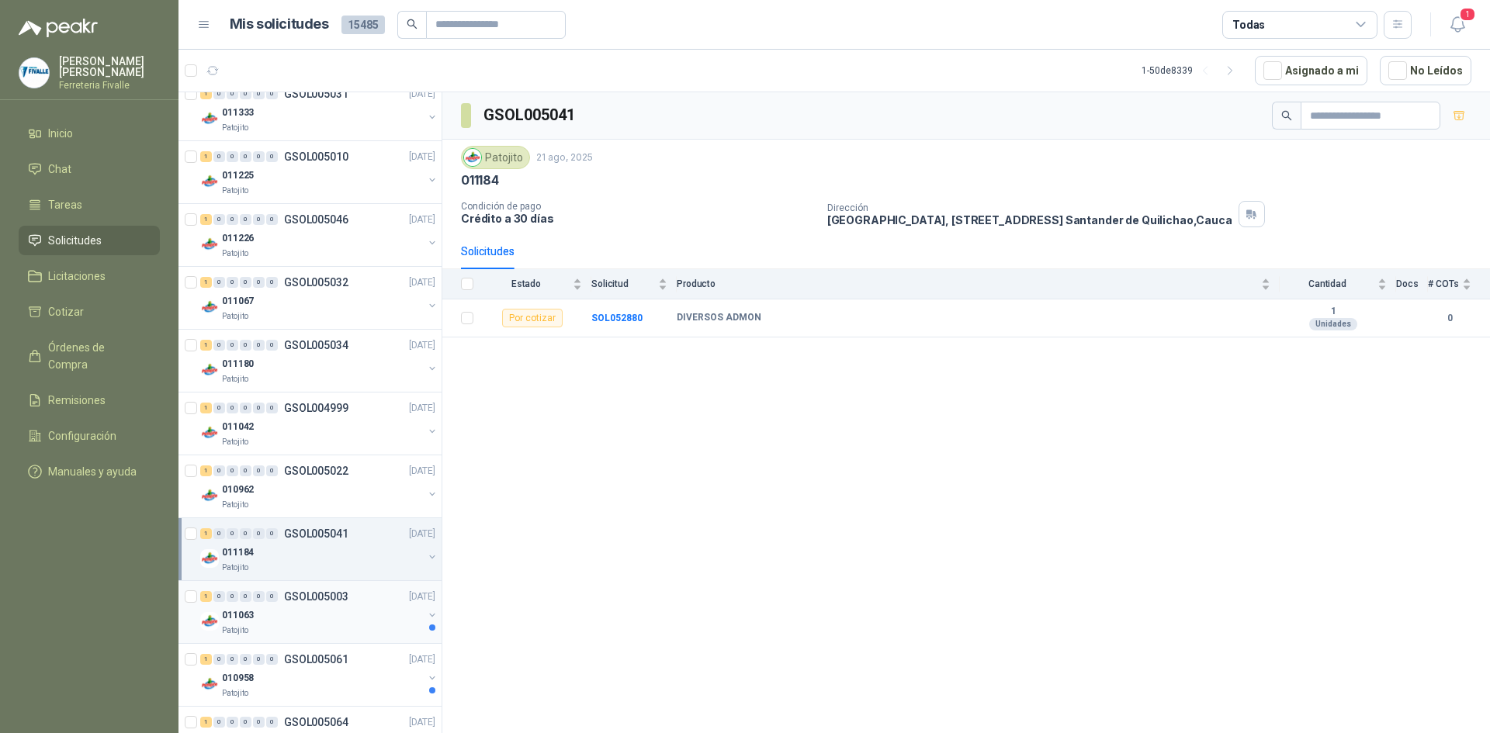
click at [337, 614] on div "011063" at bounding box center [322, 615] width 201 height 19
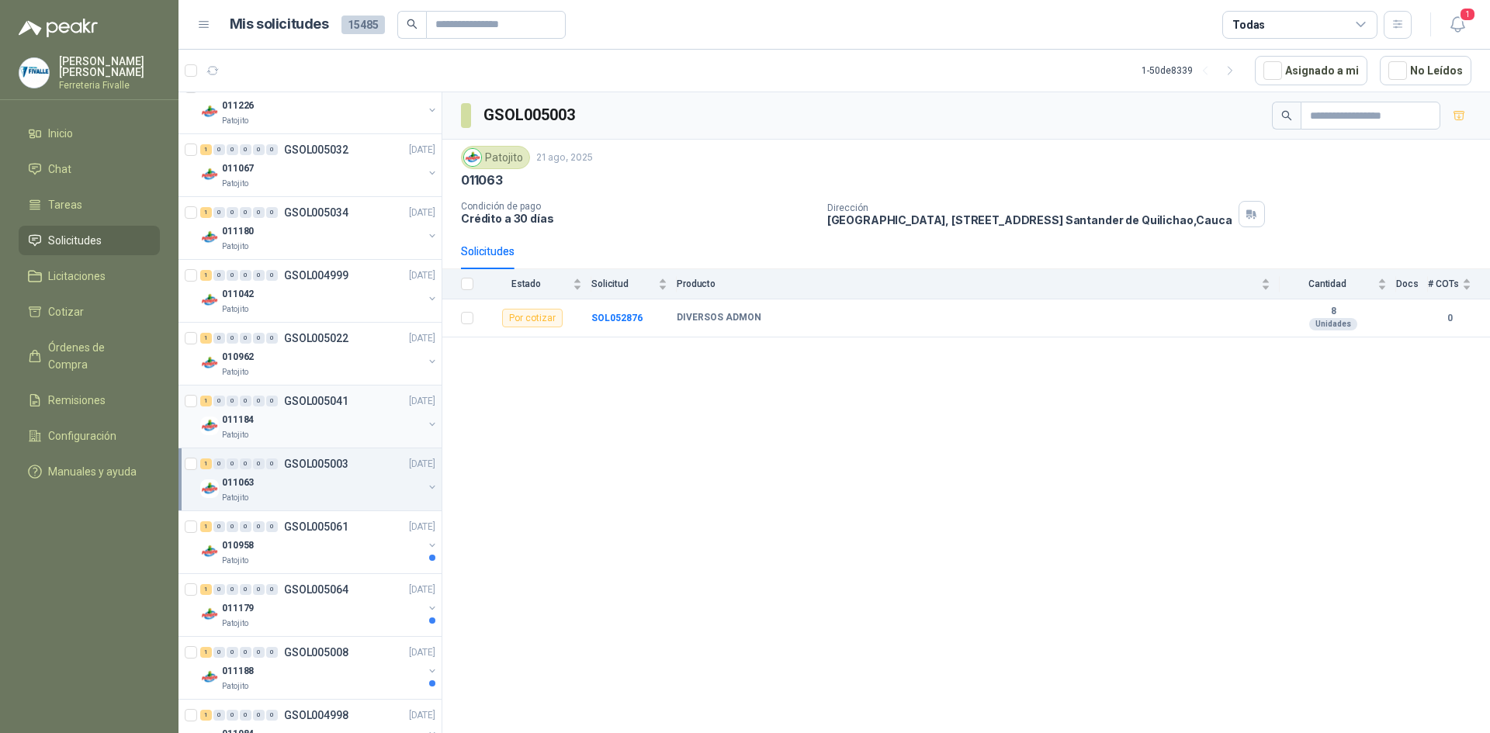
scroll to position [1552, 0]
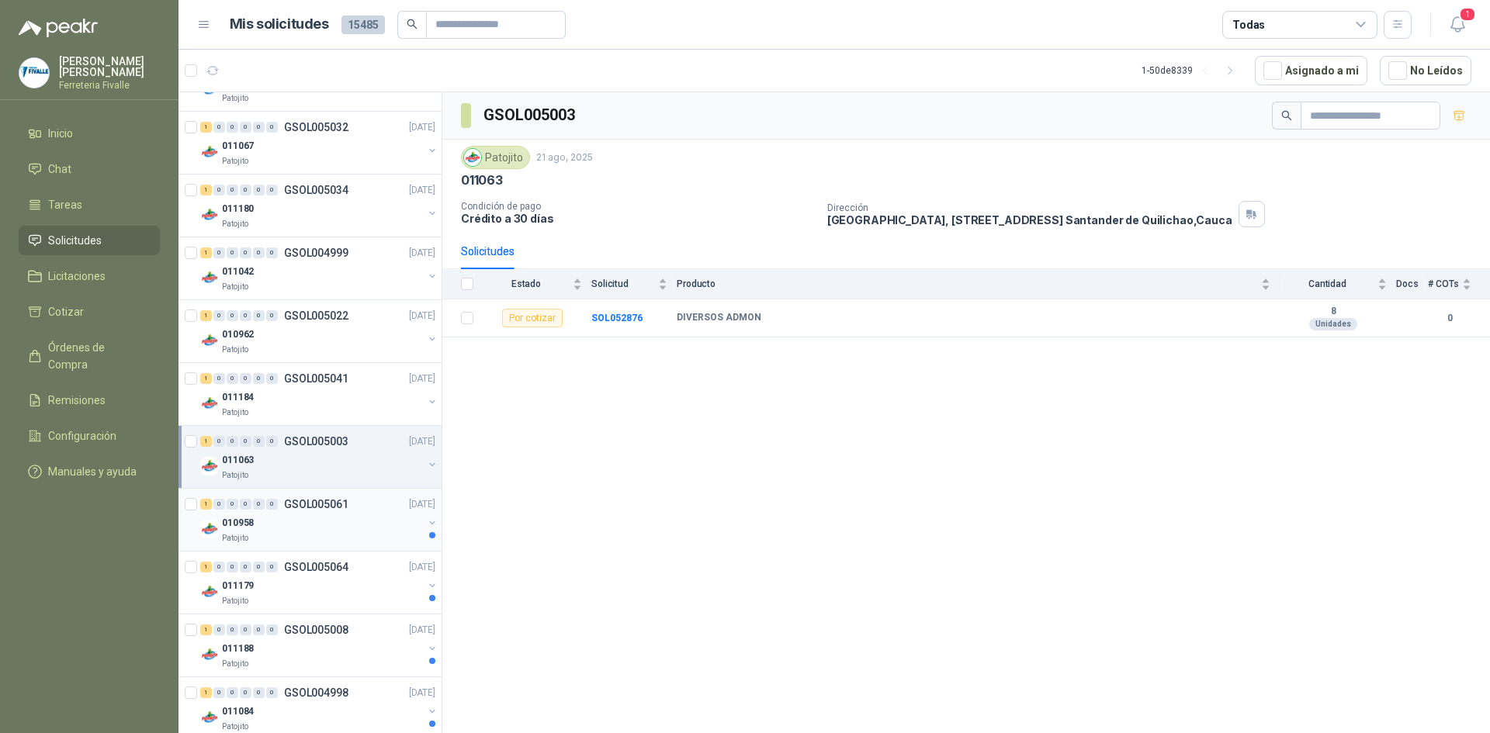
click at [316, 522] on div "010958" at bounding box center [322, 523] width 201 height 19
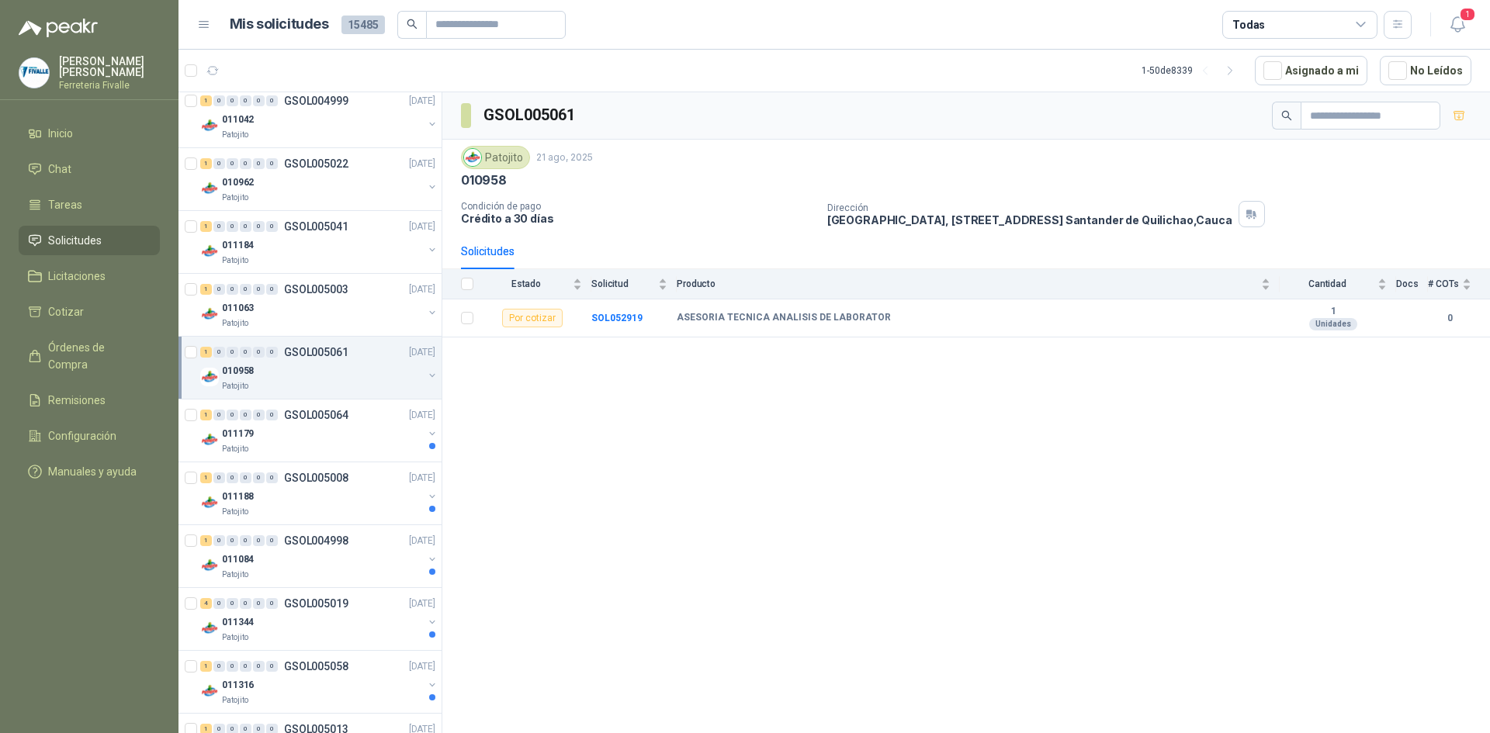
scroll to position [1708, 0]
click at [328, 435] on div "011179" at bounding box center [322, 430] width 201 height 19
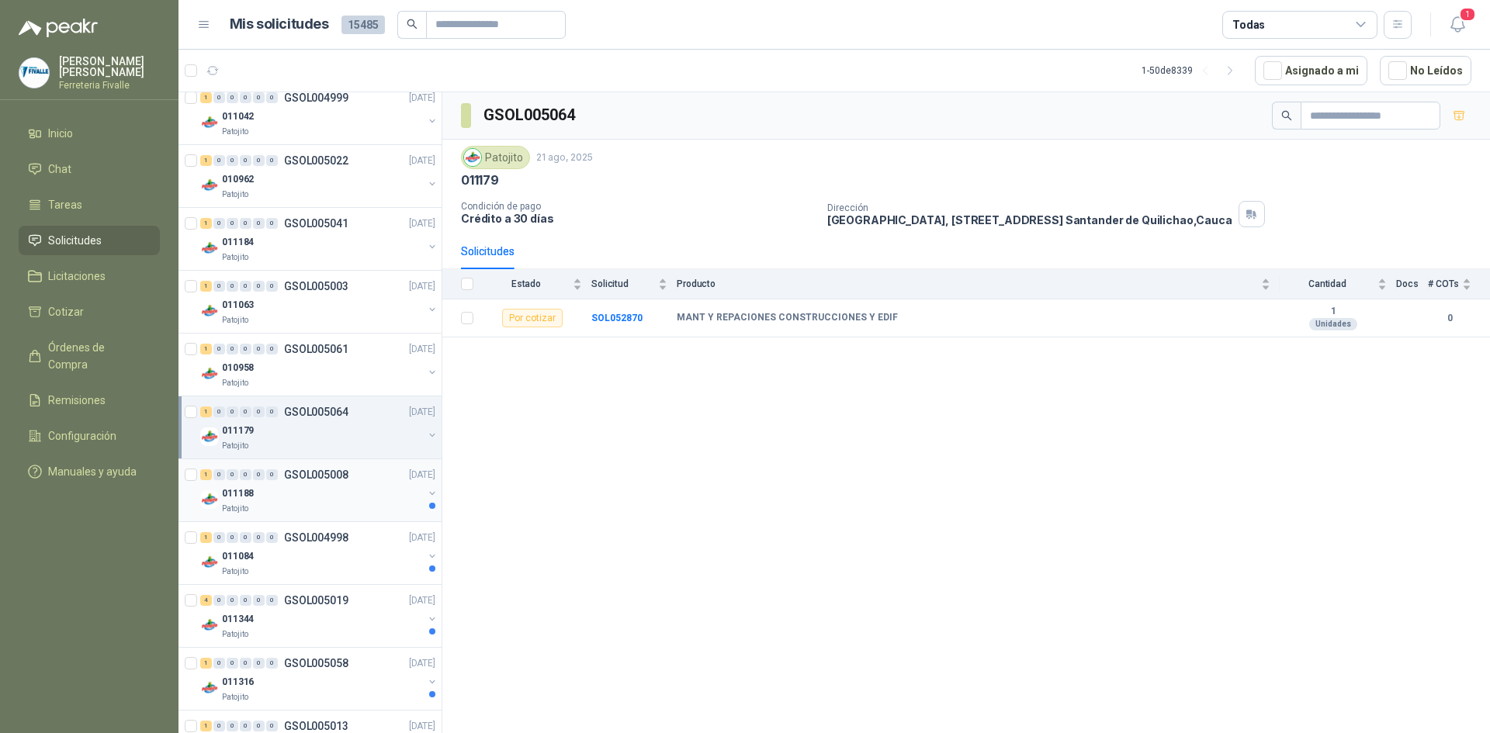
click at [298, 512] on div "Patojito" at bounding box center [322, 509] width 201 height 12
click at [303, 573] on div "Patojito" at bounding box center [322, 572] width 201 height 12
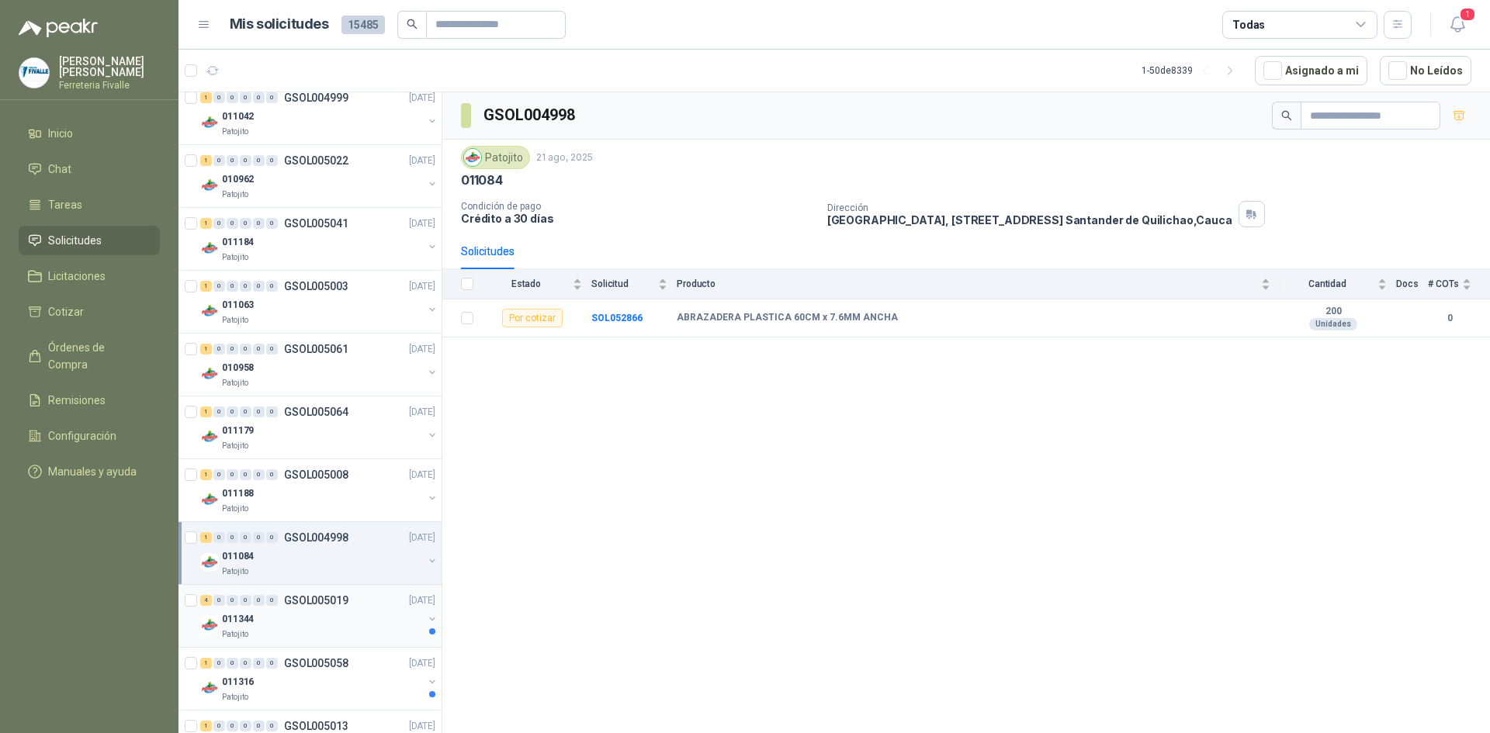
click at [289, 627] on div "011344" at bounding box center [322, 619] width 201 height 19
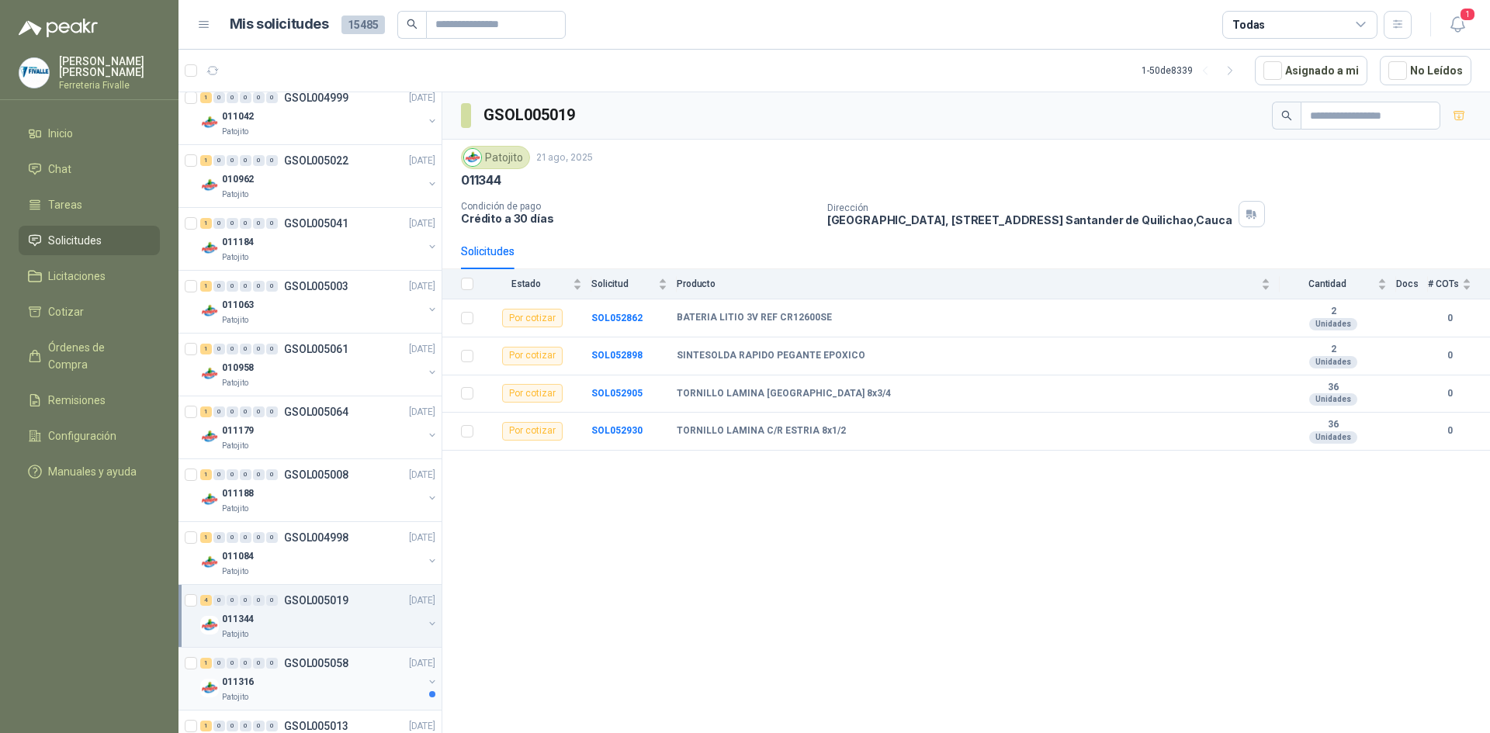
click at [262, 679] on div "011316" at bounding box center [322, 682] width 201 height 19
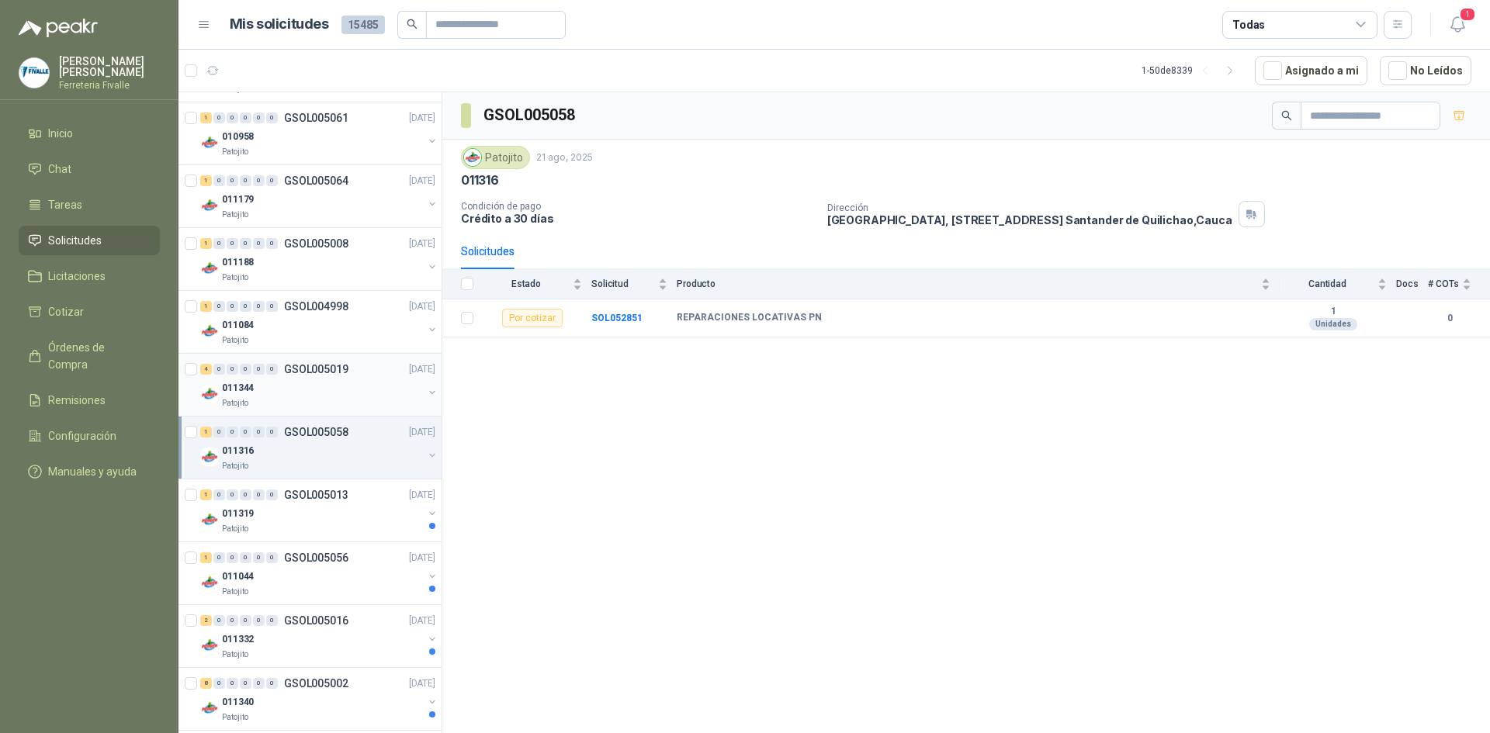
scroll to position [1940, 0]
click at [296, 515] on div "011319" at bounding box center [322, 512] width 201 height 19
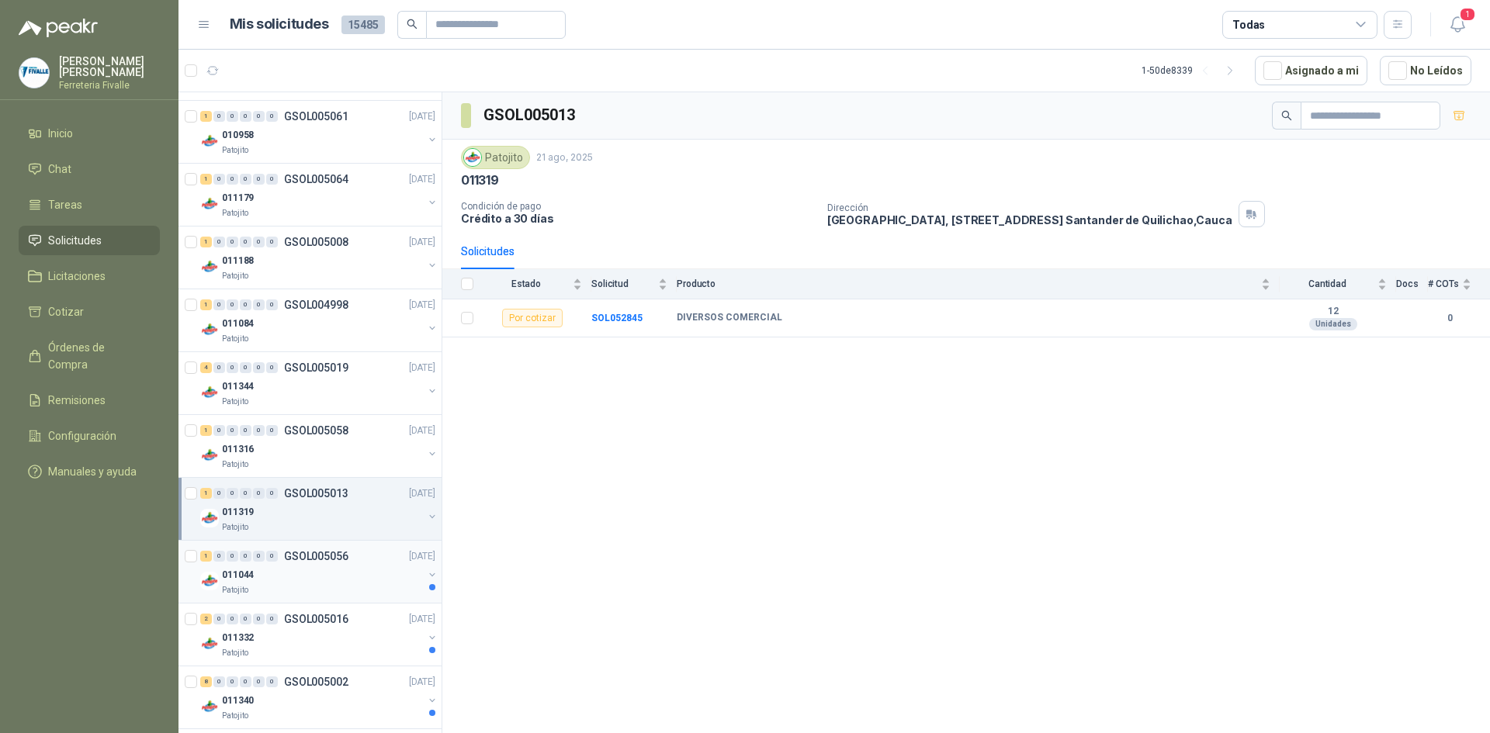
click at [301, 588] on div "Patojito" at bounding box center [322, 590] width 201 height 12
click at [303, 647] on div "011332 Patojito" at bounding box center [322, 644] width 201 height 31
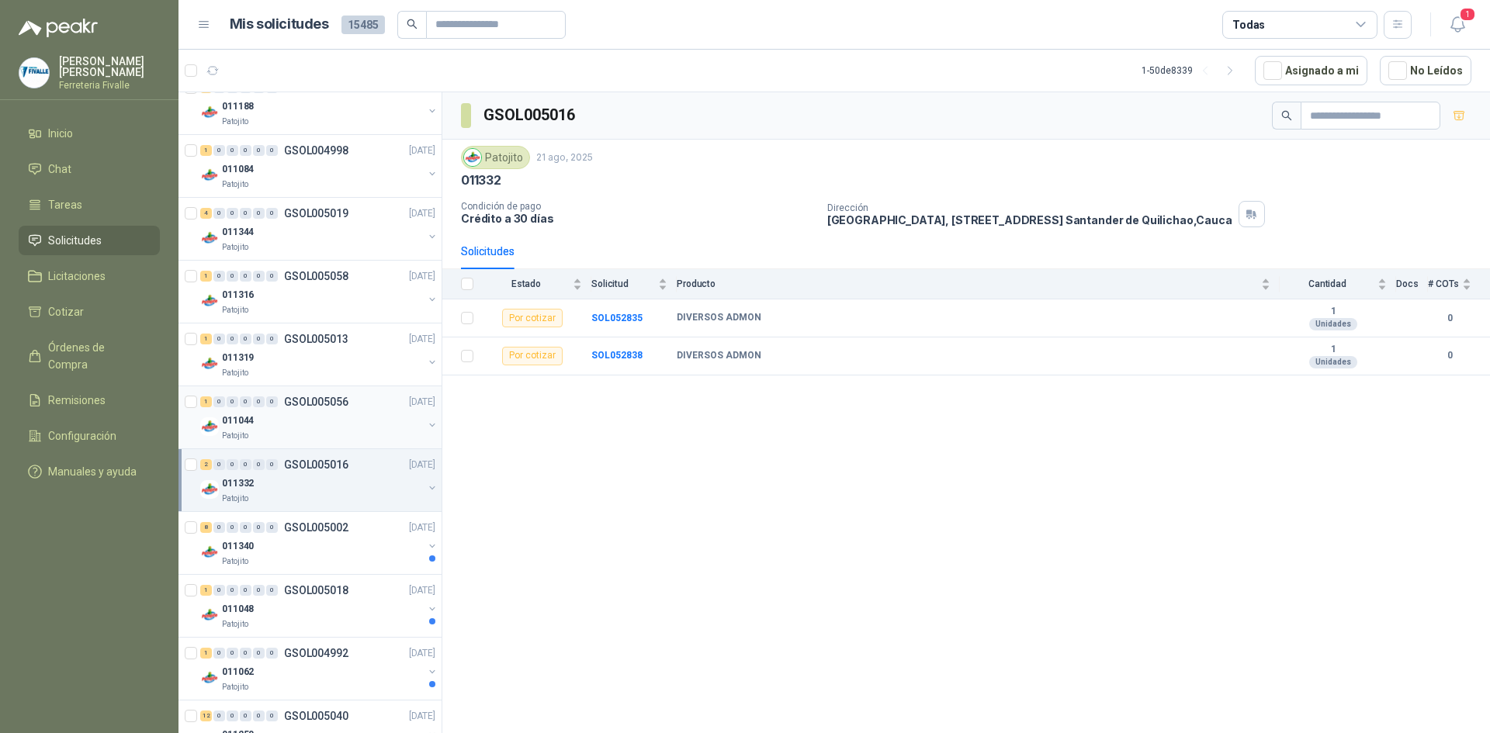
scroll to position [2096, 0]
click at [317, 553] on div "011340" at bounding box center [322, 545] width 201 height 19
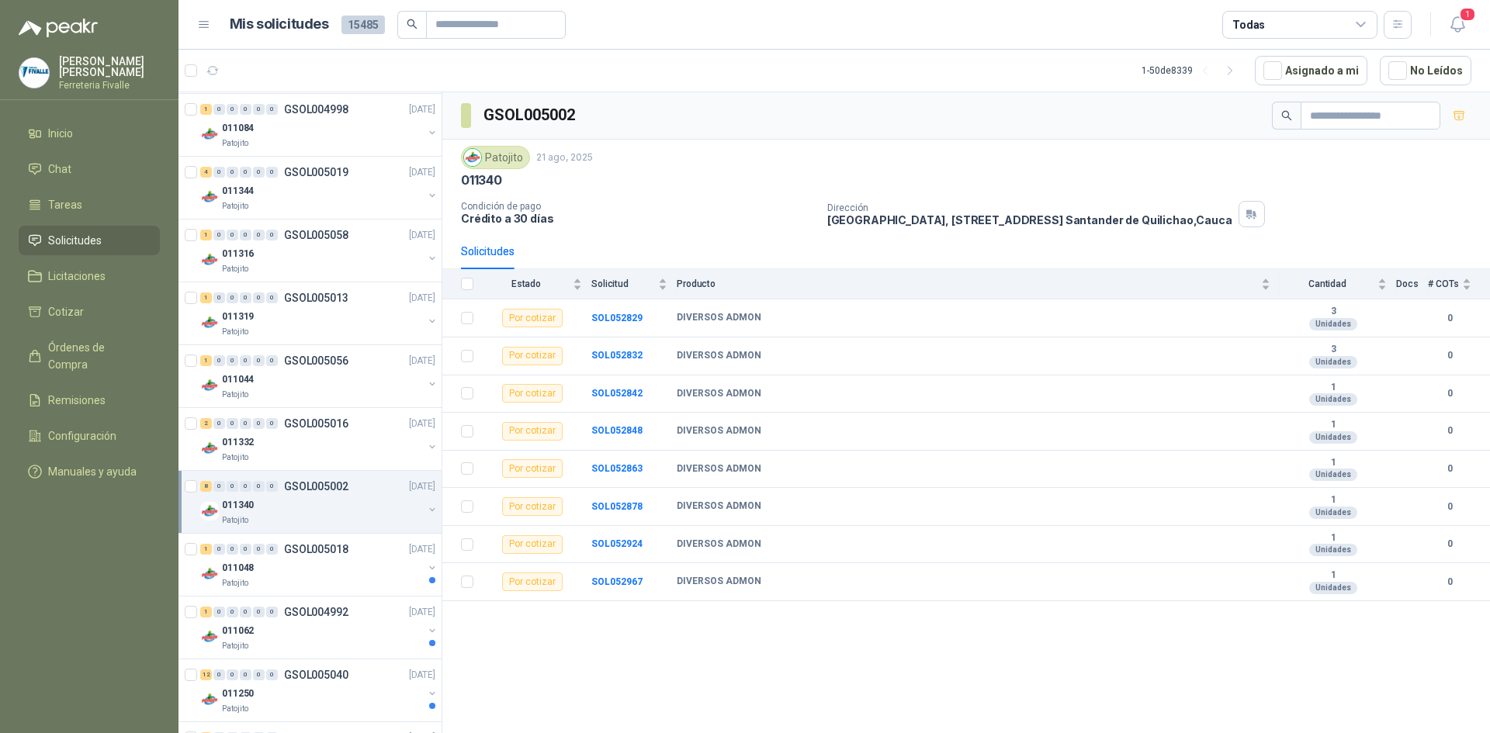
scroll to position [2173, 0]
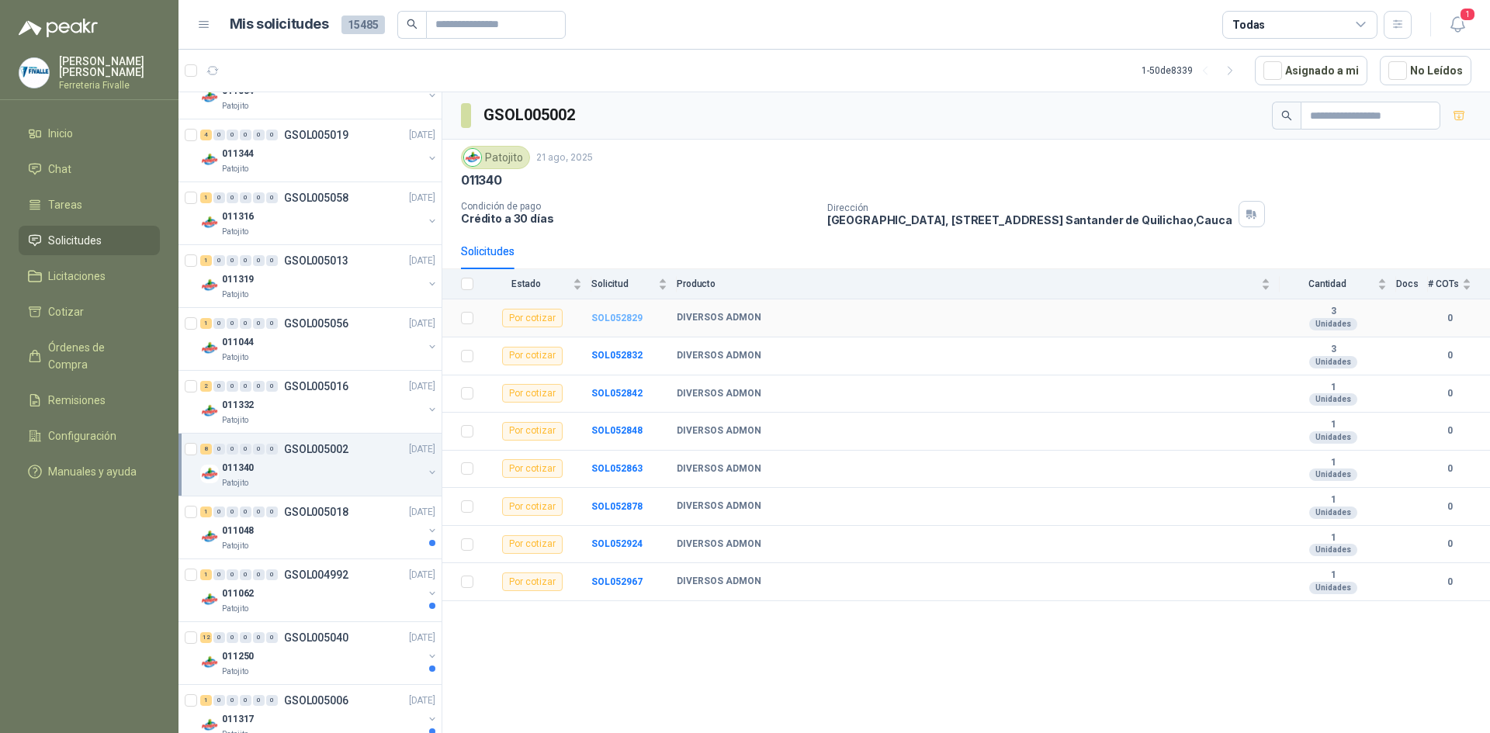
click at [606, 317] on b "SOL052829" at bounding box center [616, 318] width 51 height 11
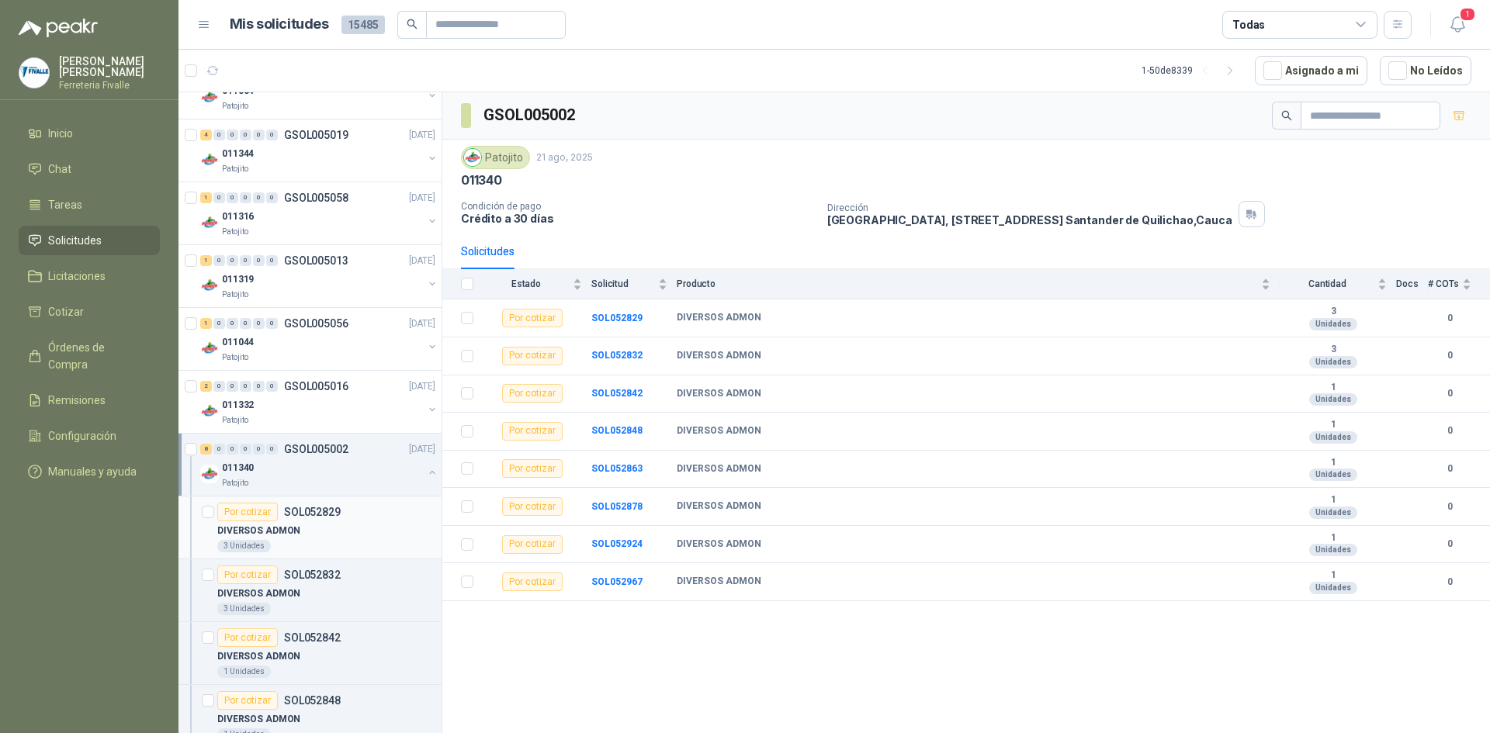
click at [362, 534] on div "DIVERSOS ADMON" at bounding box center [326, 531] width 218 height 19
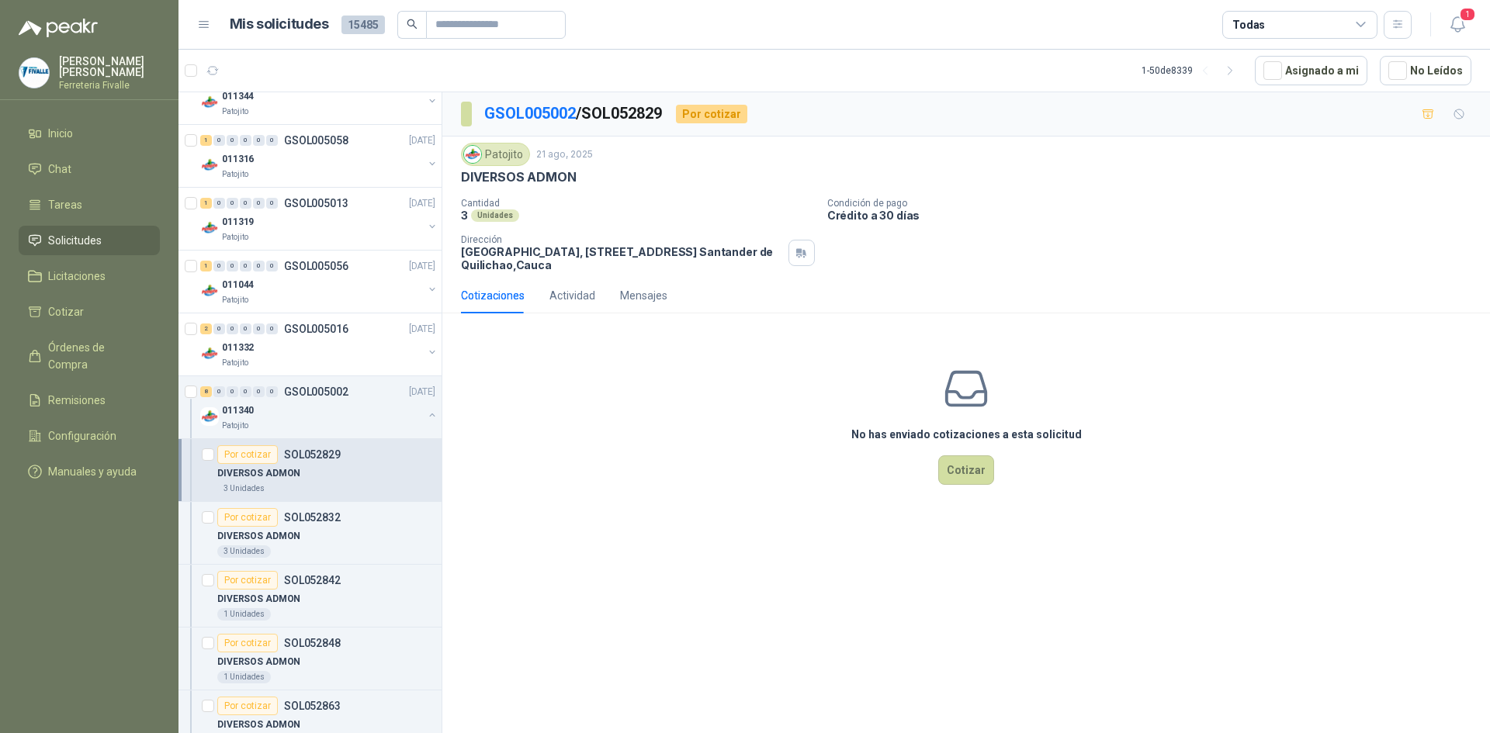
scroll to position [2329, 0]
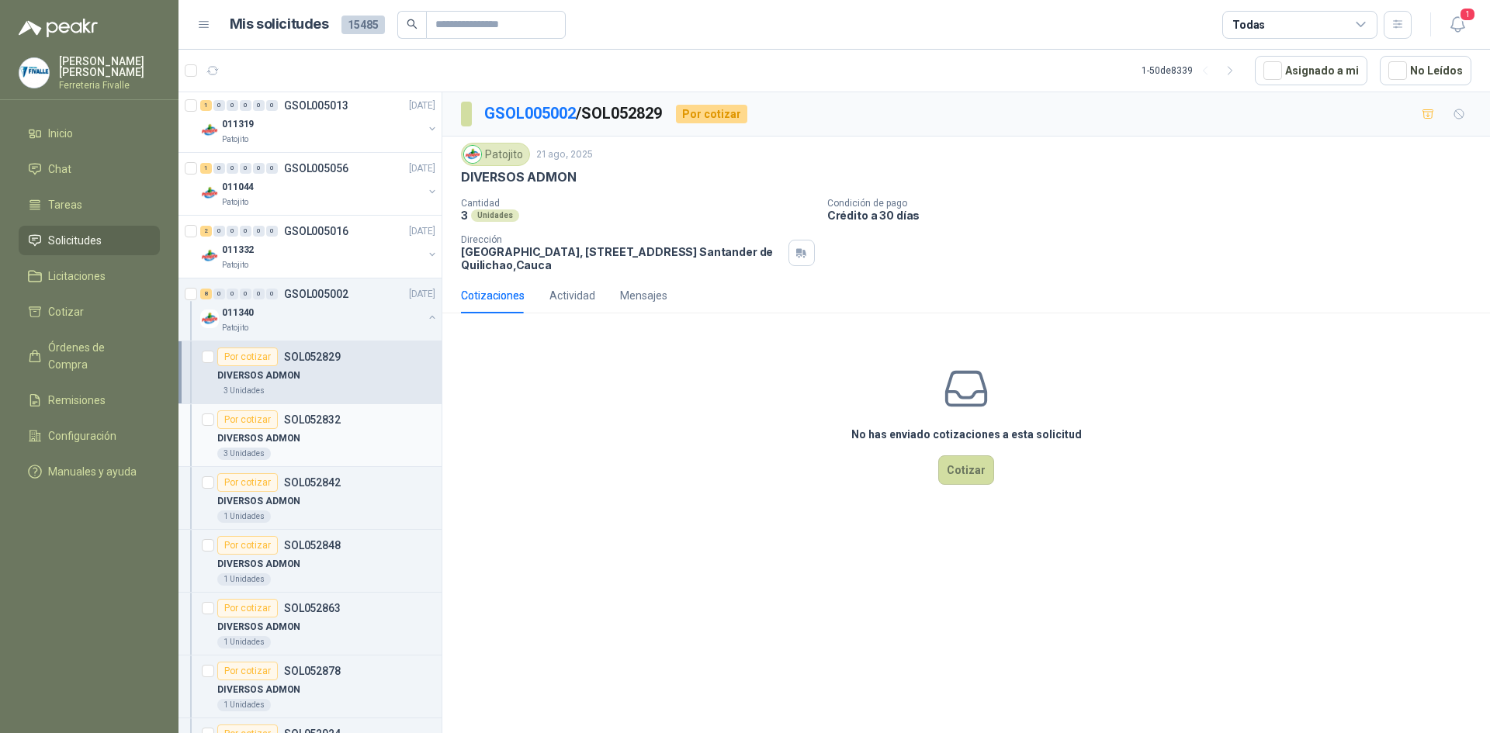
click at [338, 430] on div "DIVERSOS ADMON" at bounding box center [326, 438] width 218 height 19
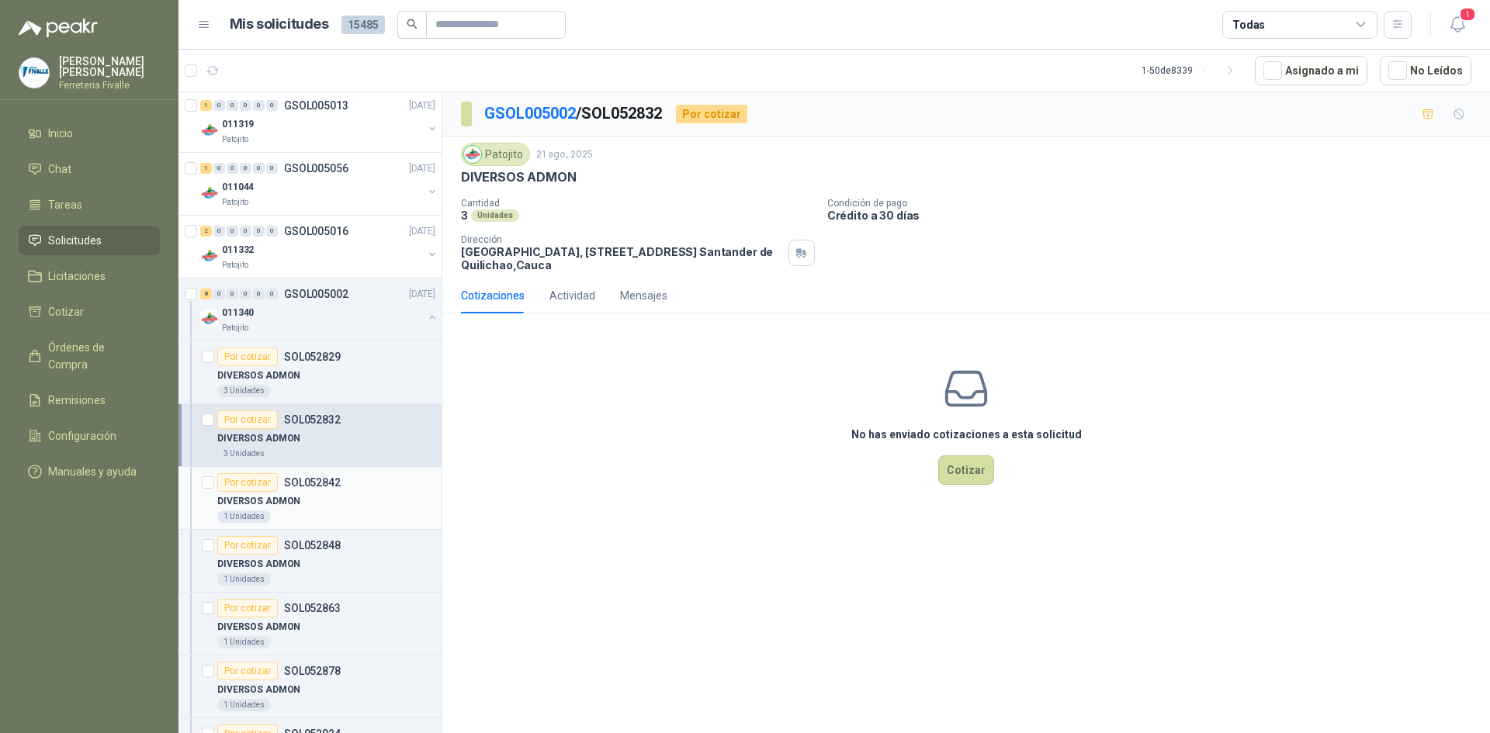
click at [303, 516] on div "1 Unidades" at bounding box center [326, 517] width 218 height 12
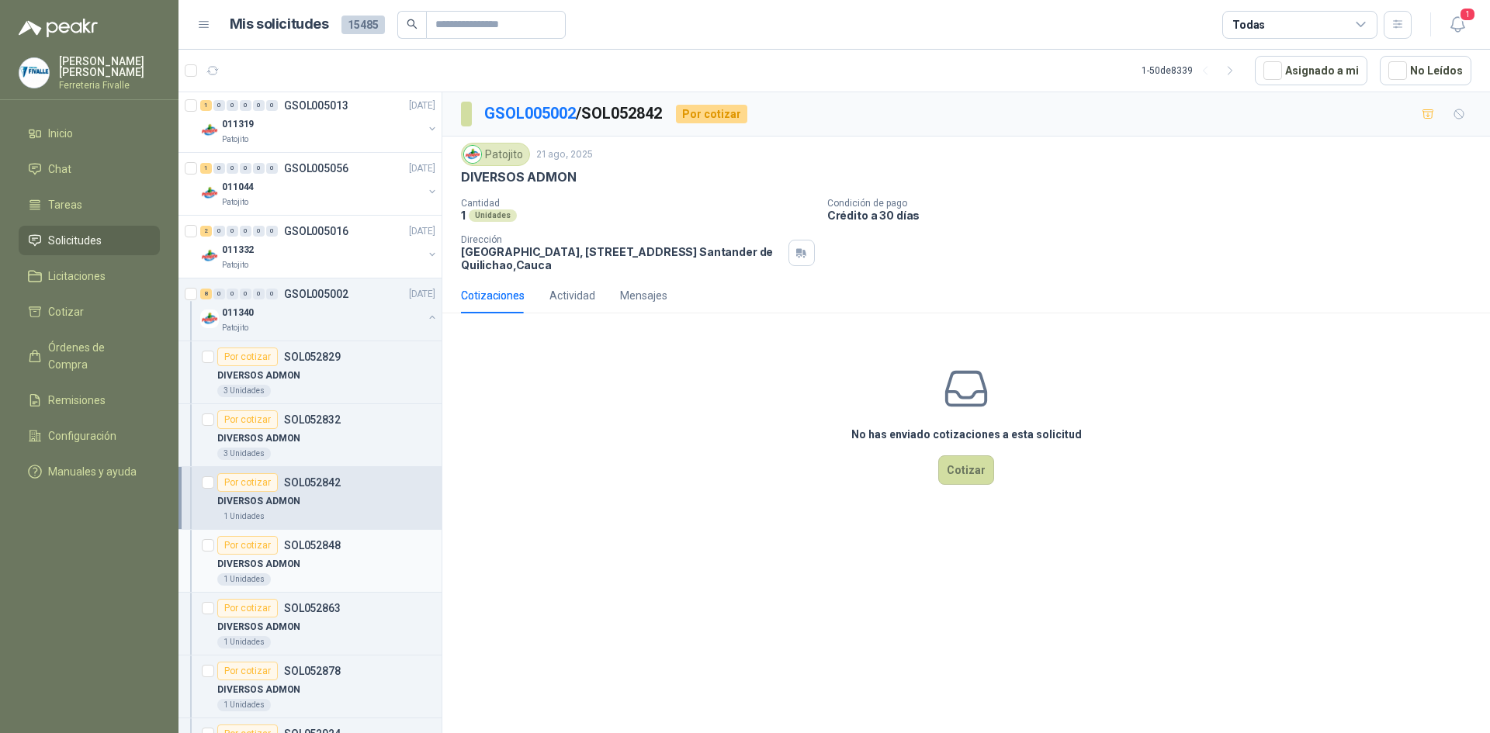
click at [311, 574] on div "1 Unidades" at bounding box center [326, 580] width 218 height 12
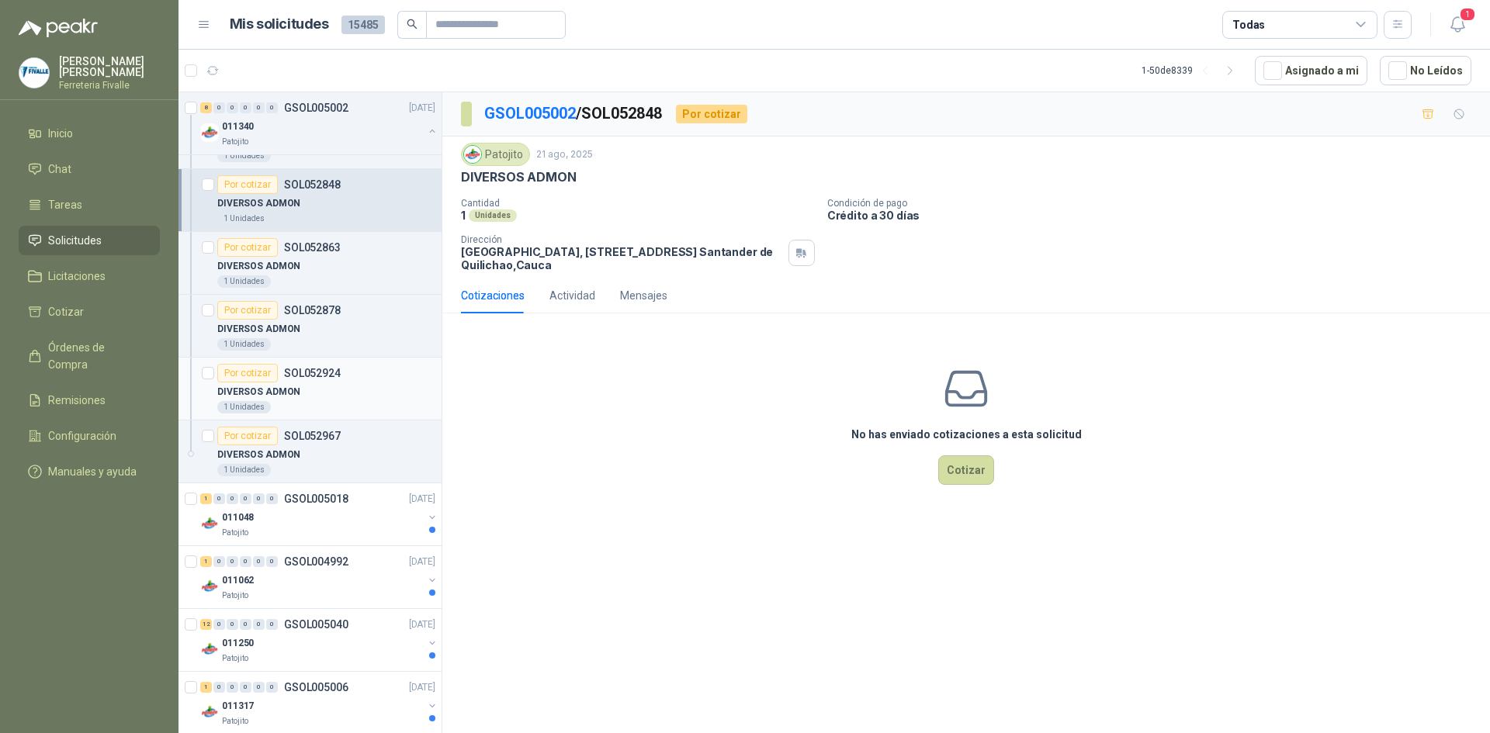
scroll to position [2717, 0]
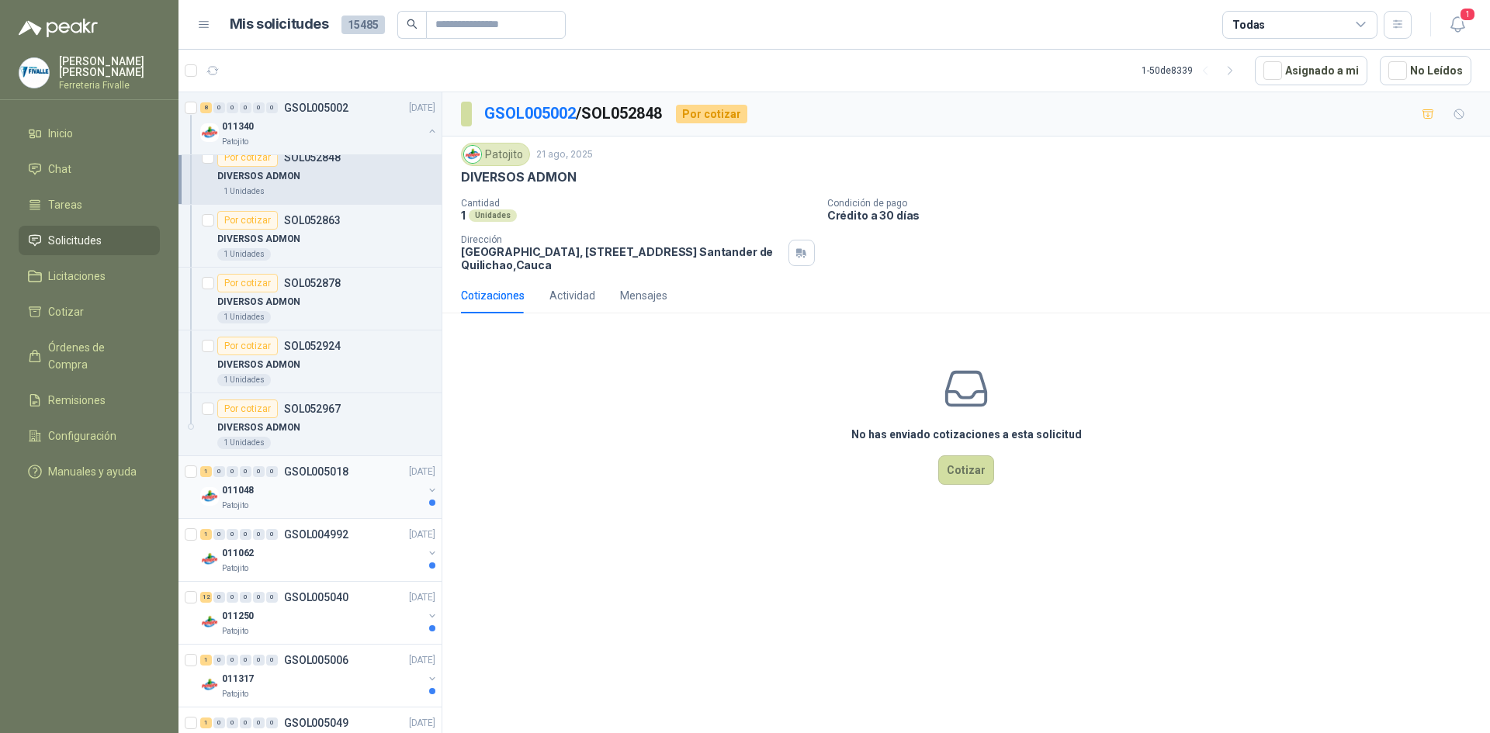
click at [311, 491] on div "011048" at bounding box center [322, 490] width 201 height 19
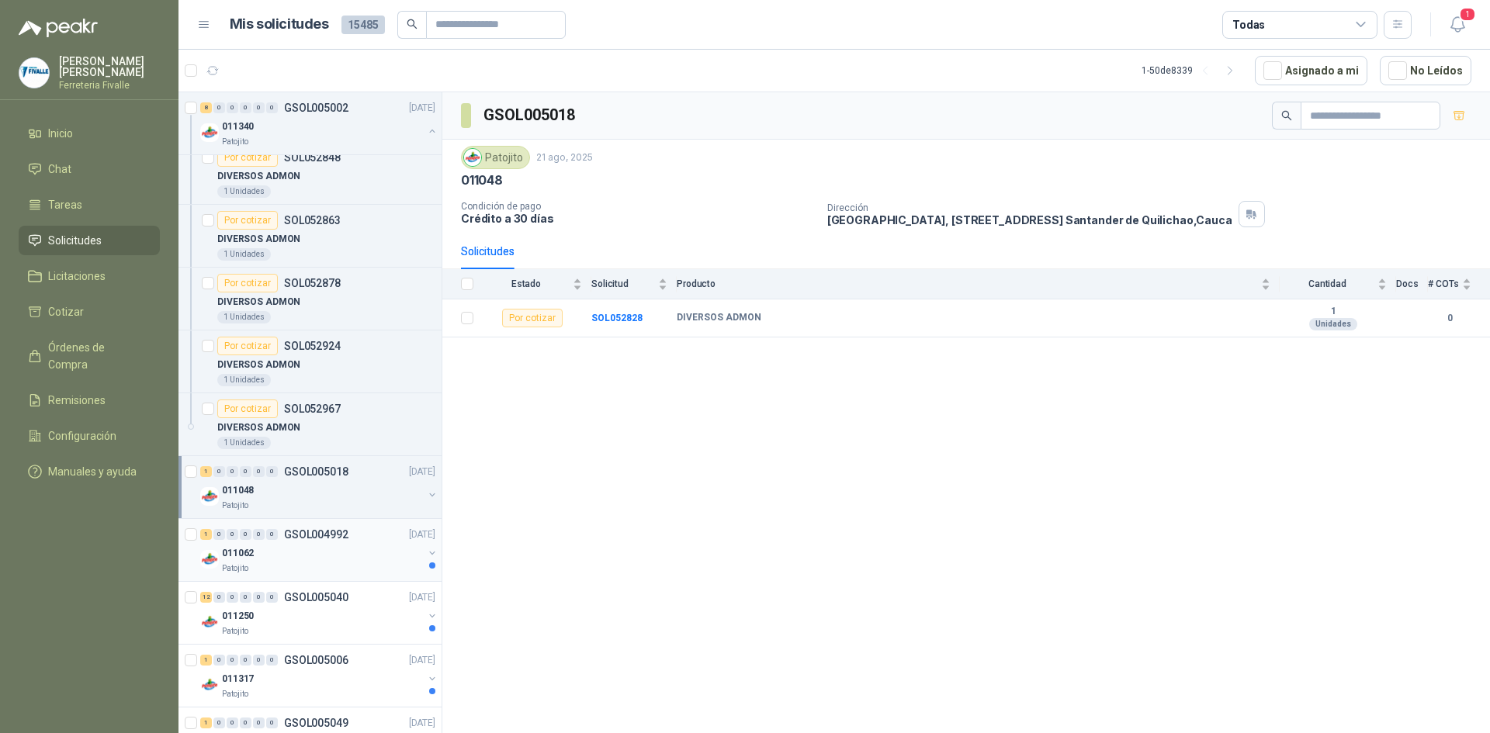
click at [297, 554] on div "011062" at bounding box center [322, 553] width 201 height 19
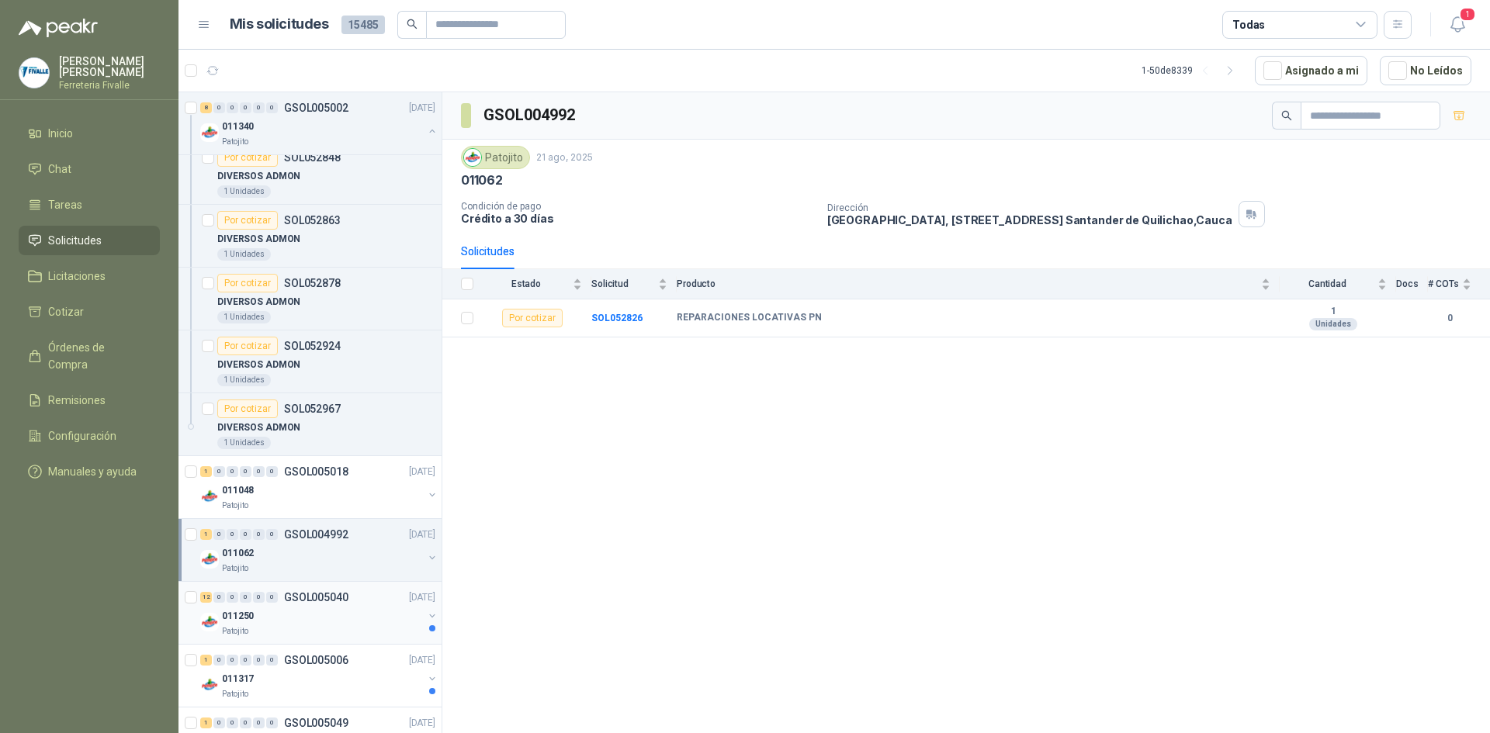
click at [277, 631] on div "Patojito" at bounding box center [322, 632] width 201 height 12
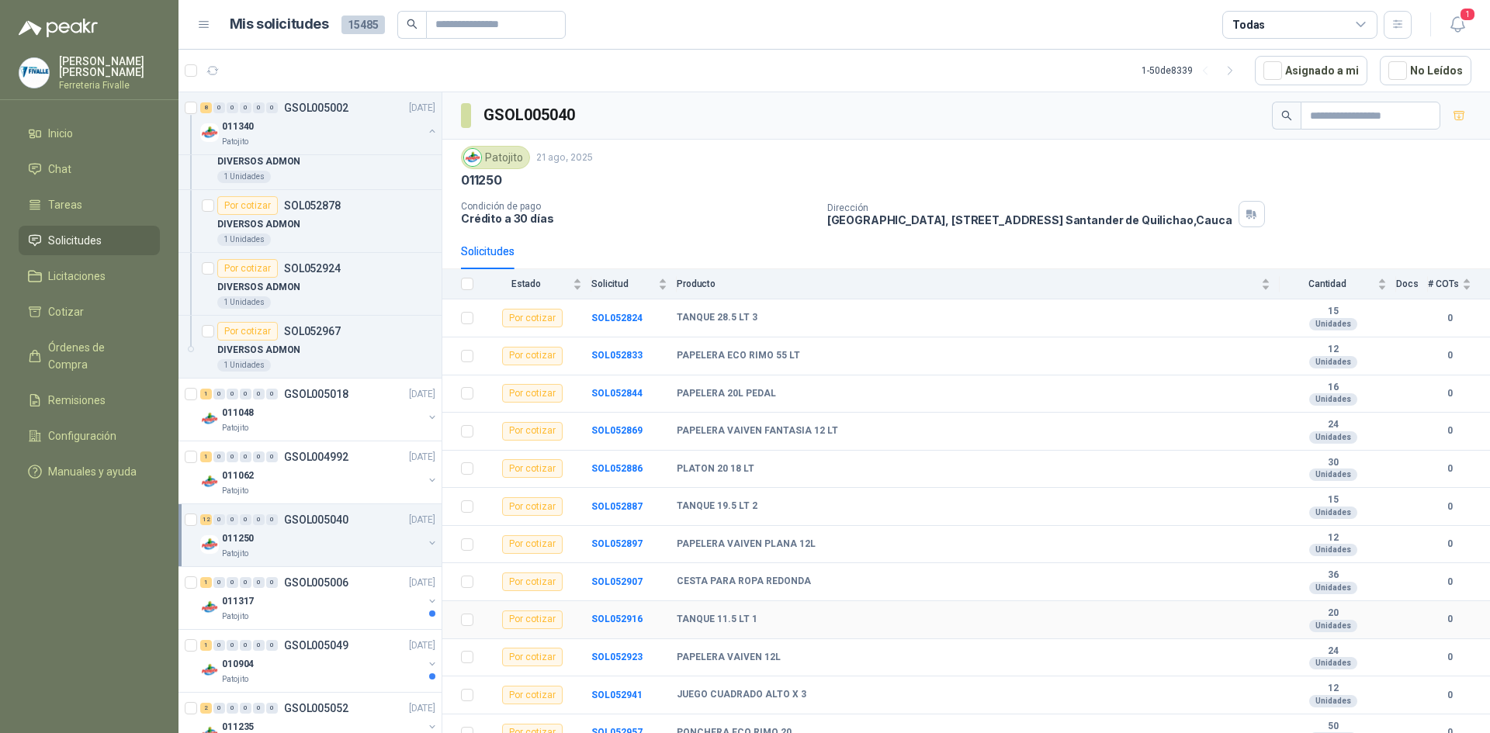
scroll to position [13, 0]
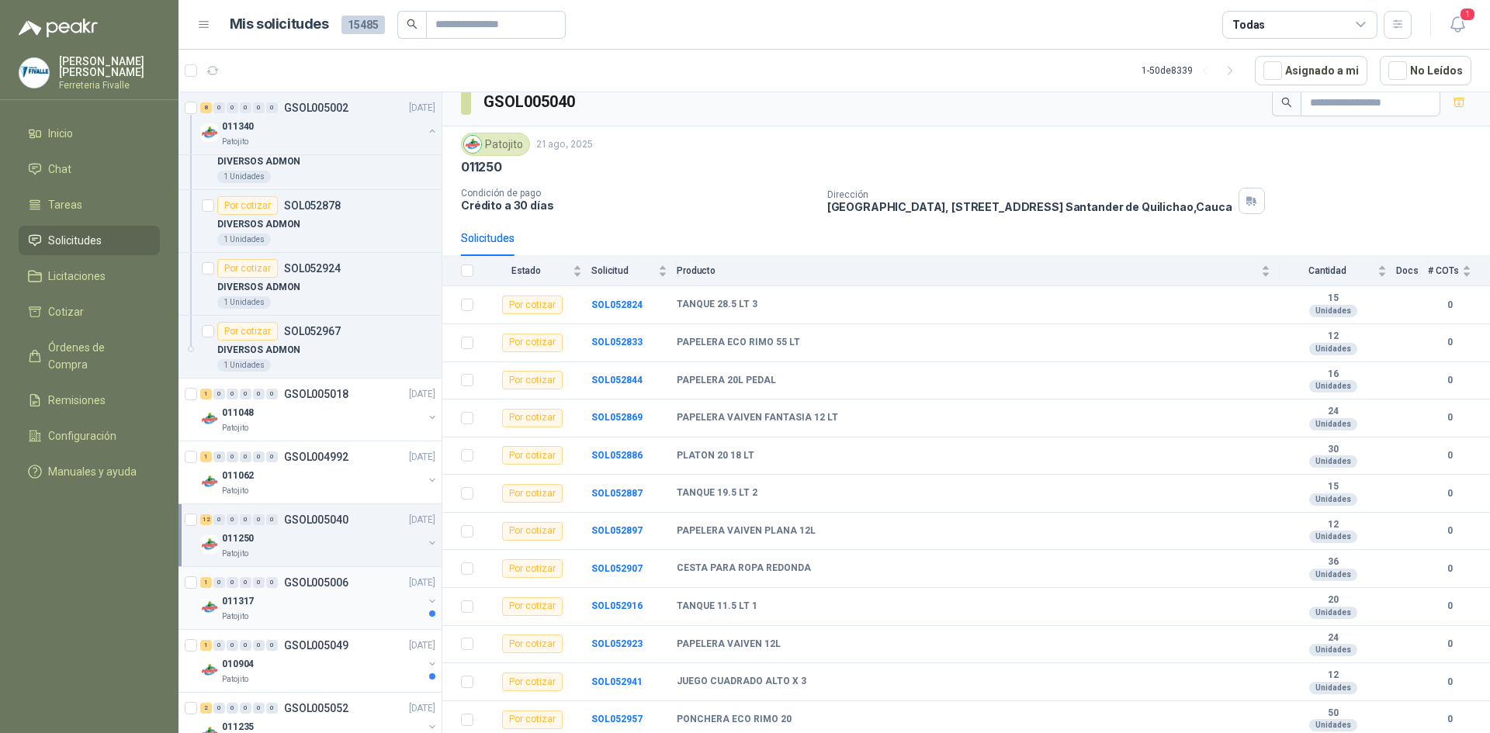
click at [303, 605] on div "011317" at bounding box center [322, 601] width 201 height 19
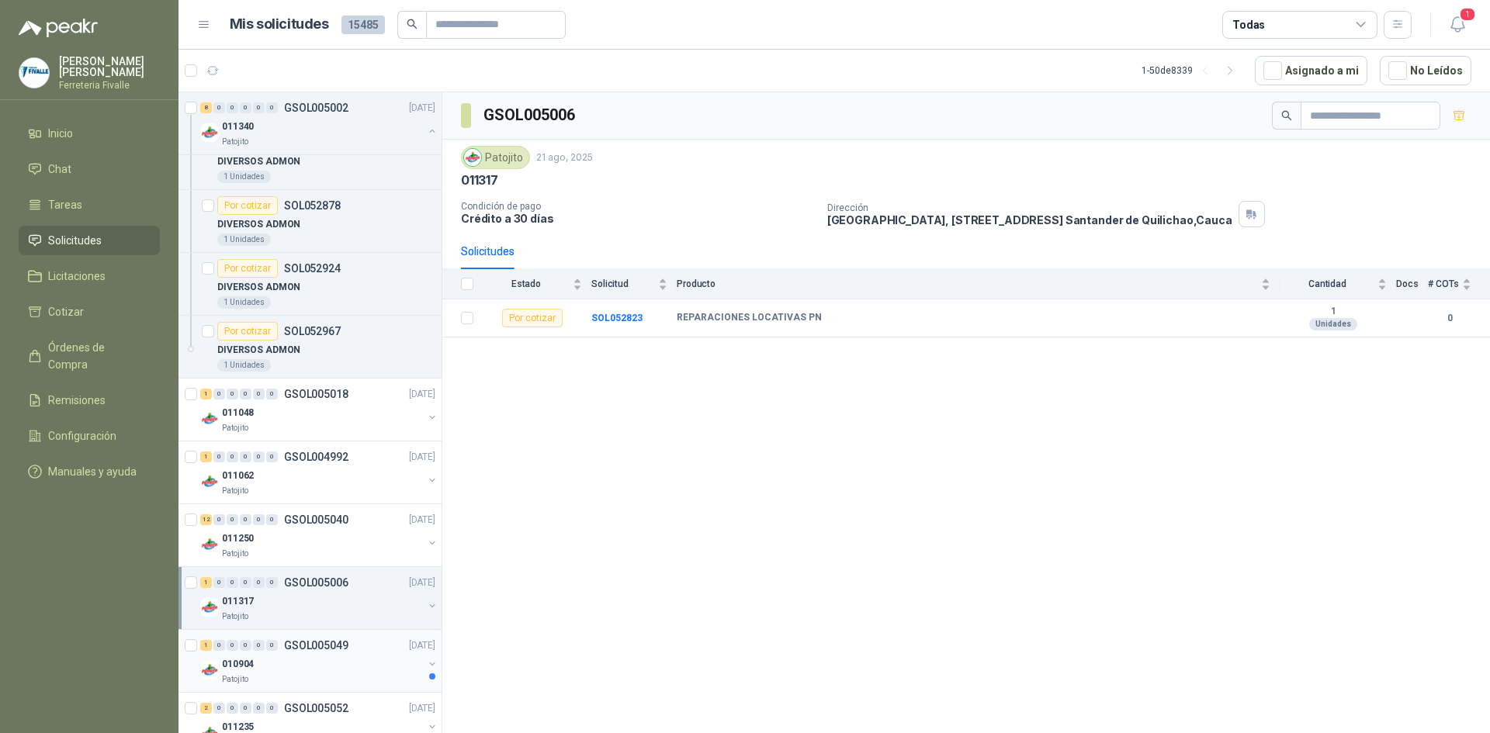
click at [286, 669] on div "010904" at bounding box center [322, 664] width 201 height 19
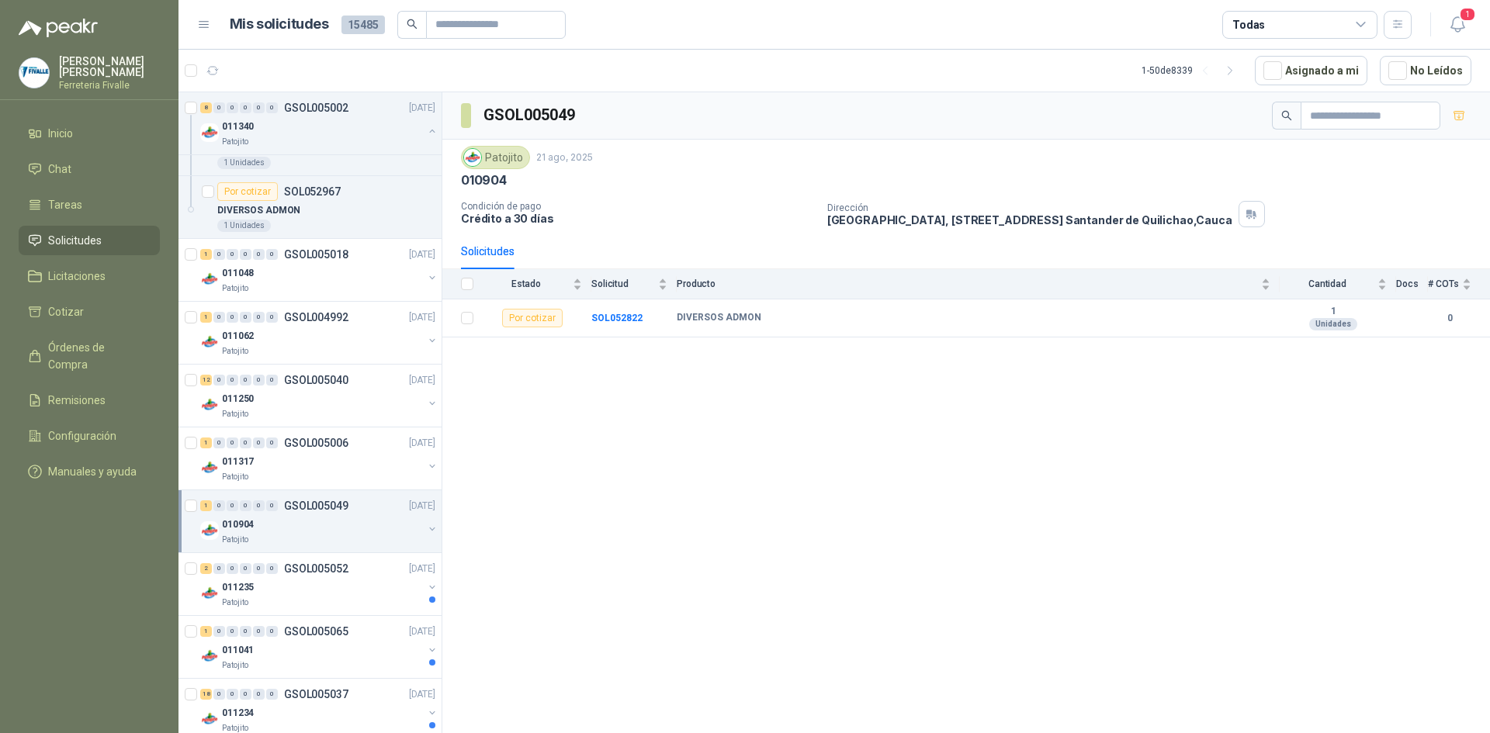
scroll to position [2949, 0]
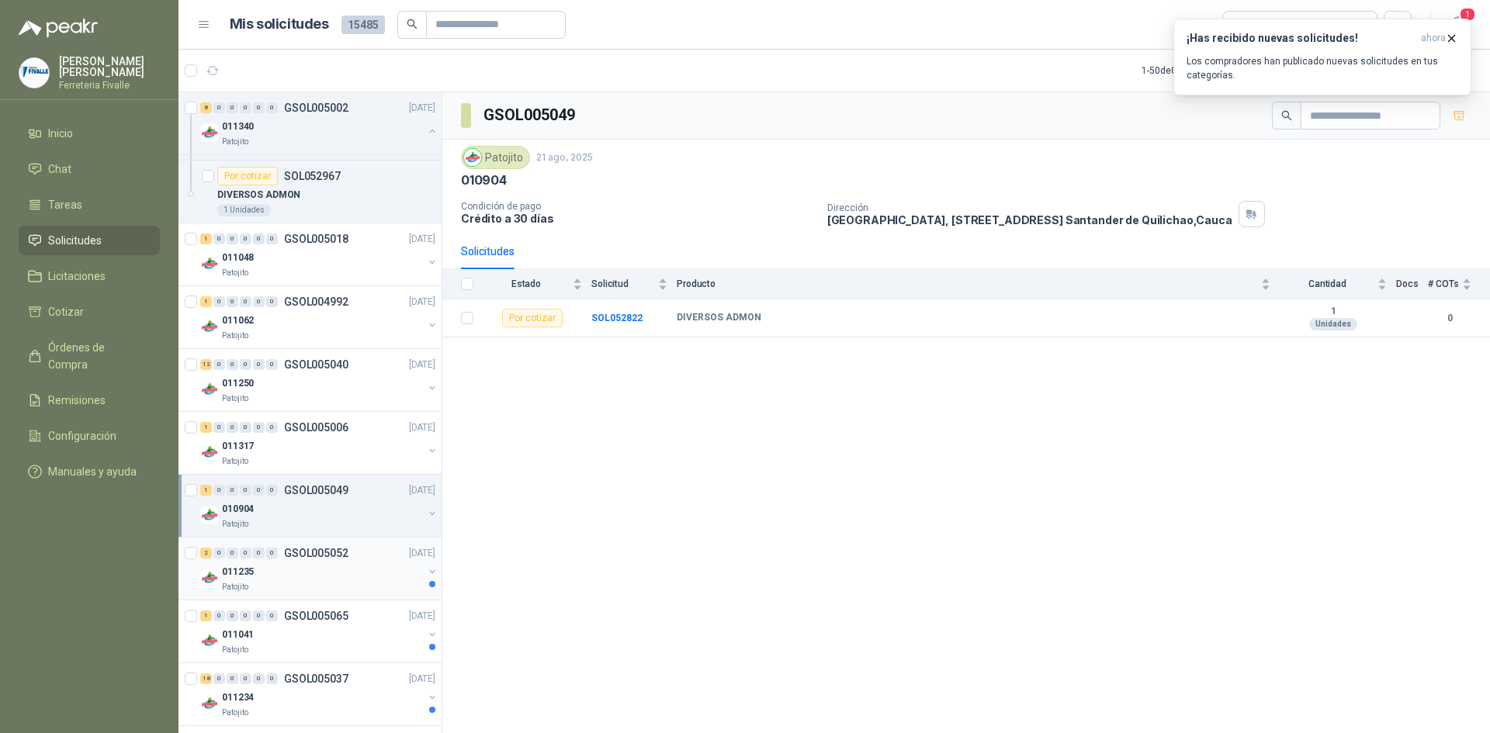
click at [301, 575] on div "011235" at bounding box center [322, 572] width 201 height 19
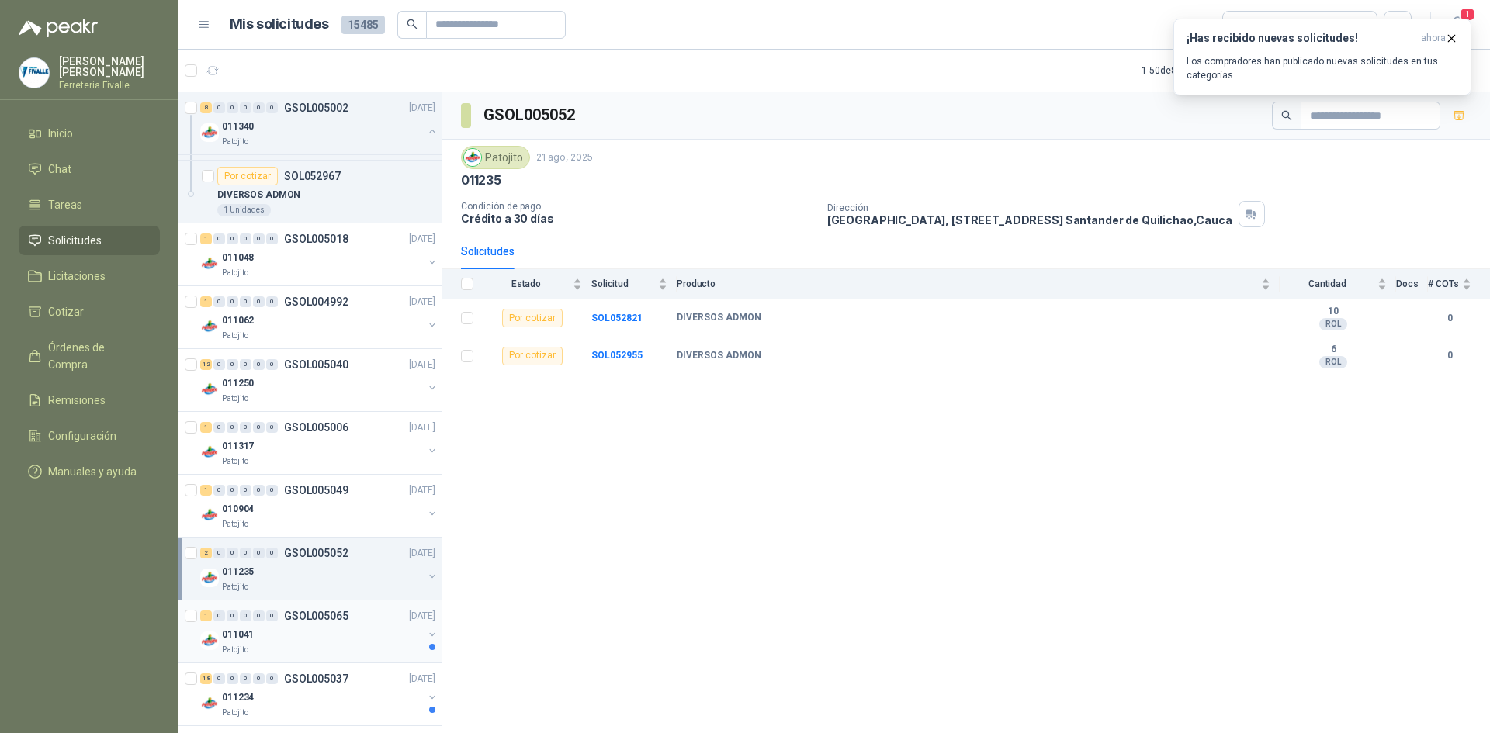
click at [300, 629] on div "011041" at bounding box center [322, 635] width 201 height 19
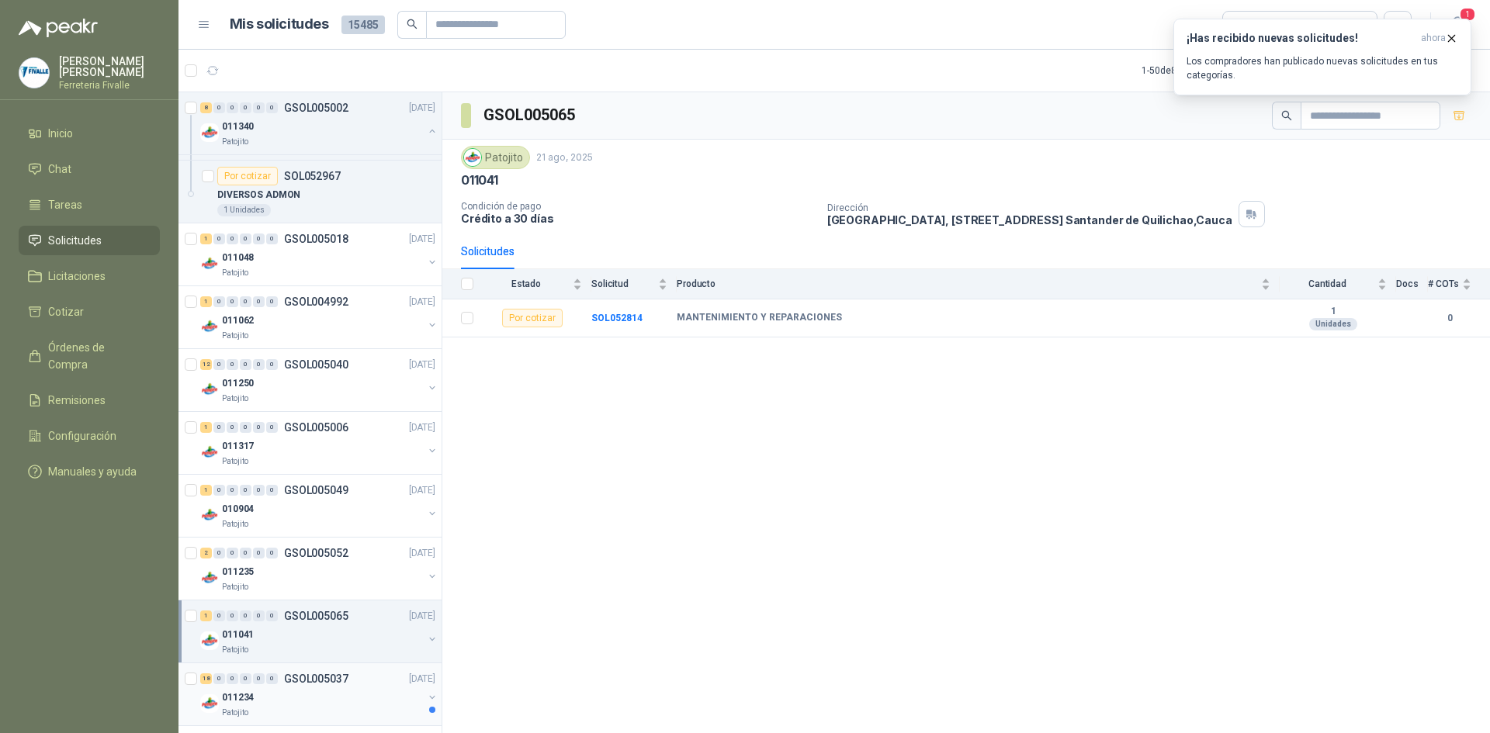
scroll to position [3022, 0]
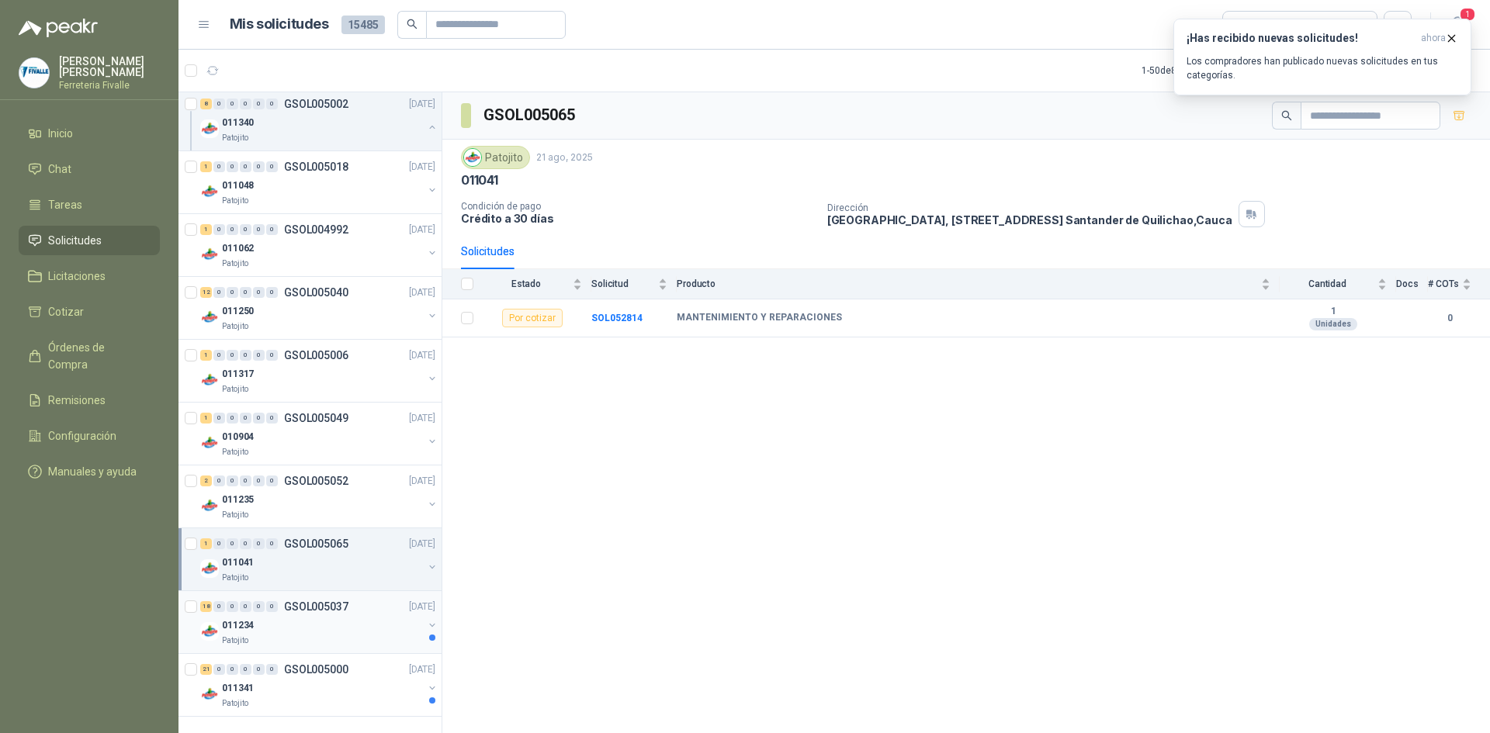
click at [297, 642] on div "Patojito" at bounding box center [322, 641] width 201 height 12
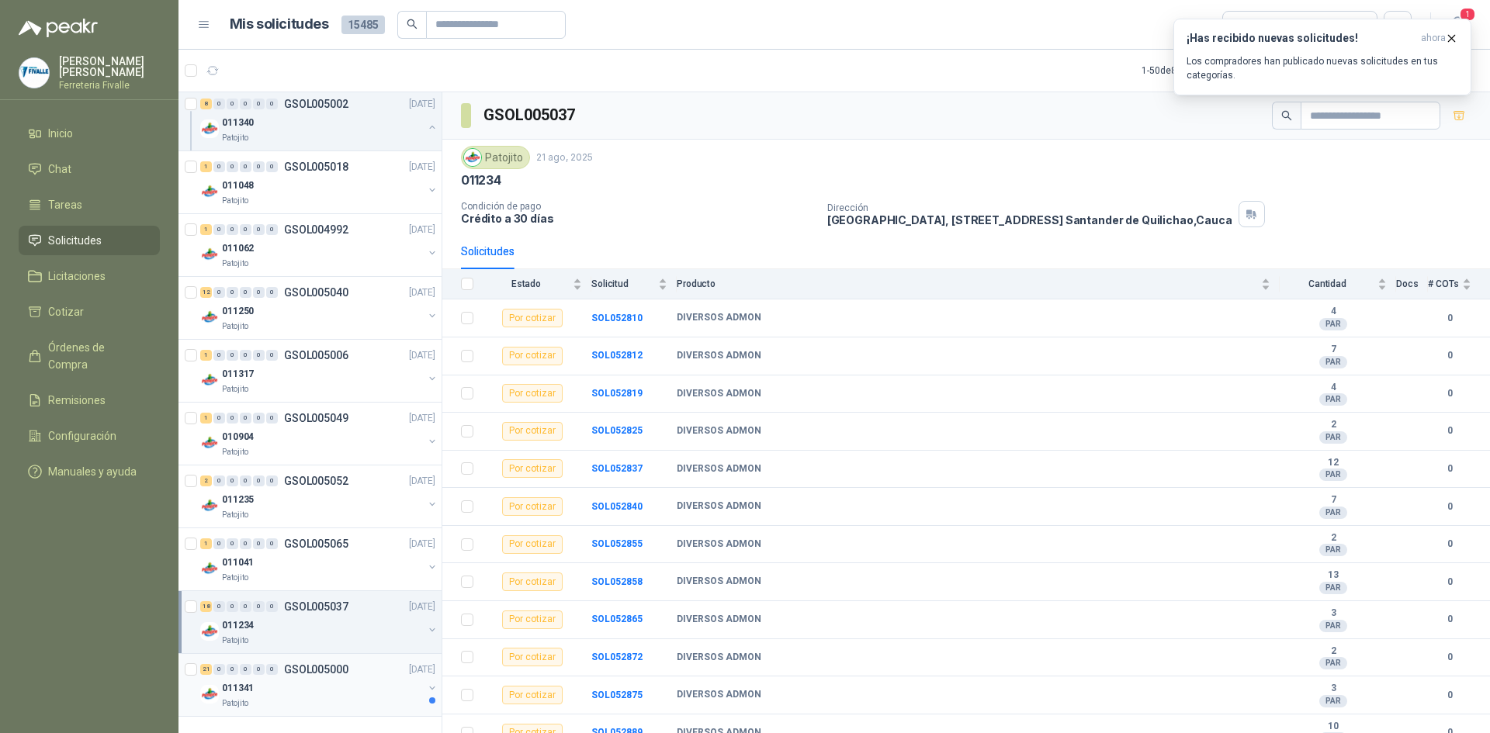
click at [297, 694] on div "011341" at bounding box center [322, 688] width 201 height 19
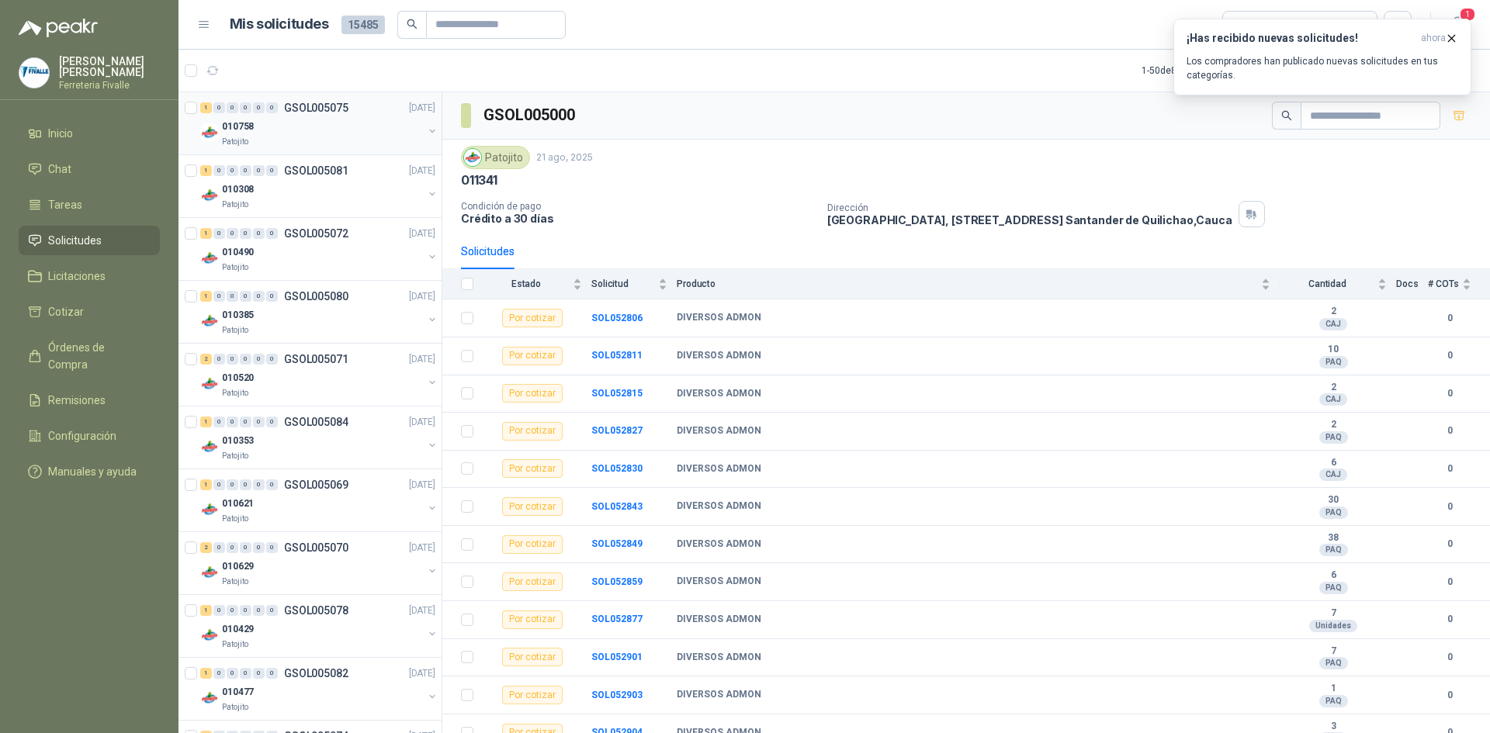
click at [304, 126] on div "010758" at bounding box center [322, 126] width 201 height 19
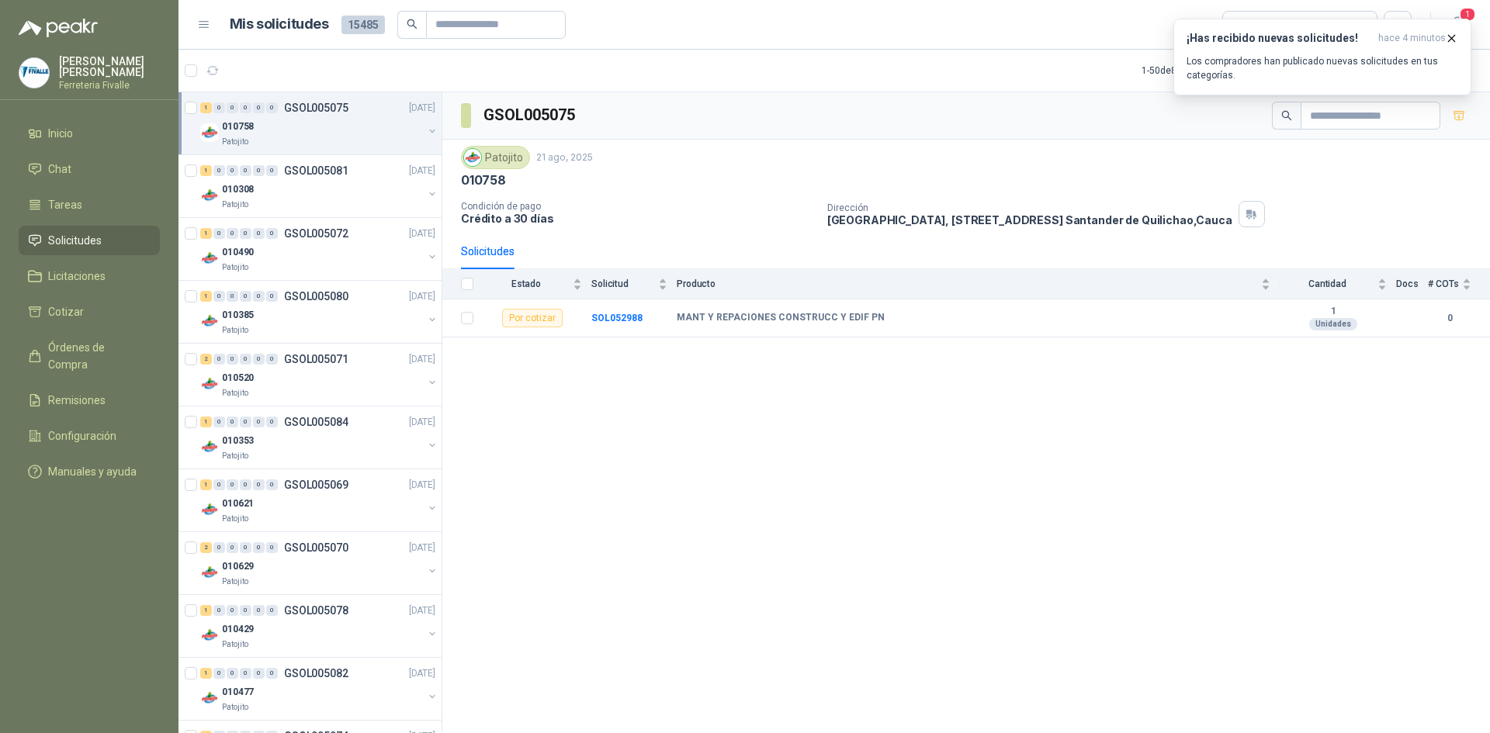
click at [200, 99] on link "1 0 0 0 0 0 GSOL005075 [DATE] 010758 Patojito" at bounding box center [319, 124] width 238 height 50
click at [1449, 36] on icon "button" at bounding box center [1451, 38] width 13 height 13
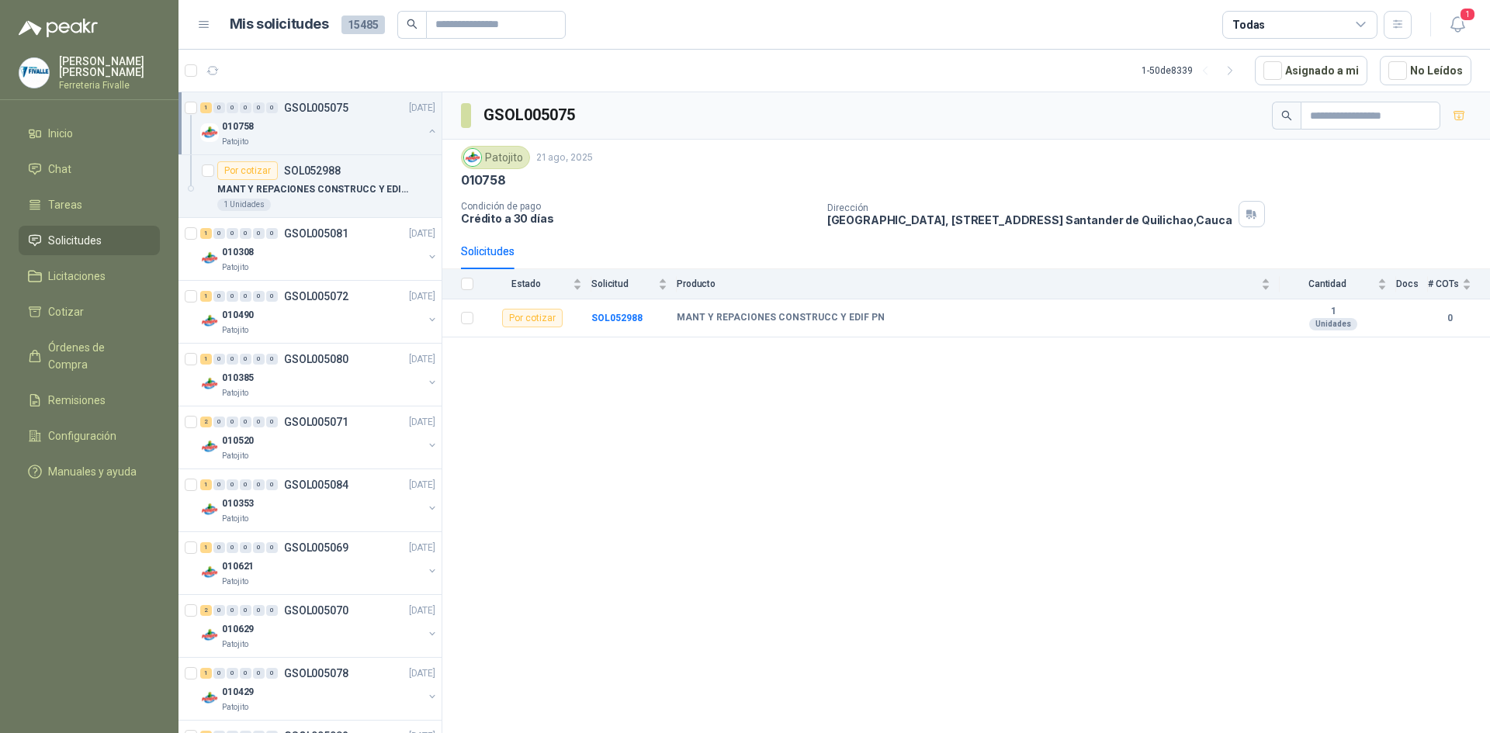
click at [68, 73] on p "[PERSON_NAME]" at bounding box center [109, 67] width 101 height 22
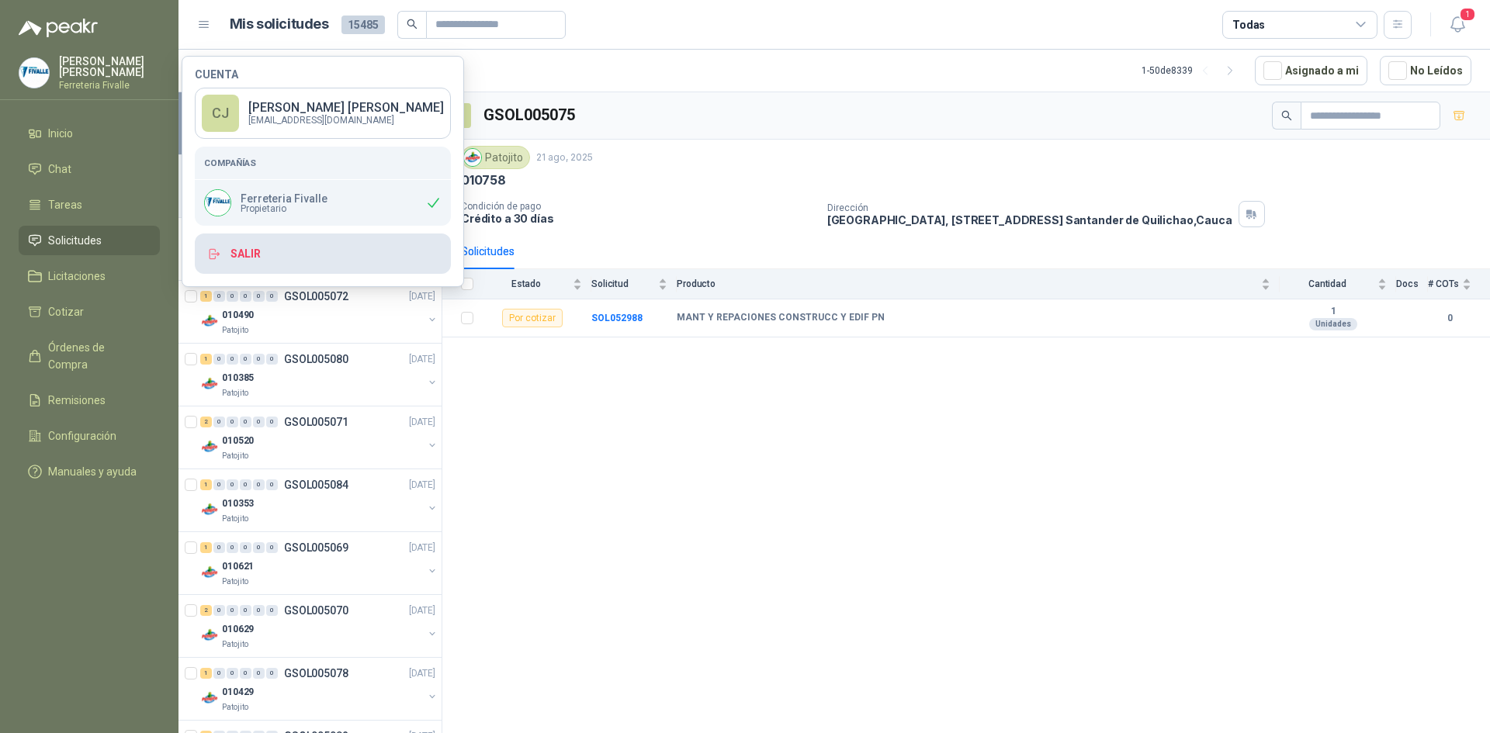
click at [230, 258] on button "Salir" at bounding box center [323, 254] width 256 height 40
